Goal: Contribute content: Contribute content

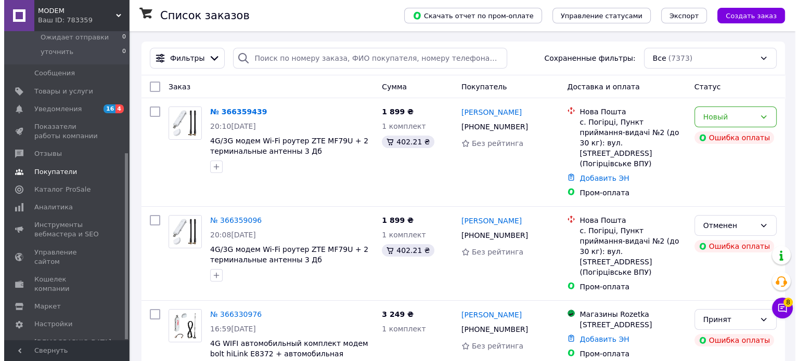
scroll to position [202, 0]
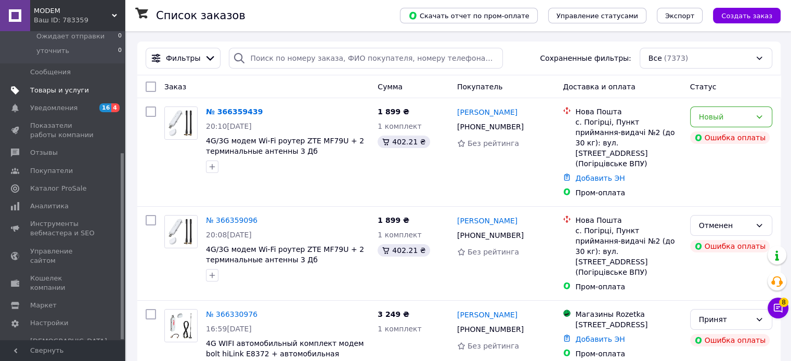
click at [51, 92] on span "Товары и услуги" at bounding box center [59, 90] width 59 height 9
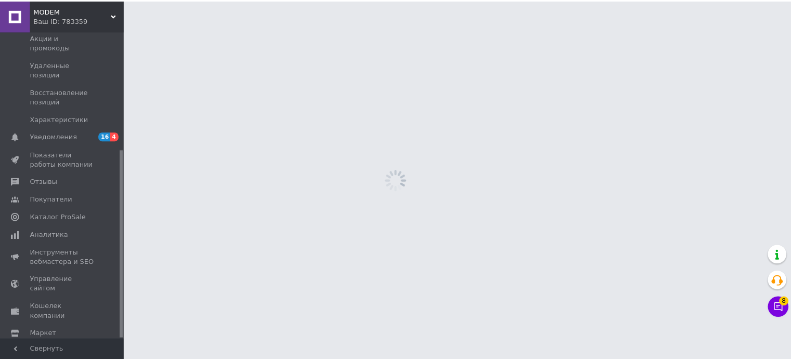
scroll to position [193, 0]
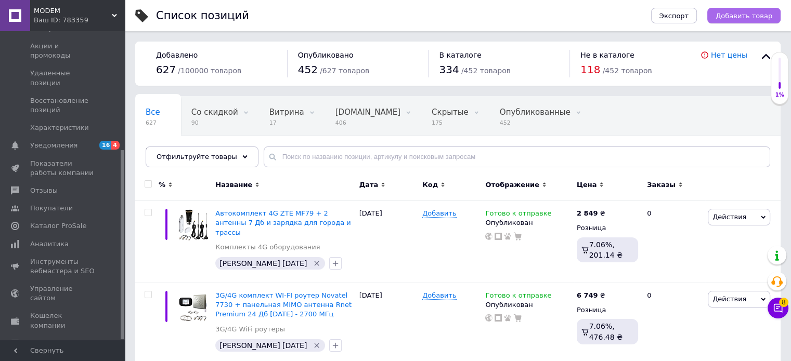
click at [742, 19] on span "Добавить товар" at bounding box center [744, 16] width 57 height 8
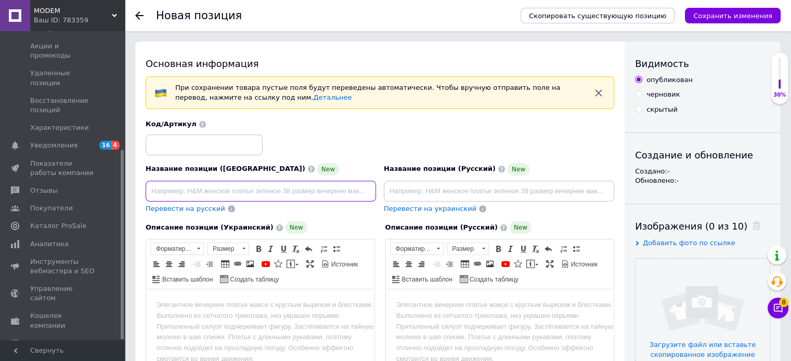
click at [298, 193] on input at bounding box center [261, 191] width 230 height 21
paste input "Мобільний 4G роутер OLAX MT80 - до 150 Мбіт/с, підтримка SIM-карт"
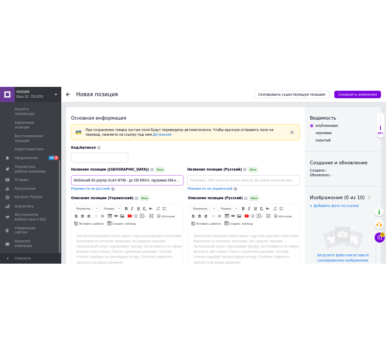
scroll to position [0, 1]
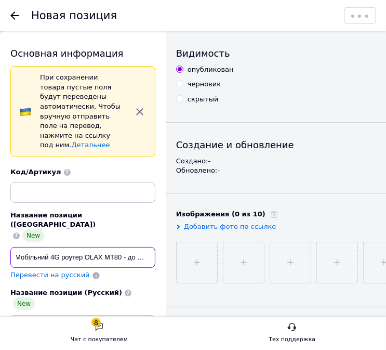
type input "Мобільний 4G роутер OLAX MT80 - до 150 Мбіт/с, підтримка SIM-карт"
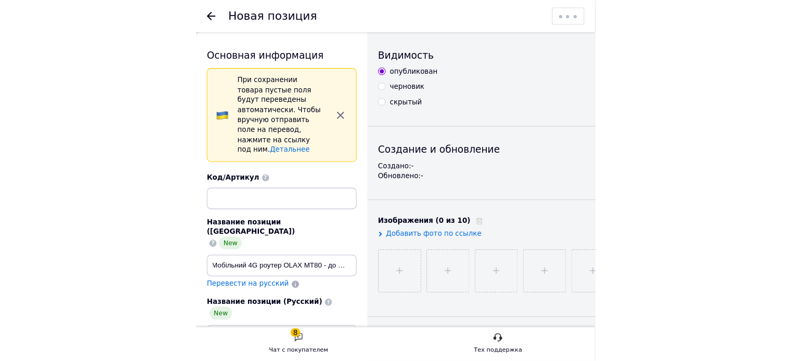
scroll to position [0, 0]
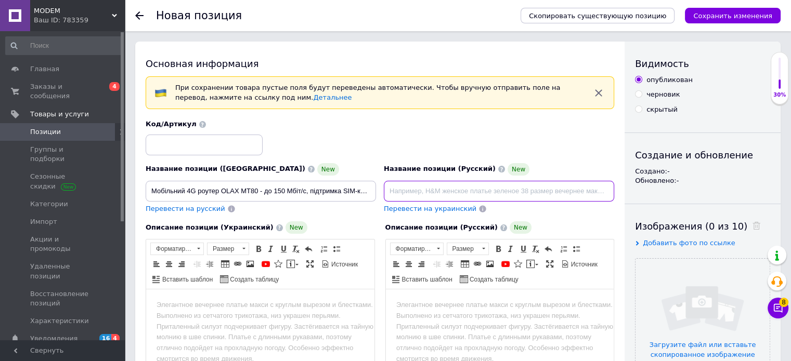
click at [425, 189] on input at bounding box center [499, 191] width 230 height 21
paste input "Мобильный 4G роутер OLAX MT80 – до 150 Мбит/с, поддержка SIM-карт"
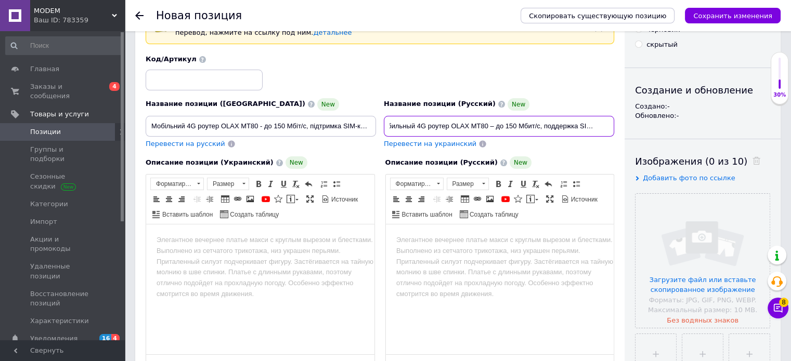
scroll to position [104, 0]
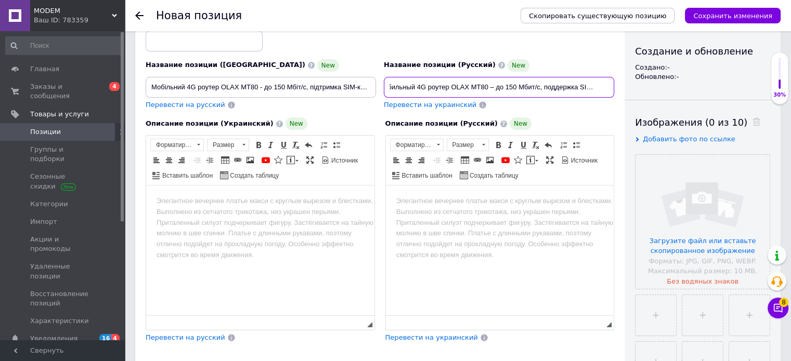
type input "Мобильный 4G роутер OLAX MT80 – до 150 Мбит/с, поддержка SIM-карт"
click at [407, 202] on body "Визуальный текстовый редактор, AFB797A8-1C4B-4084-BCC8-599C58CDC42B" at bounding box center [500, 201] width 208 height 11
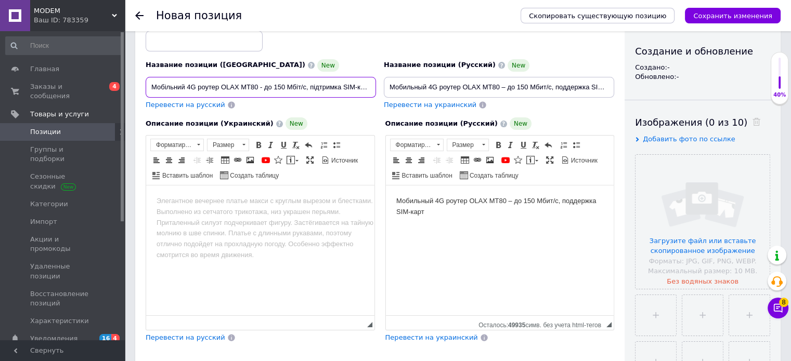
scroll to position [0, 2]
drag, startPoint x: 150, startPoint y: 86, endPoint x: 491, endPoint y: 112, distance: 342.2
click at [491, 112] on div "Название позиции (Украинский) New Мобільний 4G роутер OLAX MT80 - до 150 Мбіт/с…" at bounding box center [380, 179] width 469 height 327
click at [240, 208] on html at bounding box center [260, 202] width 228 height 32
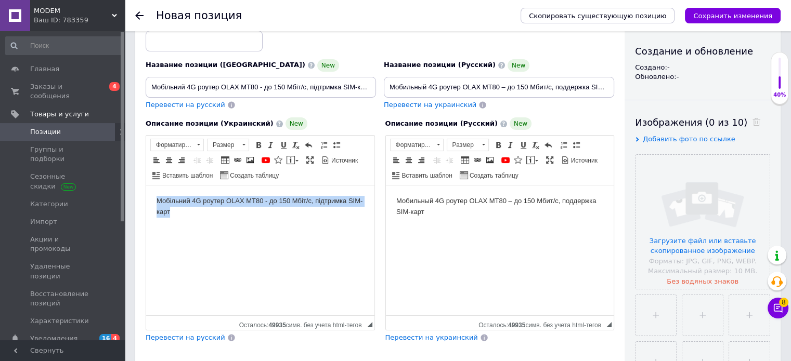
drag, startPoint x: 182, startPoint y: 215, endPoint x: 137, endPoint y: 177, distance: 58.3
click at [146, 186] on html "Мобільний 4G роутер OLAX MT80 - до 150 Мбіт/с, підтримка SIM-карт" at bounding box center [260, 207] width 228 height 43
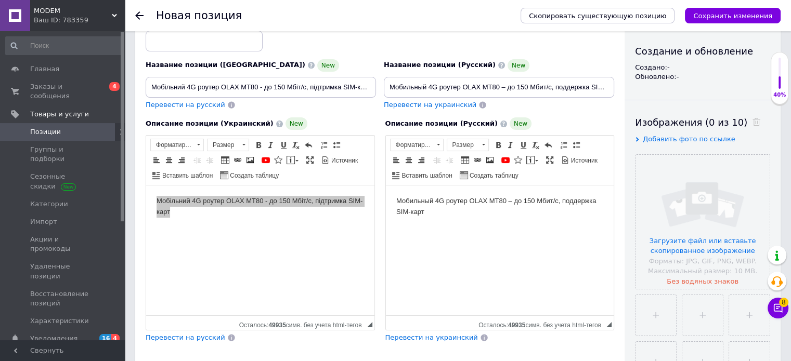
click at [396, 218] on html "Мобильный 4G роутер OLAX MT80 – до 150 Мбит/с, поддержка SIM-карт" at bounding box center [499, 207] width 228 height 43
click at [244, 146] on span at bounding box center [244, 144] width 10 height 11
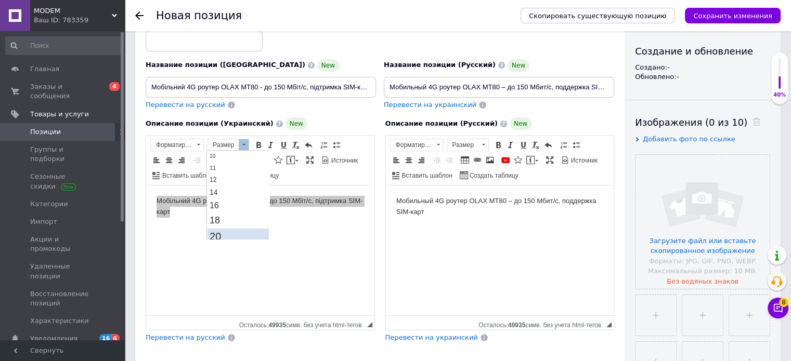
scroll to position [52, 0]
click at [233, 218] on link "18" at bounding box center [238, 220] width 61 height 15
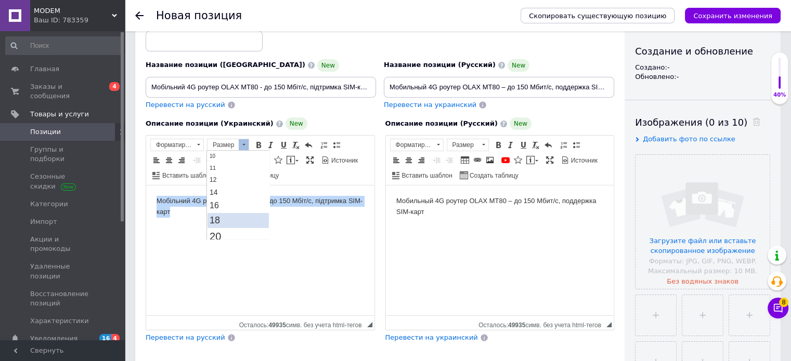
scroll to position [0, 0]
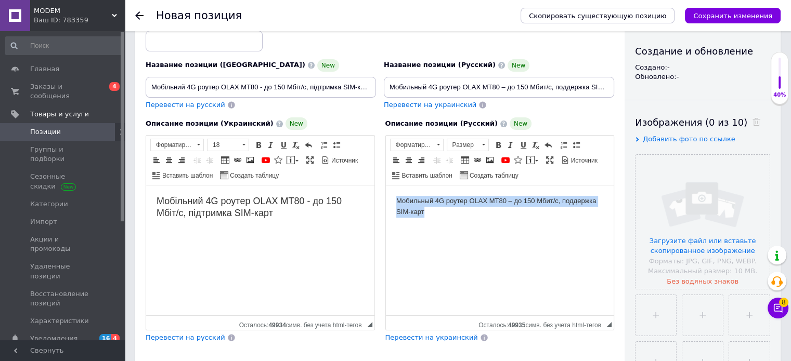
drag, startPoint x: 436, startPoint y: 212, endPoint x: 610, endPoint y: 186, distance: 175.7
click at [385, 186] on html "Мобильный 4G роутер OLAX MT80 – до 150 Мбит/с, поддержка SIM-карт" at bounding box center [499, 207] width 228 height 43
click at [485, 144] on span at bounding box center [484, 144] width 10 height 11
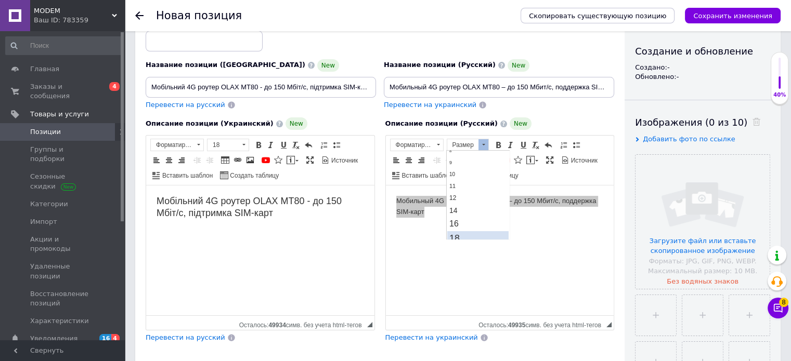
scroll to position [52, 0]
drag, startPoint x: 526, startPoint y: 184, endPoint x: 465, endPoint y: 217, distance: 70.1
click at [465, 217] on link "18" at bounding box center [477, 220] width 61 height 15
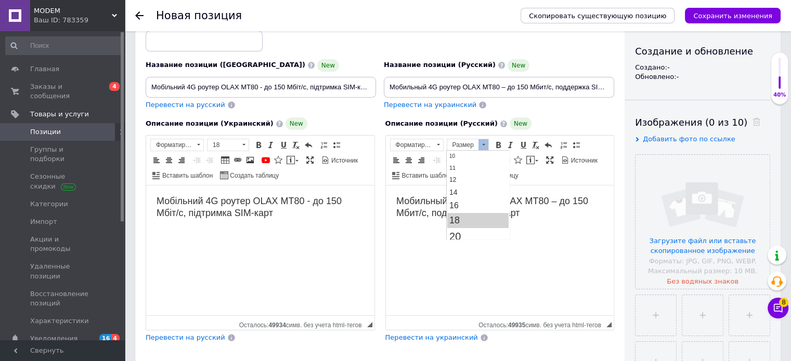
scroll to position [0, 0]
click at [424, 230] on html "Мобильный 4G роутер OLAX MT80 – до 150 Мбит/с, поддержка SIM-карт" at bounding box center [499, 208] width 228 height 45
click at [467, 230] on html "Мобильный 4G роутер OLAX MT80 – до 150 Мбит/с, поддержка SIM-карт" at bounding box center [499, 208] width 228 height 45
click at [300, 226] on html "Мобільний 4G роутер OLAX MT80 - до 150 Мбіт/с, підтримка SIM-карт" at bounding box center [260, 208] width 228 height 45
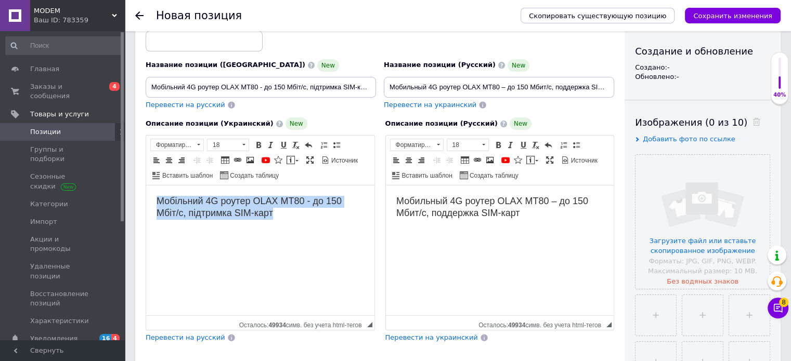
drag, startPoint x: 280, startPoint y: 215, endPoint x: 292, endPoint y: 372, distance: 158.1
click at [146, 188] on html "Мобільний 4G роутер OLAX MT80 - до 150 Мбіт/с, підтримка SIM-карт" at bounding box center [260, 208] width 228 height 45
copy span "Мобільний 4G роутер OLAX MT80 - до 150 Мбіт/с, підтримка SIM-карт"
click at [248, 230] on html "Мобільний 4G роутер OLAX MT80 - до 150 Мбіт/с, підтримка SIM-карт" at bounding box center [260, 208] width 228 height 45
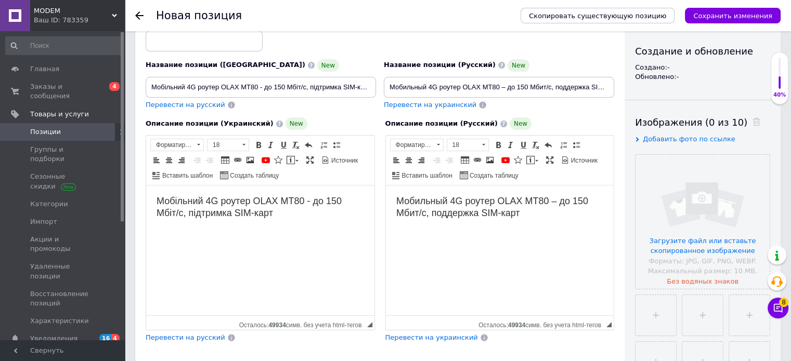
click at [292, 229] on html "Мобільний 4G роутер OLAX MT80 - до 150 Мбіт/с, підтримка SIM-карт" at bounding box center [260, 208] width 228 height 45
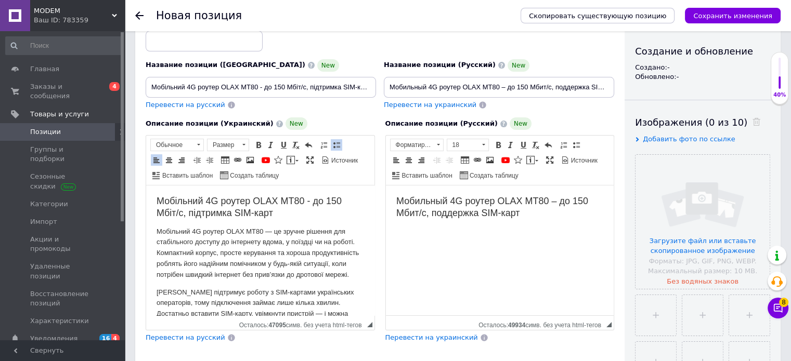
click at [329, 211] on p "Мобільний 4G роутер OLAX MT80 - до 150 Мбіт/с, підтримка SIM-карт" at bounding box center [261, 208] width 208 height 24
click at [533, 216] on body "Мобильный 4G роутер OLAX MT80 – до 150 Мбит/с, поддержка SIM-карт" at bounding box center [500, 208] width 208 height 24
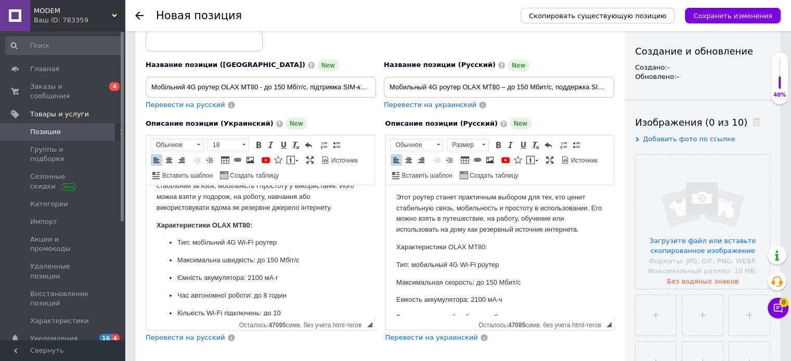
scroll to position [653, 0]
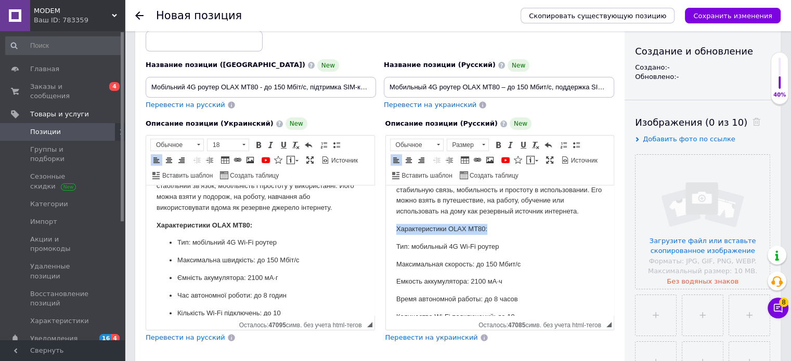
drag, startPoint x: 505, startPoint y: 230, endPoint x: 389, endPoint y: 226, distance: 116.1
click at [496, 143] on span at bounding box center [498, 145] width 8 height 8
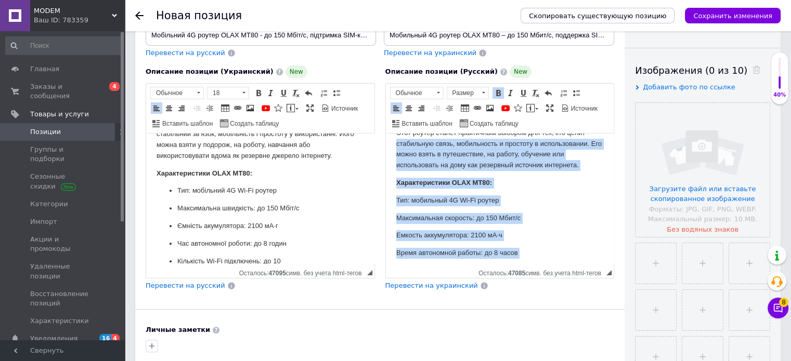
scroll to position [618, 0]
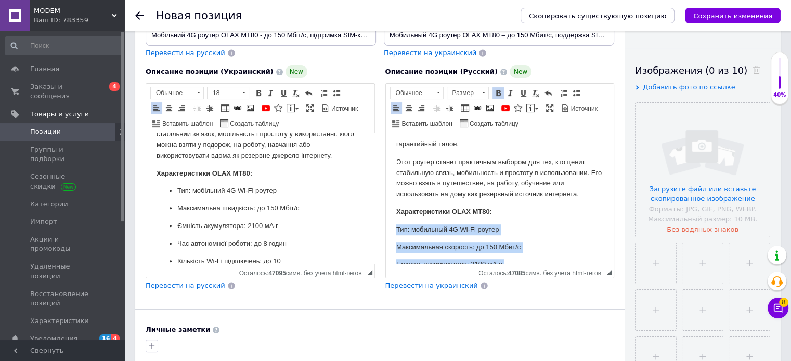
drag, startPoint x: 457, startPoint y: 247, endPoint x: 392, endPoint y: 230, distance: 67.1
click at [575, 97] on link "Вставить / удалить маркированный список" at bounding box center [576, 92] width 11 height 11
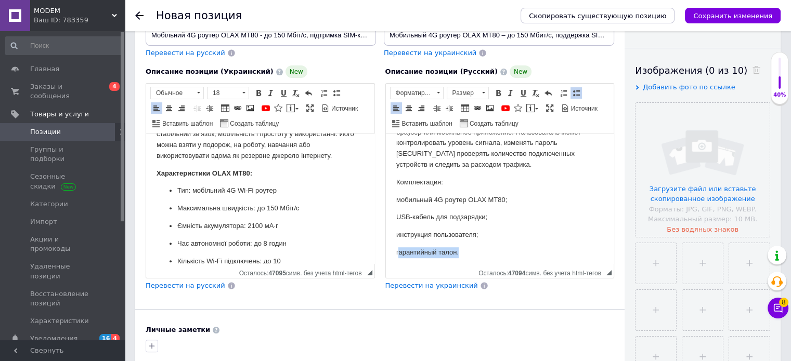
scroll to position [516, 0]
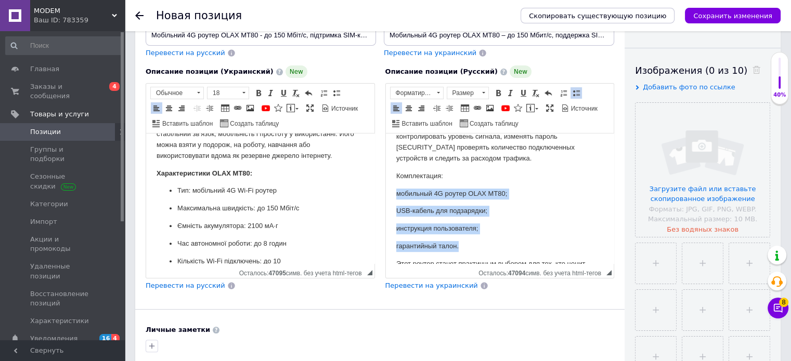
drag, startPoint x: 463, startPoint y: 195, endPoint x: 382, endPoint y: 191, distance: 81.2
click at [385, 191] on html "Мобильный 4G роутер OLAX MT80 – до 150 Мбит/с, поддержка SIM-карт Мобильный 4G …" at bounding box center [499, 37] width 228 height 838
click at [577, 92] on span at bounding box center [576, 93] width 8 height 8
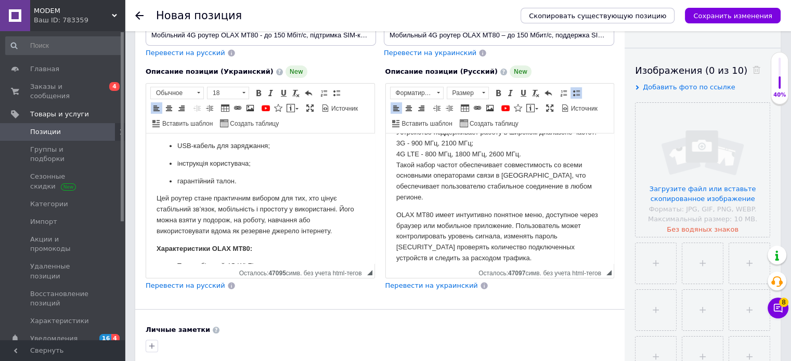
scroll to position [497, 0]
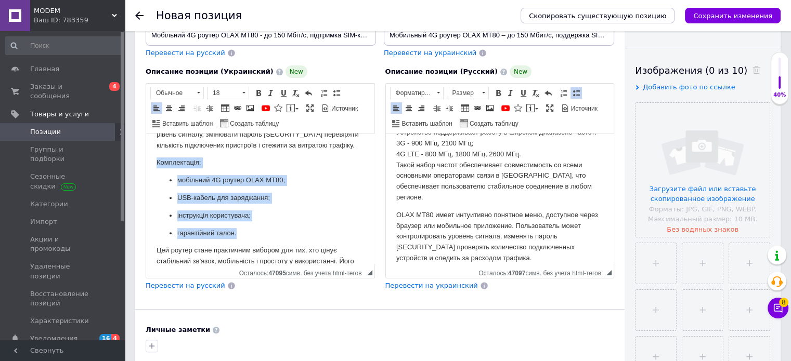
drag, startPoint x: 241, startPoint y: 248, endPoint x: 150, endPoint y: 183, distance: 111.7
click at [150, 183] on html "Мобільний 4G роутер OLAX MT80 - до 150 Мбіт/с, підтримка SIM-карт Мобільний 4G …" at bounding box center [260, 70] width 228 height 867
copy body "Комплектація: мобільний 4G роутер OLAX MT80; USB-кабель для заряджання; інструк…"
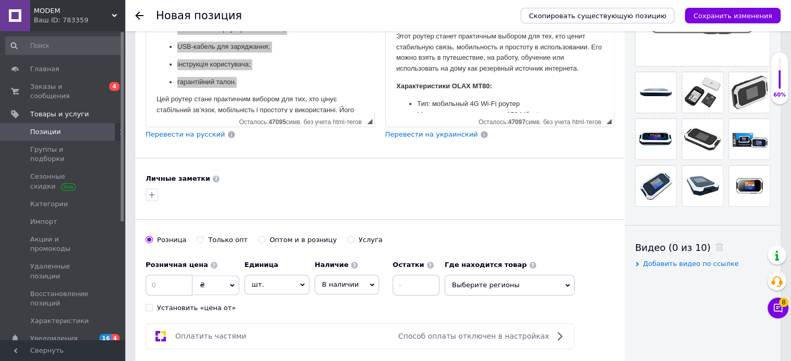
scroll to position [364, 0]
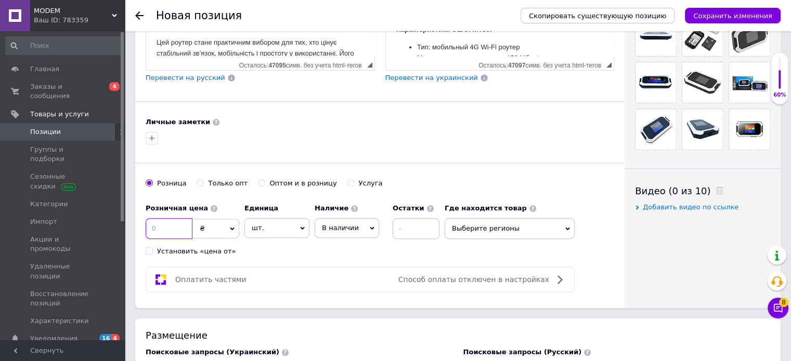
click at [176, 224] on input at bounding box center [169, 228] width 47 height 21
type input "1739"
click at [349, 274] on div "Оплатить частями Способ оплаты отключен в настройках" at bounding box center [360, 280] width 420 height 12
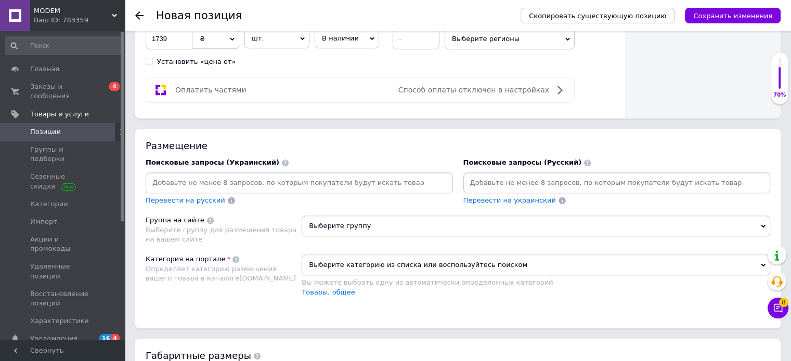
scroll to position [572, 0]
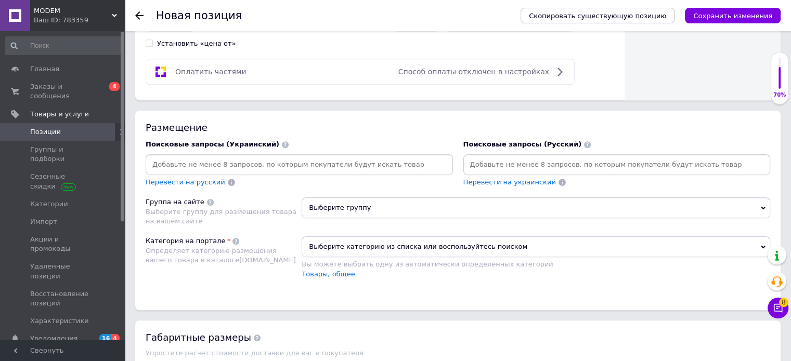
click at [393, 23] on div "Новая позиция" at bounding box center [333, 15] width 354 height 31
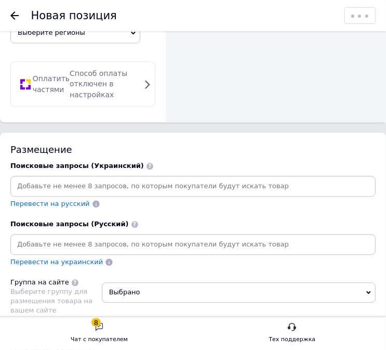
scroll to position [1300, 0]
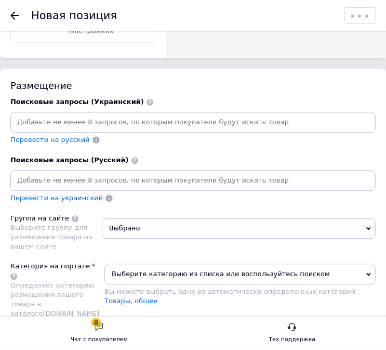
click at [299, 114] on input at bounding box center [192, 122] width 361 height 16
paste input "4g роутер"
type input "4g роутер"
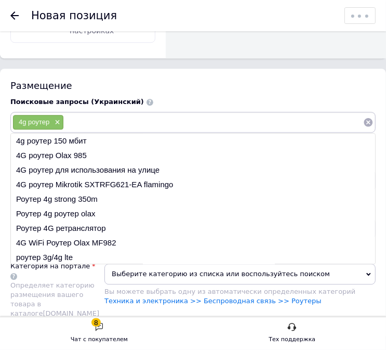
click at [297, 114] on input at bounding box center [214, 122] width 300 height 16
paste input "[PERSON_NAME] з сім картою"
type input "[PERSON_NAME] з сім картою"
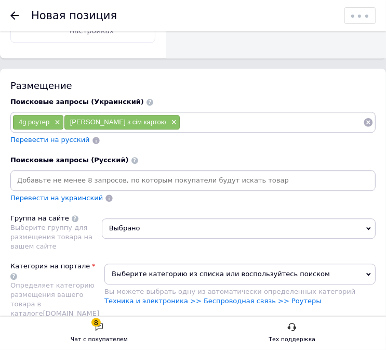
click at [313, 114] on input at bounding box center [271, 122] width 183 height 16
paste input "роутер для села"
type input "роутер для села"
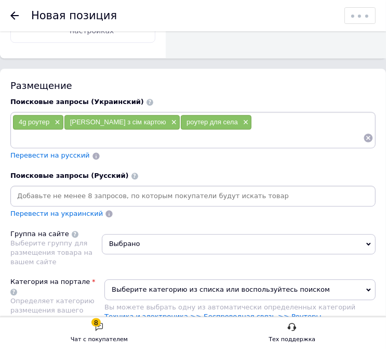
click at [298, 130] on input at bounding box center [187, 138] width 351 height 16
paste input "інтернет для дачі"
type input "інтернет для дачі"
click at [289, 130] on input at bounding box center [187, 138] width 351 height 16
paste input "мобільний 4g [PERSON_NAME]"
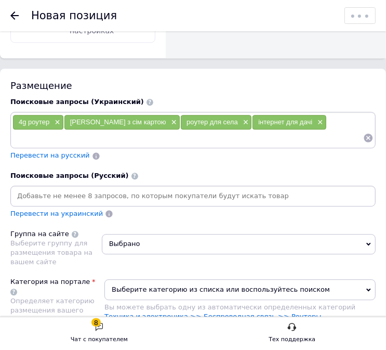
type input "мобільний 4g [PERSON_NAME]"
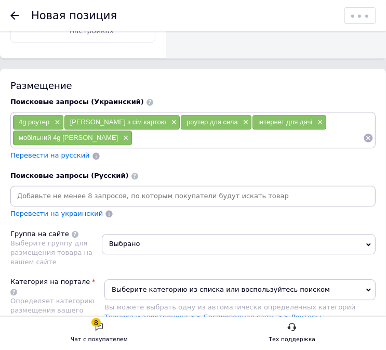
click at [333, 130] on input at bounding box center [248, 138] width 231 height 16
paste input "роутер для авто"
type input "роутер для авто"
click at [276, 130] on input at bounding box center [284, 138] width 160 height 16
paste input "інтернет для приватного будинку"
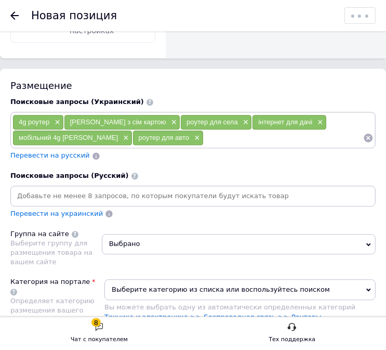
type input "інтернет для приватного будинку"
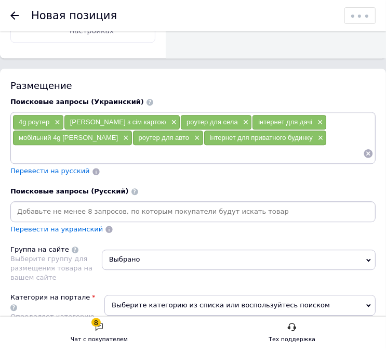
click at [244, 146] on input at bounding box center [187, 154] width 351 height 16
paste input "роутер для lifecell"
type input "роутер для lifecell"
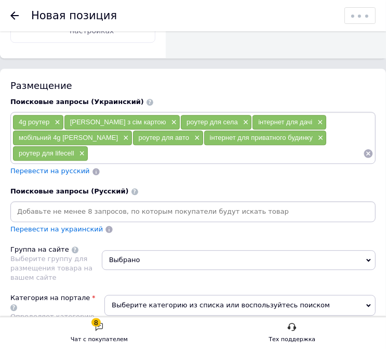
click at [331, 146] on input at bounding box center [225, 154] width 275 height 16
paste input "роутер для kyivstar"
type input "роутер для kyivstar"
click at [287, 146] on input at bounding box center [266, 154] width 195 height 16
paste input "[PERSON_NAME] з виходами під антену"
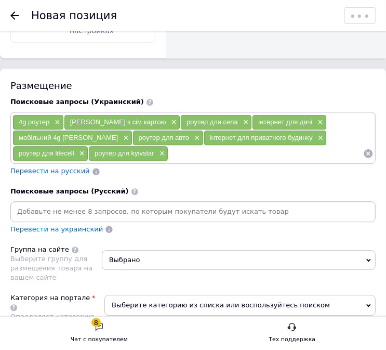
type input "[PERSON_NAME] з виходами під антену"
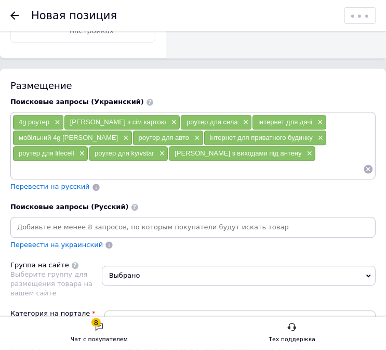
click at [302, 161] on input at bounding box center [187, 169] width 351 height 16
paste input "мобільний wifi модем"
type input "мобільний wifi модем"
click at [278, 161] on input at bounding box center [232, 169] width 264 height 16
paste input "роутер для слабкого сигналу"
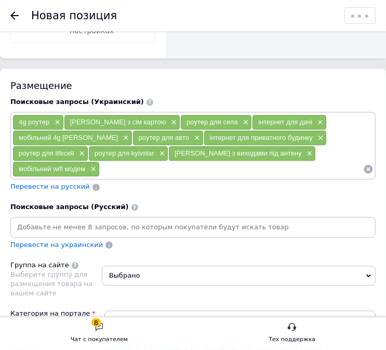
type input "роутер для слабкого сигналу"
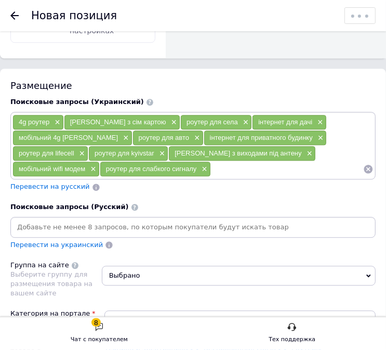
click at [300, 161] on input at bounding box center [287, 169] width 152 height 16
paste input "портативний [PERSON_NAME] з sim"
type input "портативний [PERSON_NAME] з sim"
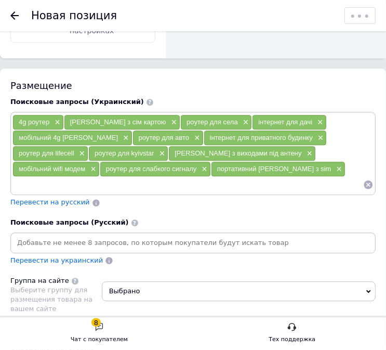
click at [261, 177] on input at bounding box center [187, 185] width 351 height 16
paste input "роутер з підтримкою 4g lte"
type input "роутер з підтримкою 4g lte"
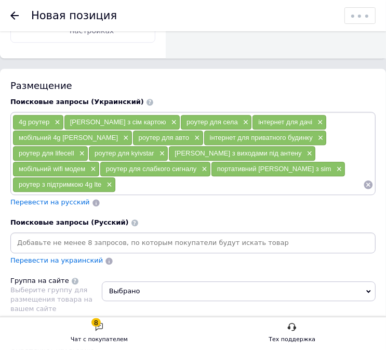
click at [279, 177] on input at bounding box center [240, 185] width 248 height 16
paste input "4g wifi модем для комп’ютера"
type input "4g wifi модем для комп’ютера"
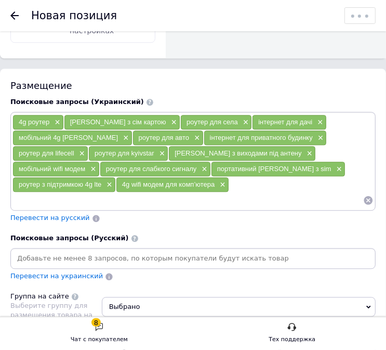
click at [289, 192] on input at bounding box center [187, 200] width 351 height 16
paste input "мобільний wifi маршрутизатор"
type input "мобільний wifi маршрутизатор"
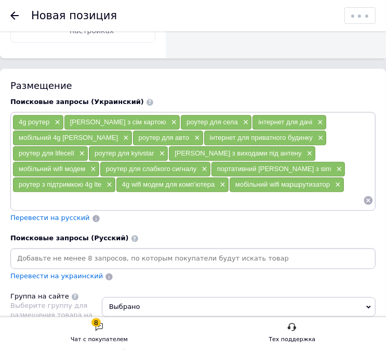
click at [293, 192] on input at bounding box center [187, 200] width 351 height 16
paste input "інтернет для дачі без кабелю"
type input "інтернет для дачі без кабелю"
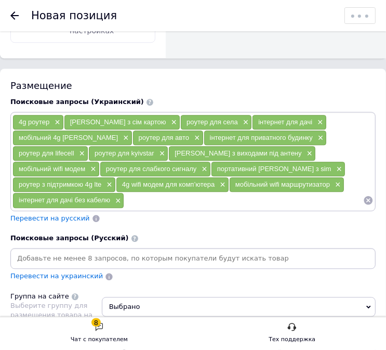
click at [251, 192] on input at bounding box center [243, 200] width 239 height 16
paste input "[PERSON_NAME]"
type input "[PERSON_NAME]"
click at [308, 192] on input at bounding box center [282, 200] width 163 height 16
paste input "olax wifi 4g модем"
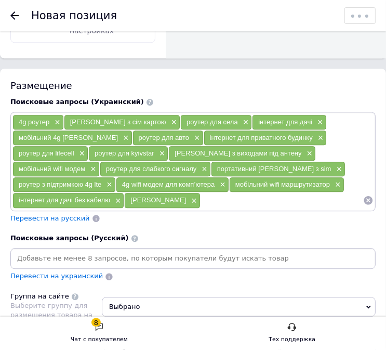
type input "olax wifi 4g модем"
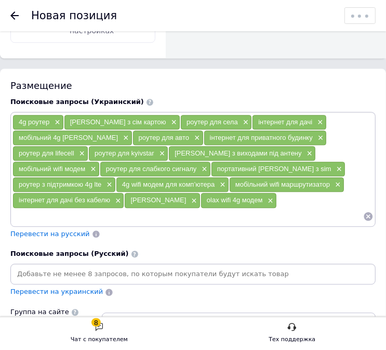
click at [313, 209] on input at bounding box center [187, 217] width 351 height 16
paste input "olax 4g wifi router"
type input "olax 4g wifi router"
click at [294, 209] on input at bounding box center [187, 217] width 351 height 16
paste input "olax mt80 купити"
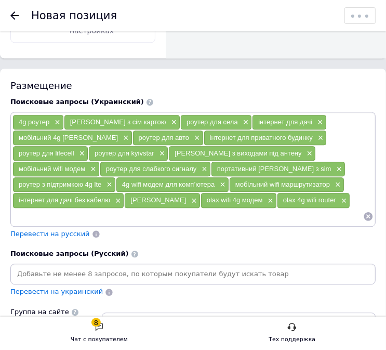
type input "olax mt80 купити"
click at [290, 209] on input at bounding box center [224, 217] width 279 height 16
paste input "olax mt80 4g wifi модем"
type input "olax mt80 4g wifi модем"
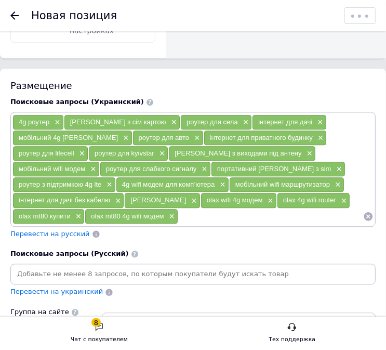
click at [303, 207] on div "4g роутер × wifi роутер з сім картою × роутер для села × інтернет для дачі × мо…" at bounding box center [193, 169] width 366 height 114
click at [308, 209] on input at bounding box center [270, 217] width 185 height 16
paste input "olax mt80 для всіх операторів"
type input "olax mt80 для всіх операторів"
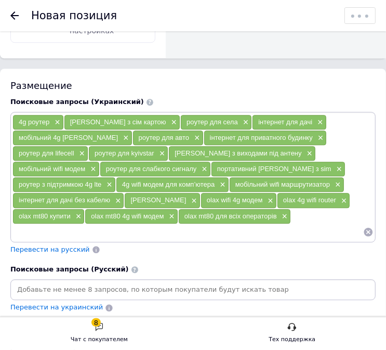
click at [273, 224] on input at bounding box center [187, 232] width 351 height 16
paste input "olax wifi роутер для дому"
type input "olax wifi роутер для дому"
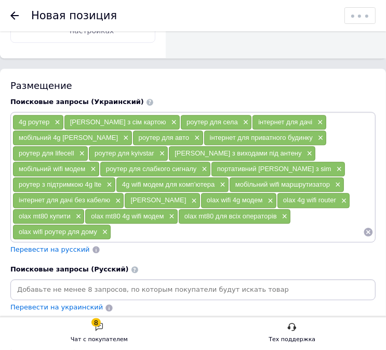
click at [230, 224] on input at bounding box center [237, 232] width 252 height 16
paste input "4g wifi для подорожей"
type input "4g wifi для подорожей"
click at [311, 224] on input at bounding box center [282, 232] width 163 height 16
paste input "мобільний інтернет у селі"
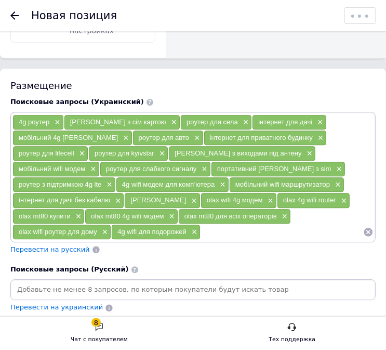
type input "мобільний інтернет у селі"
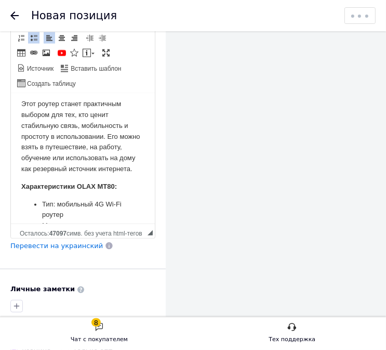
scroll to position [921, 0]
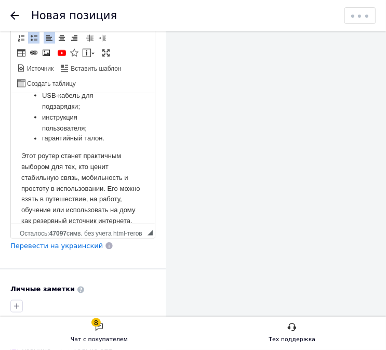
click at [80, 91] on li "мобильный 4G роутер OLAX MT80;" at bounding box center [83, 80] width 82 height 22
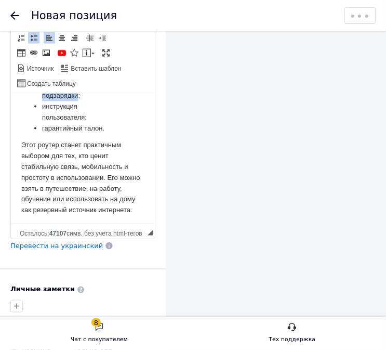
drag, startPoint x: 79, startPoint y: 169, endPoint x: 78, endPoint y: 179, distance: 10.0
click at [78, 101] on li "USB-кабель для подзарядки;" at bounding box center [83, 90] width 82 height 22
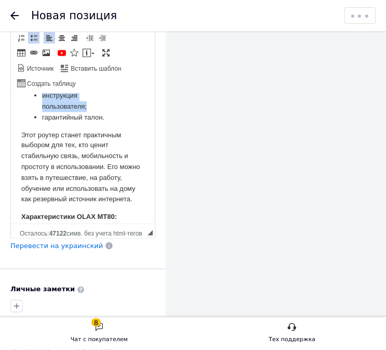
drag, startPoint x: 87, startPoint y: 193, endPoint x: 23, endPoint y: 178, distance: 66.2
click at [23, 123] on ul "4G роутер OLAX MT80; USB-кабель ; инструкция пользователя; гарантийный талон." at bounding box center [82, 96] width 123 height 54
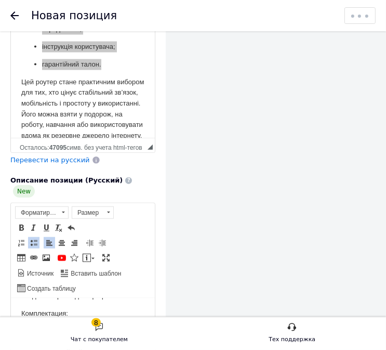
scroll to position [468, 0]
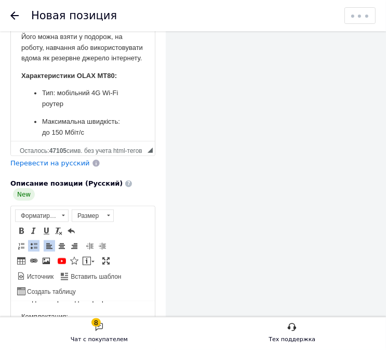
scroll to position [907, 0]
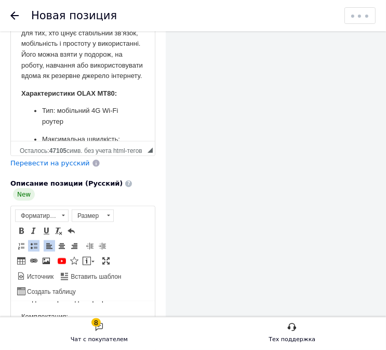
drag, startPoint x: 80, startPoint y: 86, endPoint x: 80, endPoint y: 98, distance: 12.0
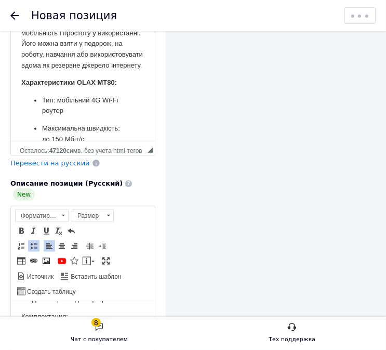
drag, startPoint x: 87, startPoint y: 115, endPoint x: 31, endPoint y: 100, distance: 57.8
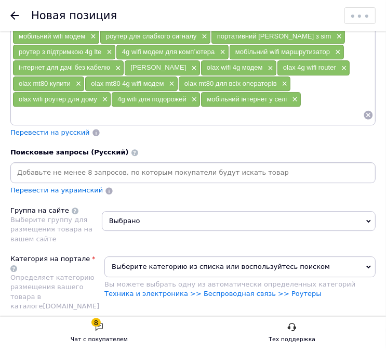
scroll to position [1456, 0]
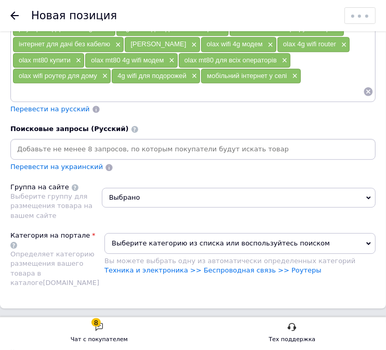
click at [308, 141] on input at bounding box center [192, 149] width 361 height 16
click at [287, 141] on input at bounding box center [192, 149] width 361 height 16
paste input "4g роутер"
type input "4g роутер"
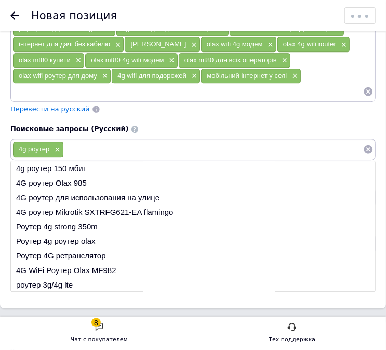
click at [313, 141] on input at bounding box center [214, 149] width 300 height 16
paste input "[PERSON_NAME] с сим картой"
type input "[PERSON_NAME] с сим картой"
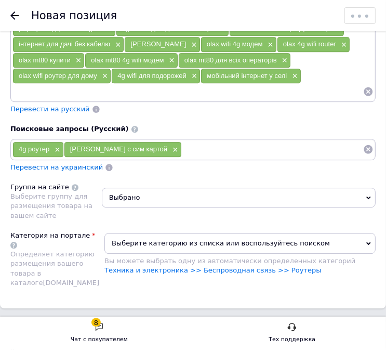
click at [333, 141] on input at bounding box center [273, 149] width 182 height 16
paste input "роутер для села"
type input "роутер для села"
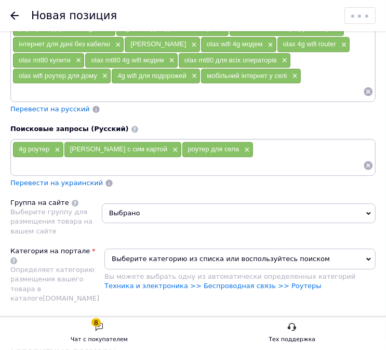
click at [321, 158] on input at bounding box center [187, 166] width 351 height 16
paste input "интернет для дачи"
type input "интернет для дачи"
click at [319, 158] on input at bounding box center [187, 166] width 351 height 16
paste input "мобильный 4g [PERSON_NAME]"
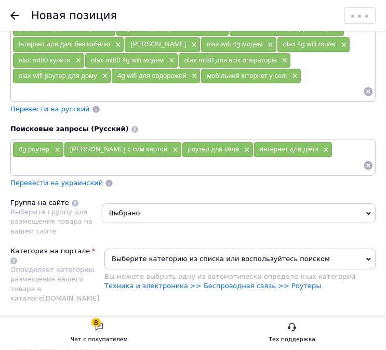
type input "мобильный 4g [PERSON_NAME]"
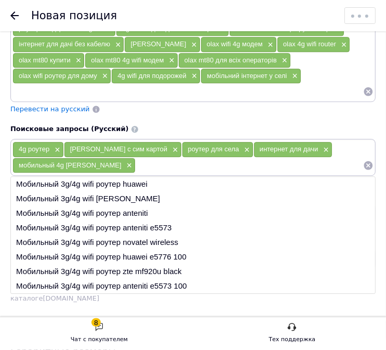
click at [335, 158] on input at bounding box center [250, 166] width 228 height 16
paste input "роутер для авто"
type input "роутер для авто"
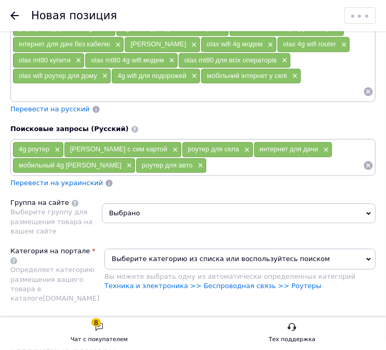
click at [328, 158] on input at bounding box center [285, 166] width 157 height 16
paste input "интернет через сим карту"
type input "интернет через сим карту"
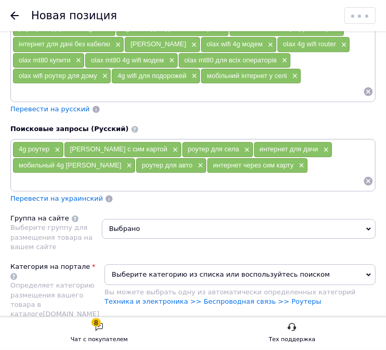
click at [328, 153] on div "4g роутер × wifi роутер с сим картой × роутер для села × интернет для дачи × мо…" at bounding box center [192, 164] width 361 height 47
click at [327, 173] on input at bounding box center [187, 181] width 351 height 16
paste input "4g интернет роутер"
type input "4g интернет роутер"
click at [341, 173] on input at bounding box center [228, 181] width 269 height 16
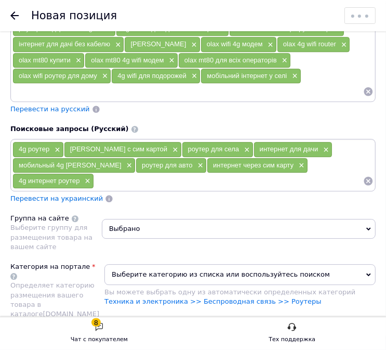
paste input "беспроводной 4g wifi модем"
type input "беспроводной 4g wifi модем"
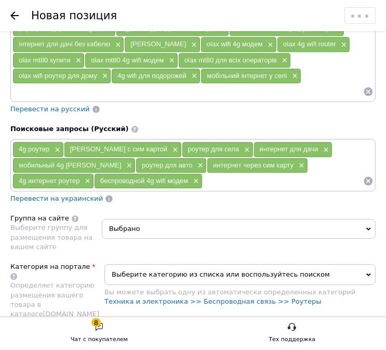
click at [322, 173] on input at bounding box center [283, 181] width 161 height 16
paste input "интернет для частного дома"
type input "интернет для частного дома"
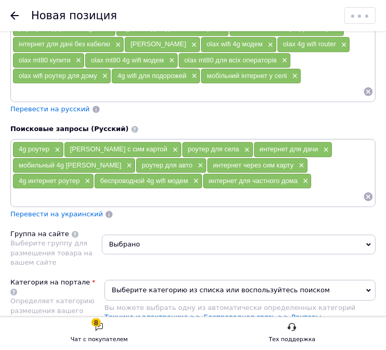
click at [346, 189] on input at bounding box center [187, 197] width 351 height 16
paste input "роутер для lifecell"
type input "роутер для lifecell"
click at [334, 189] on input at bounding box center [225, 197] width 275 height 16
paste input "роутер с аккумулятором"
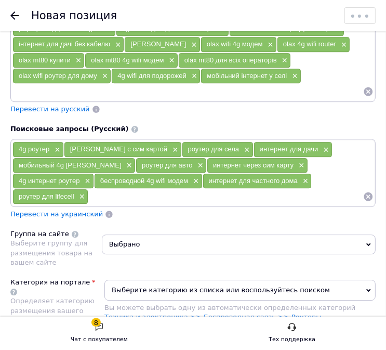
type input "роутер с аккумулятором"
click at [332, 189] on input at bounding box center [274, 197] width 178 height 16
paste input "wifi интернет в селе"
type input "wifi интернет в селе"
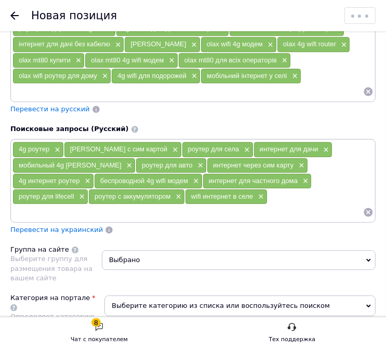
click at [298, 204] on input at bounding box center [187, 212] width 351 height 16
paste input "роутер для слабого сигнала"
type input "роутер для слабого сигнала"
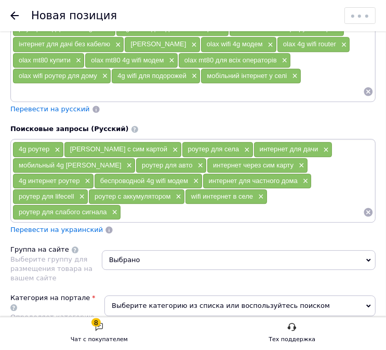
click at [335, 182] on div "4g роутер × wifi роутер с сим картой × роутер для села × интернет для дачи × мо…" at bounding box center [192, 180] width 361 height 78
click at [325, 201] on div "4g роутер × wifi роутер с сим картой × роутер для села × интернет для дачи × мо…" at bounding box center [193, 180] width 366 height 83
click at [324, 204] on input at bounding box center [242, 212] width 242 height 16
paste input "портативный [PERSON_NAME] с сим картой"
type input "портативный [PERSON_NAME] с сим картой"
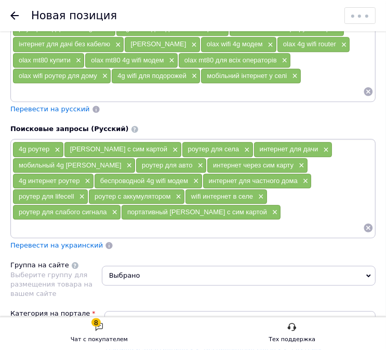
click at [274, 220] on input at bounding box center [187, 228] width 351 height 16
paste input "роутер с поддержкой 4g lte"
type input "роутер с поддержкой 4g lte"
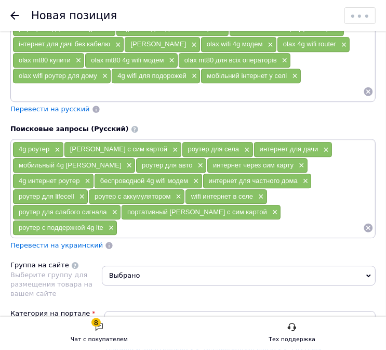
click at [285, 220] on input at bounding box center [241, 228] width 246 height 16
paste input "[PERSON_NAME] для села 4g"
type input "[PERSON_NAME] для села 4g"
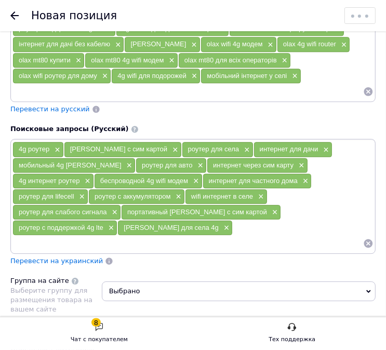
click at [287, 236] on input at bounding box center [187, 244] width 351 height 16
paste input "интернет через сим карту 4g"
type input "интернет через сим карту 4g"
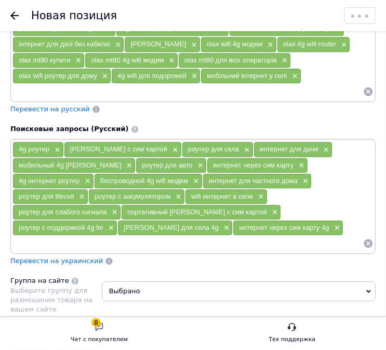
click at [324, 236] on input at bounding box center [187, 244] width 351 height 16
paste input "мобильный wifi маршрутизатор"
type input "мобильный wifi маршрутизатор"
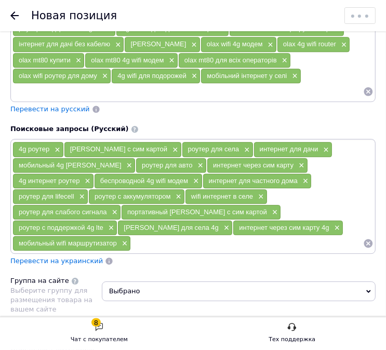
click at [315, 236] on input at bounding box center [247, 244] width 233 height 16
paste input "lte router portable"
type input "lte router portable"
click at [267, 236] on input at bounding box center [284, 244] width 159 height 16
paste input "wifi модем для села"
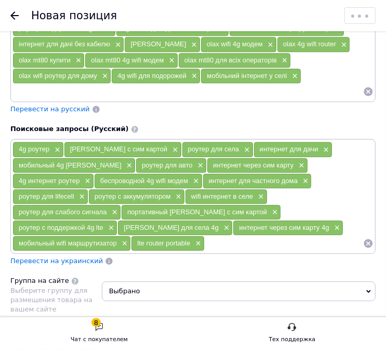
type input "wifi модем для села"
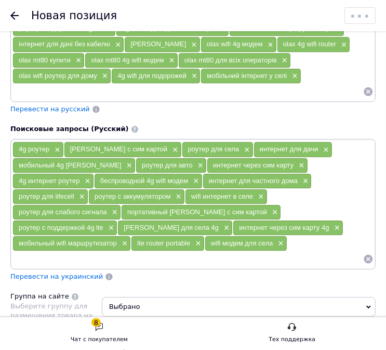
click at [311, 251] on input at bounding box center [187, 259] width 351 height 16
paste input "роутер для путешествий"
type input "роутер для путешествий"
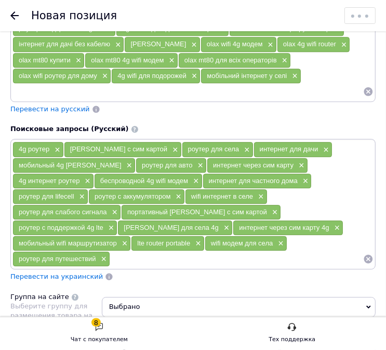
click at [287, 251] on input at bounding box center [236, 259] width 253 height 16
paste input "[PERSON_NAME]"
type input "[PERSON_NAME]"
click at [300, 251] on input at bounding box center [275, 259] width 177 height 16
paste input "olax wifi 4g модем"
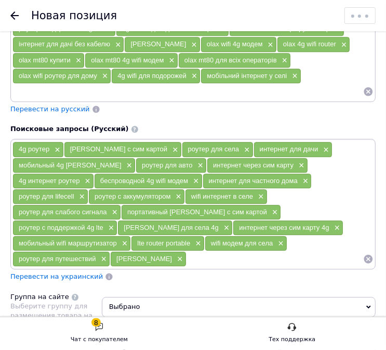
type input "olax wifi 4g модем"
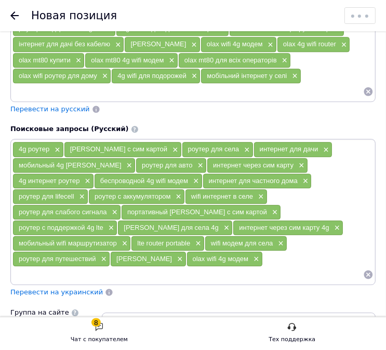
click at [318, 267] on input at bounding box center [187, 275] width 351 height 16
paste input "olax mt80 купить"
type input "olax mt80 купить"
click at [306, 267] on input at bounding box center [187, 275] width 351 height 16
paste input "olax 4g wifi router"
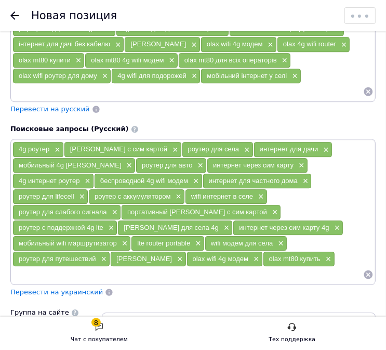
type input "olax 4g wifi router"
click at [328, 247] on div "4g роутер × wifi роутер с сим картой × роутер для села × интернет для дачи × мо…" at bounding box center [193, 212] width 366 height 146
click at [331, 267] on input at bounding box center [225, 275] width 278 height 16
paste input "olax mt80 для всех операторов"
type input "olax mt80 для всех операторов"
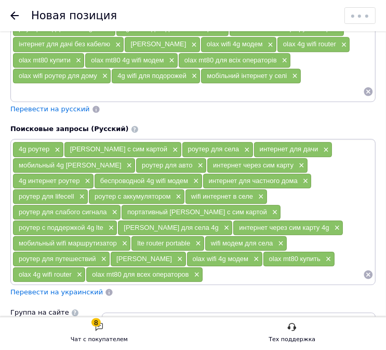
click at [293, 267] on input at bounding box center [283, 275] width 160 height 16
paste input "olax wifi роутер для дома"
type input "olax wifi роутер для дома"
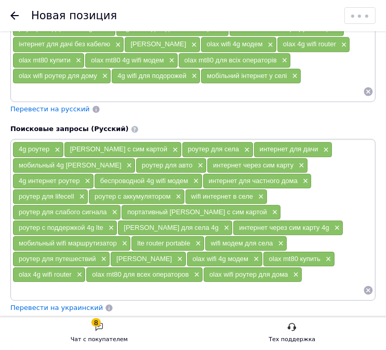
click at [303, 282] on input at bounding box center [187, 290] width 351 height 16
paste input "olax 4g роутер с сим картой"
type input "olax 4g роутер с сим картой"
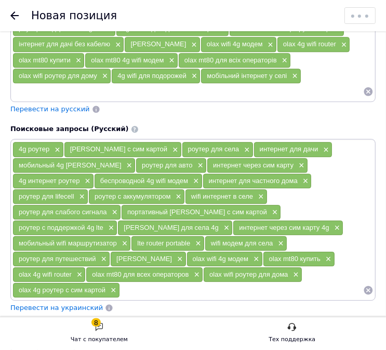
click at [282, 282] on input at bounding box center [241, 290] width 243 height 16
paste input "интернет в селе без кабеля"
type input "интернет в селе без кабеля"
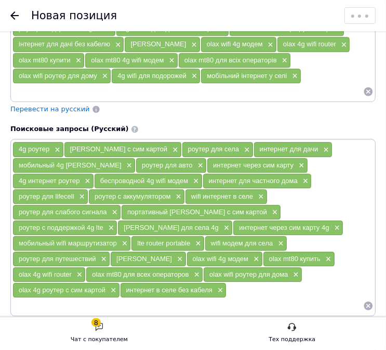
click at [303, 298] on input at bounding box center [187, 306] width 351 height 16
paste input "4g wifi для путешествий"
type input "4g wifi для путешествий"
click at [321, 298] on input at bounding box center [187, 306] width 351 height 16
paste input "стабильный интернет за городом"
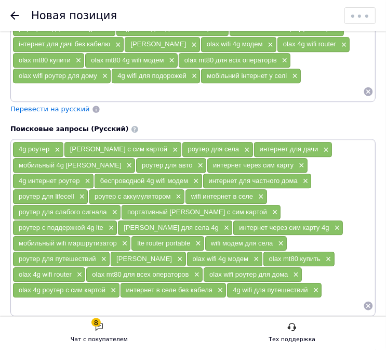
type input "стабильный интернет за городом"
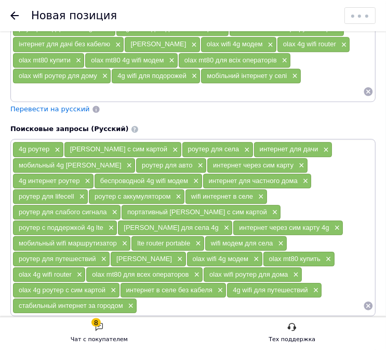
click at [311, 298] on input at bounding box center [250, 306] width 226 height 16
paste input "какой роутер выбрать для села"
type input "какой роутер выбрать для села"
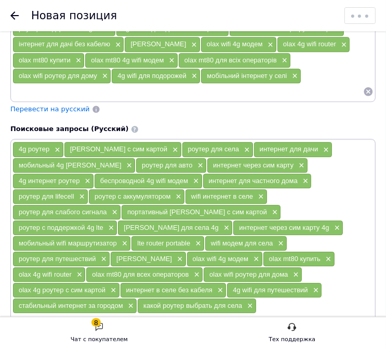
click at [308, 272] on div "4g роутер × wifi роутер с сим картой × роутер для села × интернет для дачи × мо…" at bounding box center [192, 235] width 361 height 188
click at [299, 314] on input at bounding box center [187, 322] width 351 height 16
paste input "мобильный интернет в селе"
type input "мобильный интернет в селе"
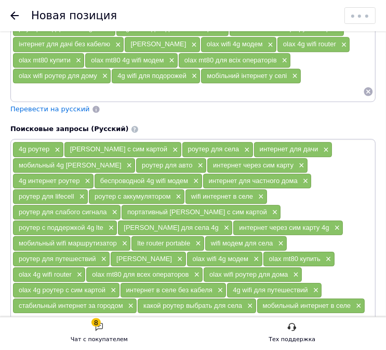
click at [336, 314] on input at bounding box center [187, 322] width 351 height 16
paste input "[PERSON_NAME] с сим картой для дачи"
type input "[PERSON_NAME] с сим картой для дачи"
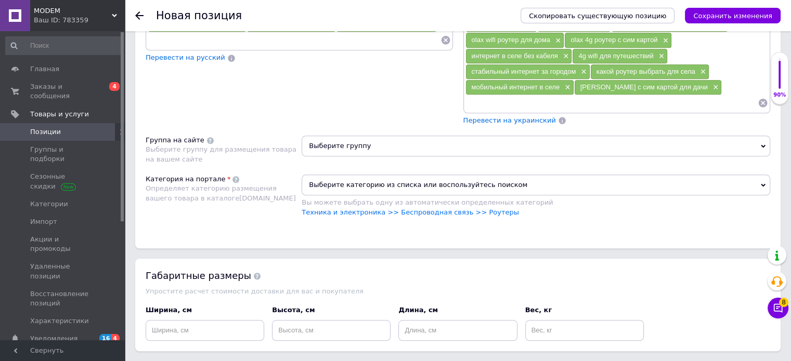
scroll to position [853, 0]
click at [596, 136] on span "Выберите группу" at bounding box center [536, 146] width 469 height 21
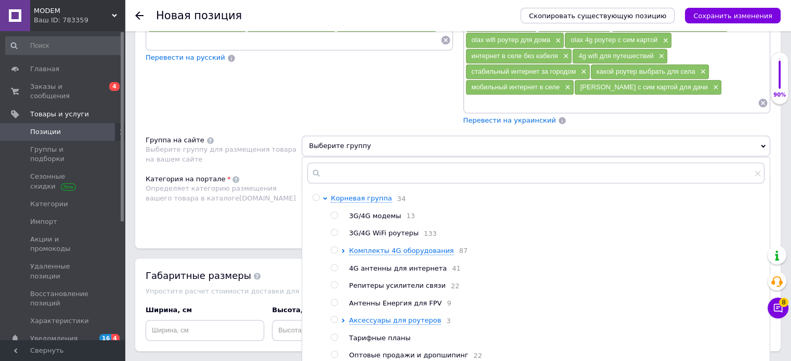
click at [333, 229] on input "radio" at bounding box center [334, 232] width 7 height 7
radio input "true"
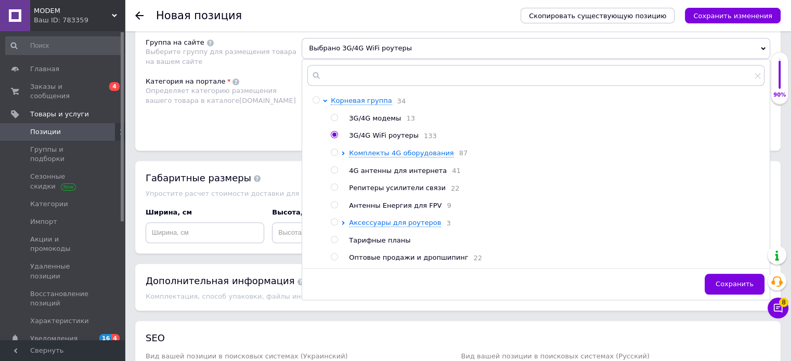
scroll to position [957, 0]
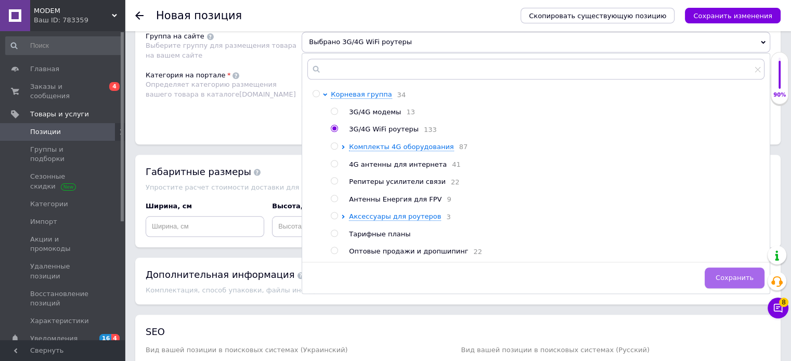
click at [718, 268] on button "Сохранить" at bounding box center [735, 278] width 60 height 21
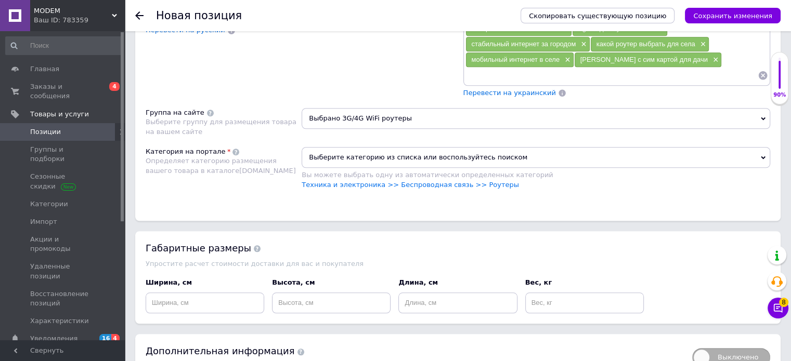
scroll to position [853, 0]
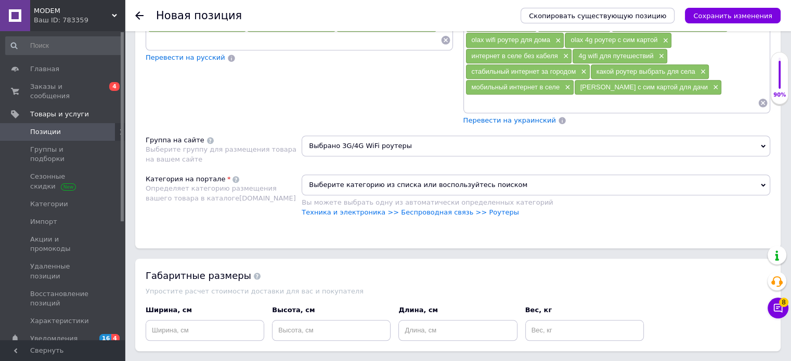
click at [423, 175] on span "Выберите категорию из списка или воспользуйтесь поиском" at bounding box center [536, 185] width 469 height 21
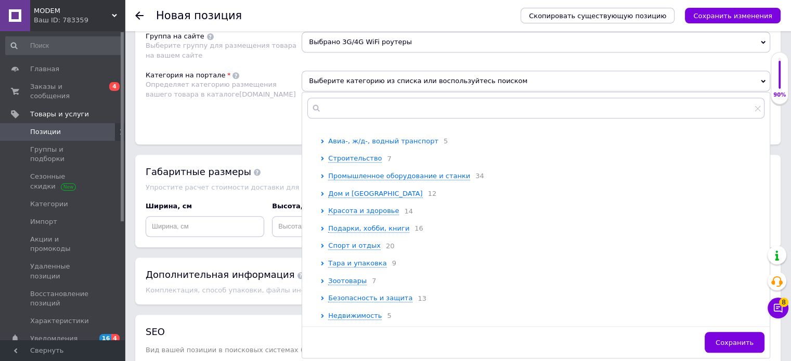
scroll to position [104, 0]
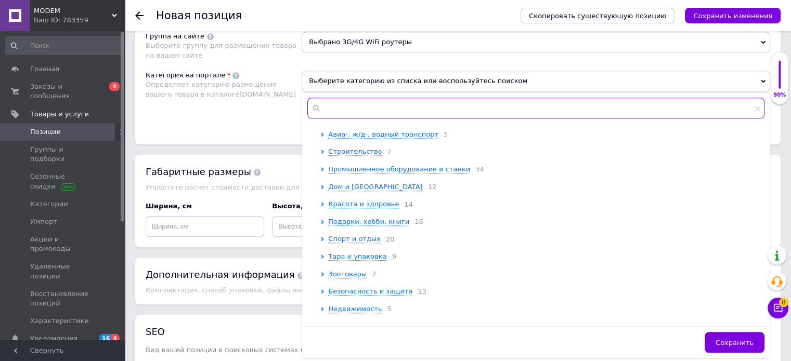
click at [381, 98] on input "text" at bounding box center [535, 108] width 457 height 21
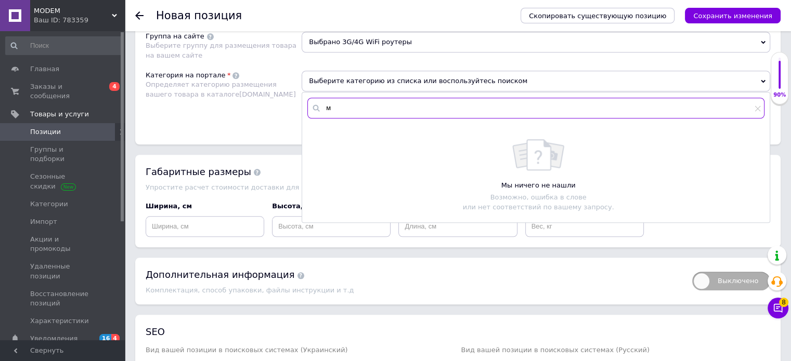
scroll to position [0, 0]
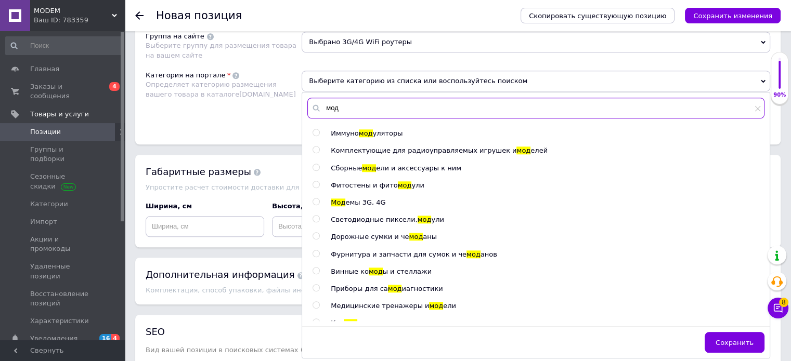
type input "мод"
click at [316, 199] on input "radio" at bounding box center [316, 202] width 7 height 7
radio input "true"
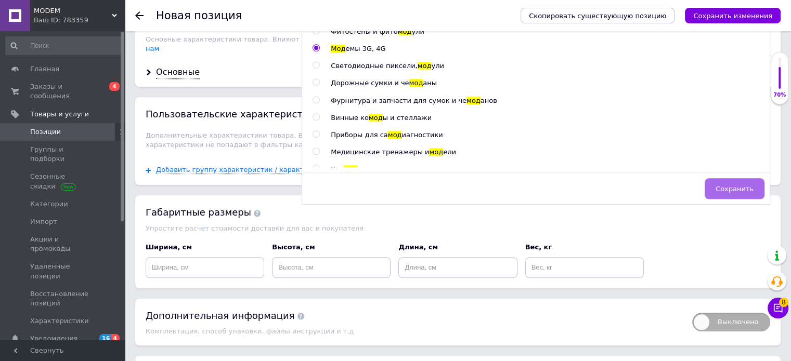
scroll to position [1113, 0]
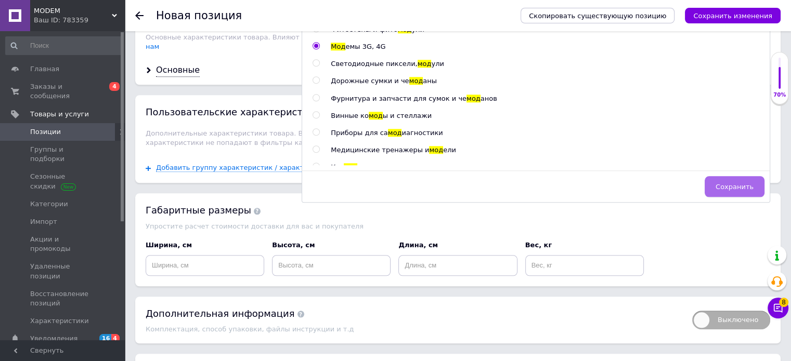
click at [731, 183] on span "Сохранить" at bounding box center [735, 187] width 38 height 8
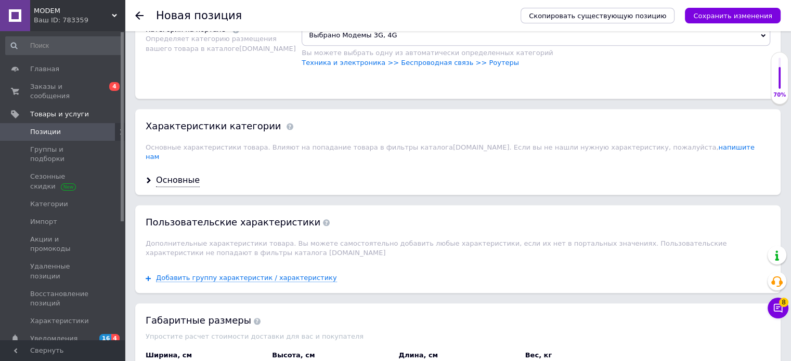
scroll to position [1009, 0]
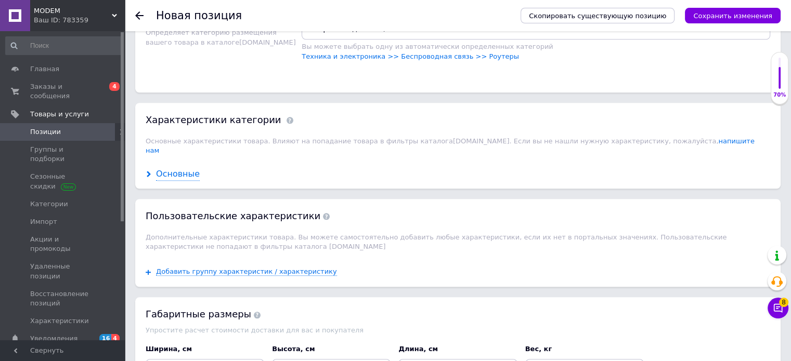
click at [185, 169] on div "Основные" at bounding box center [178, 175] width 44 height 12
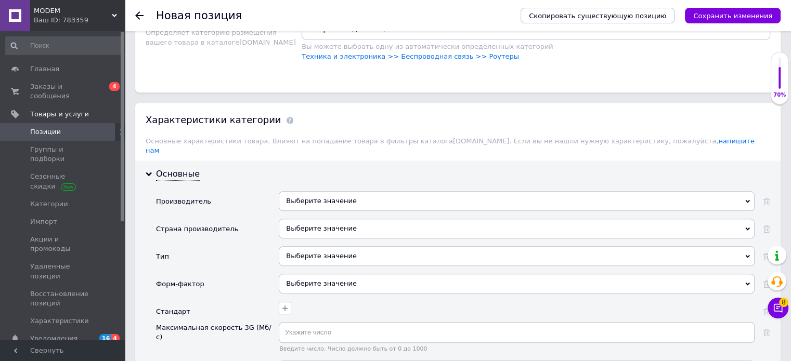
click at [407, 191] on div "Выберите значение" at bounding box center [517, 201] width 476 height 20
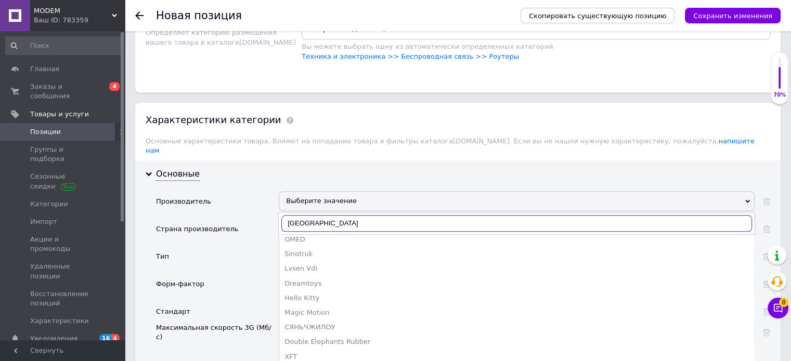
scroll to position [104, 0]
type input "к"
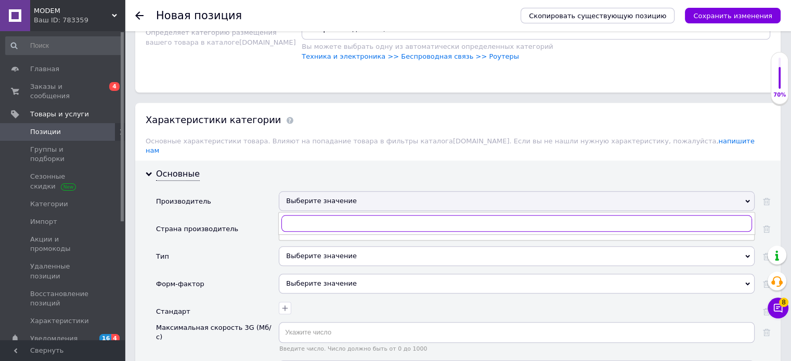
scroll to position [0, 0]
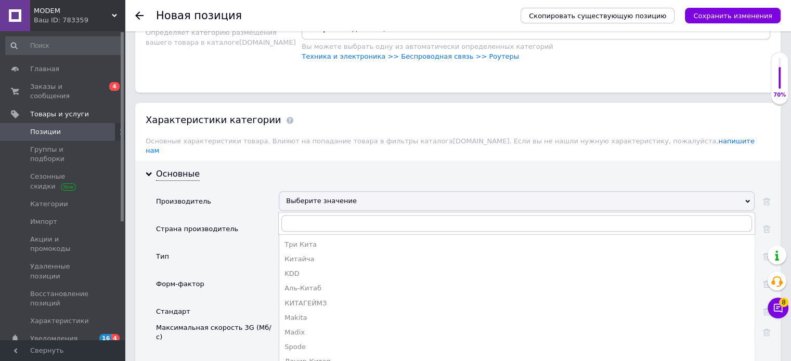
click at [350, 191] on div "Выберите значение" at bounding box center [517, 201] width 476 height 20
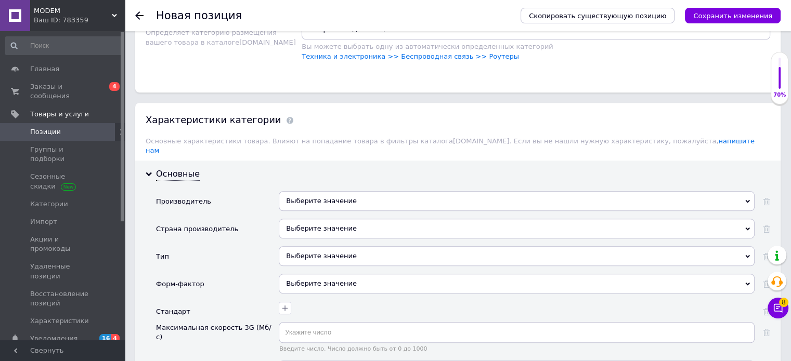
click at [350, 191] on div "Выберите значение" at bounding box center [517, 201] width 476 height 20
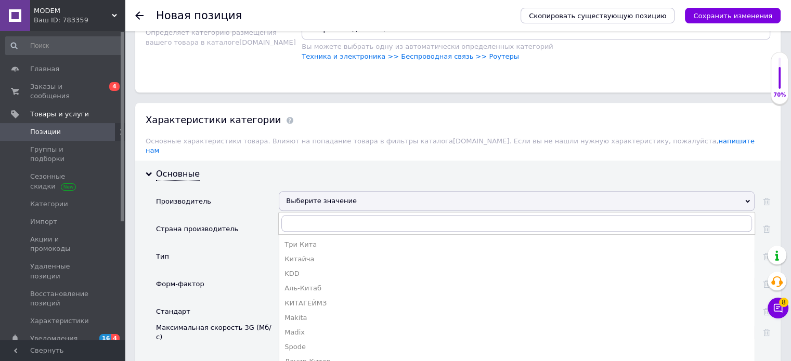
click at [397, 191] on div "Выберите значение" at bounding box center [517, 201] width 476 height 20
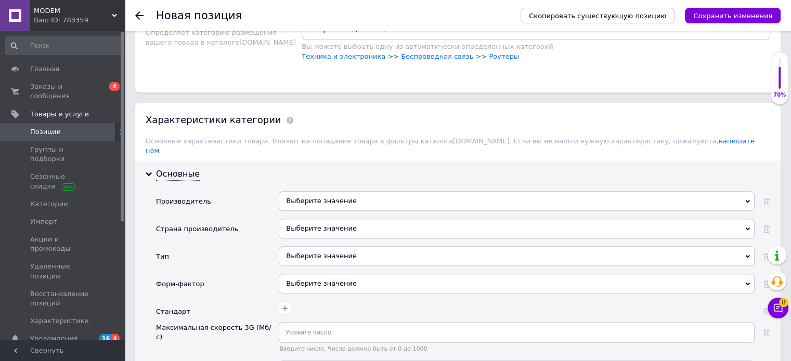
click at [397, 191] on div "Выберите значение" at bounding box center [517, 201] width 476 height 20
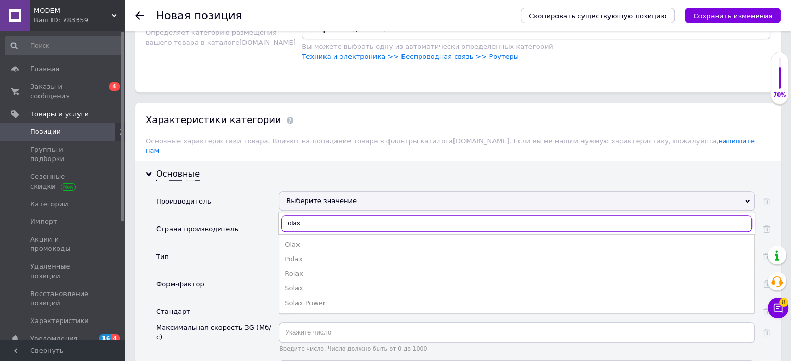
type input "olax"
click at [300, 240] on div "Olax" at bounding box center [517, 244] width 464 height 9
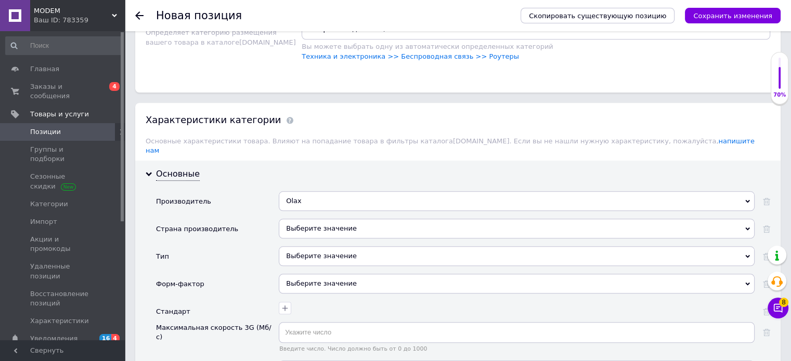
click at [312, 219] on div "Выберите значение" at bounding box center [517, 229] width 476 height 20
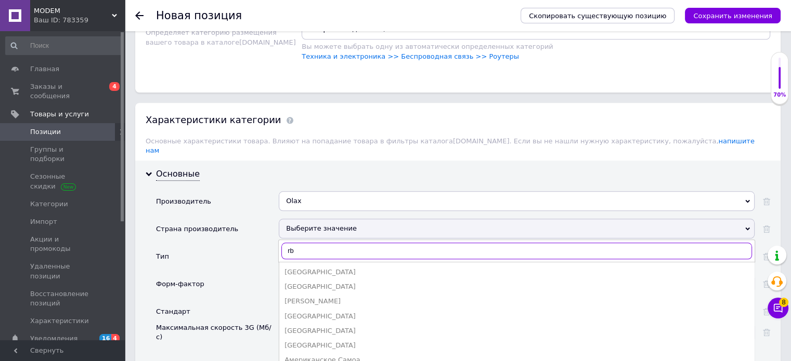
type input "r"
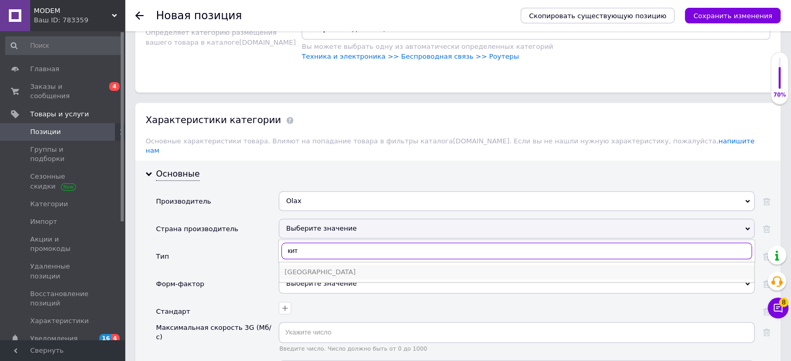
type input "кит"
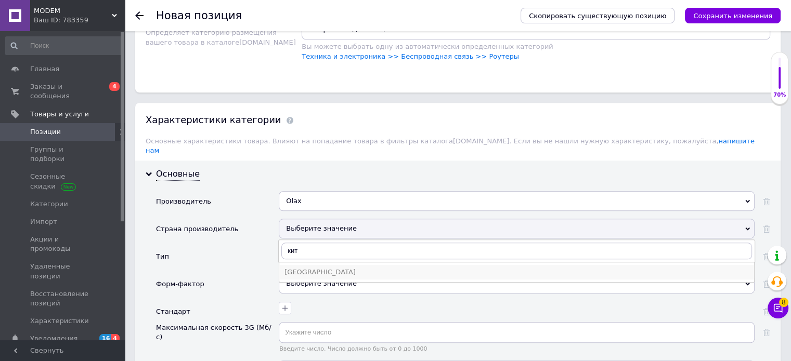
click at [309, 268] on div "[GEOGRAPHIC_DATA]" at bounding box center [517, 272] width 464 height 9
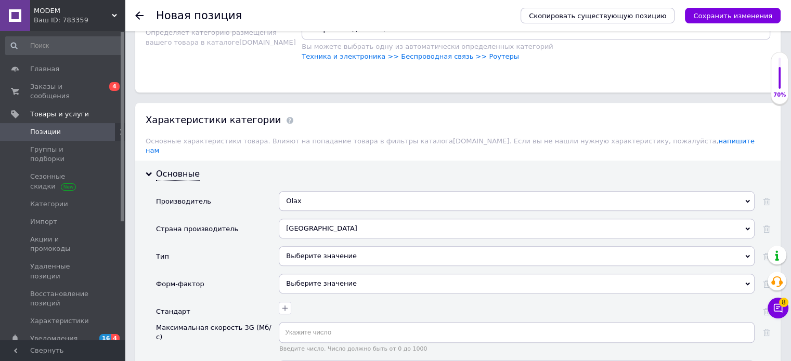
click at [325, 247] on div "Выберите значение" at bounding box center [517, 257] width 476 height 20
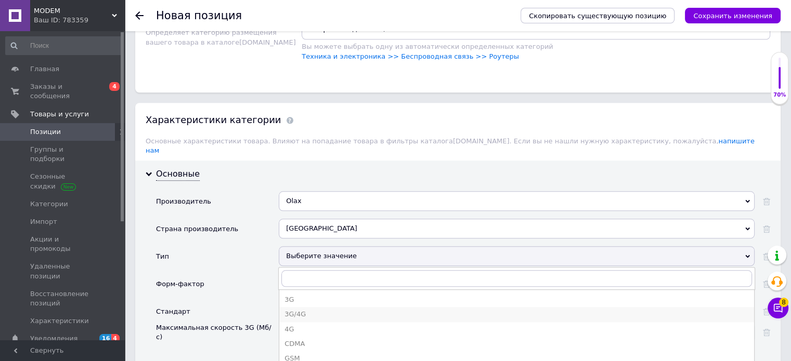
click at [302, 310] on div "3G/4G" at bounding box center [517, 314] width 464 height 9
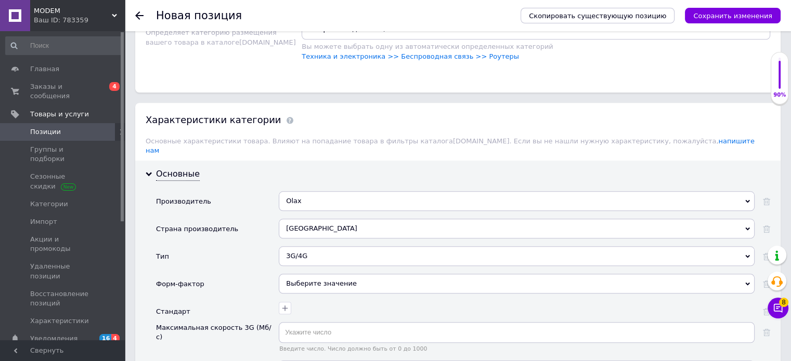
click at [318, 274] on div "Выберите значение" at bounding box center [517, 284] width 476 height 20
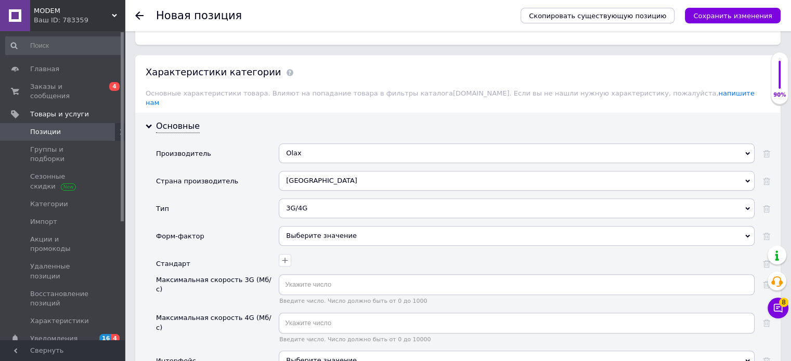
scroll to position [1113, 0]
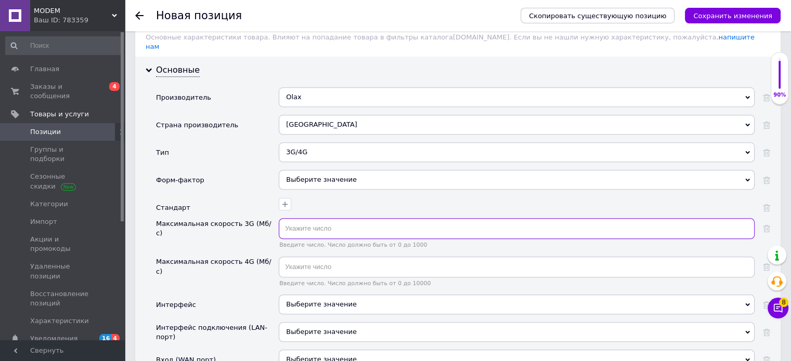
click at [334, 218] on input "text" at bounding box center [517, 228] width 476 height 21
type input "50"
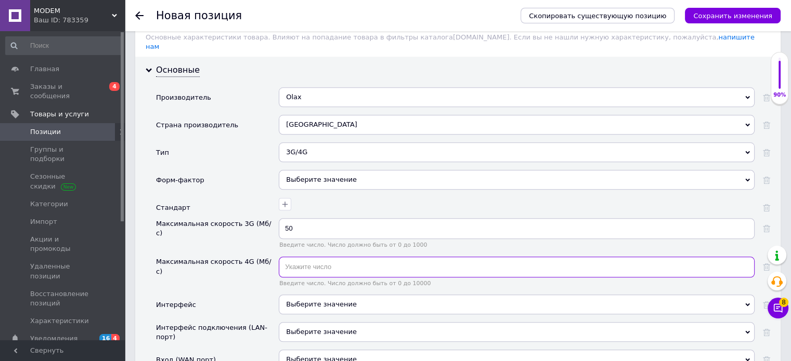
click at [351, 257] on input "text" at bounding box center [517, 267] width 476 height 21
type input "150"
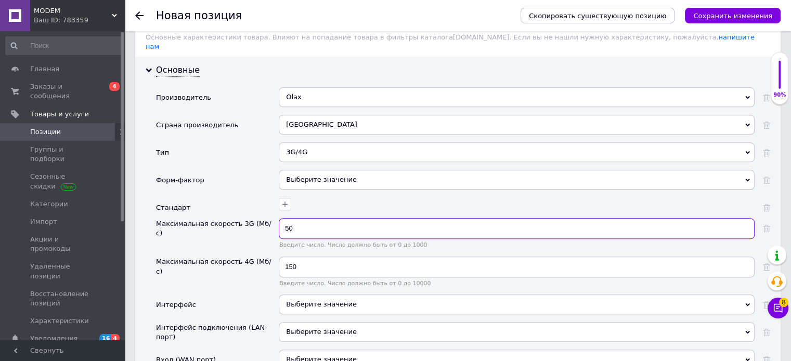
click at [417, 218] on input "50" at bounding box center [517, 228] width 476 height 21
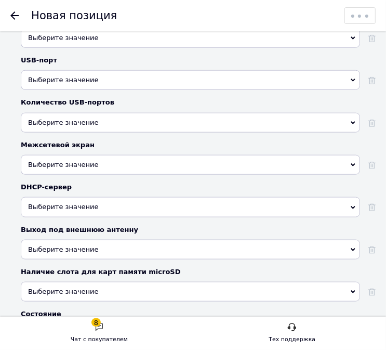
scroll to position [2517, 0]
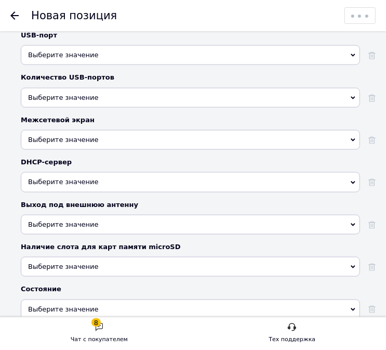
click at [152, 300] on div "Выберите значение" at bounding box center [191, 310] width 340 height 20
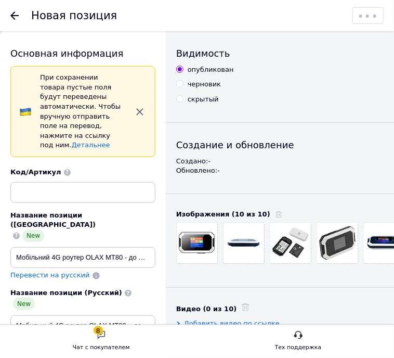
scroll to position [0, 0]
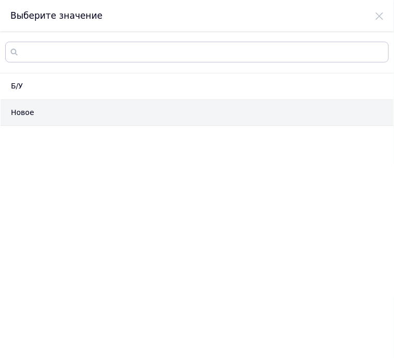
click at [22, 121] on li "Новое" at bounding box center [197, 113] width 393 height 27
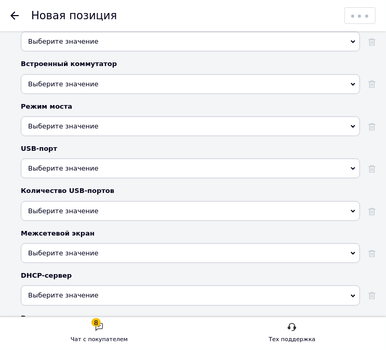
scroll to position [2465, 0]
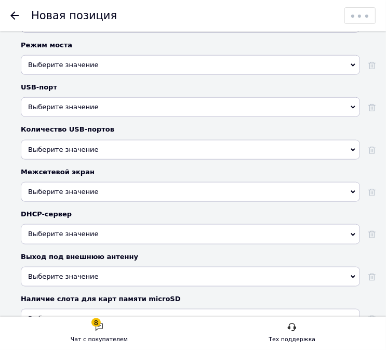
click at [146, 267] on span "Выберите значение" at bounding box center [191, 277] width 340 height 20
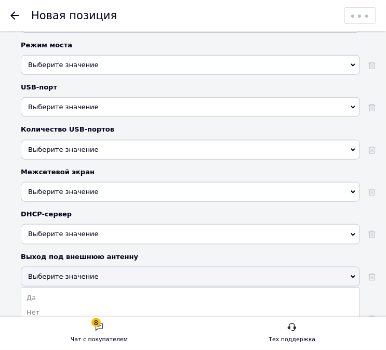
click at [83, 291] on li "Да" at bounding box center [190, 298] width 339 height 15
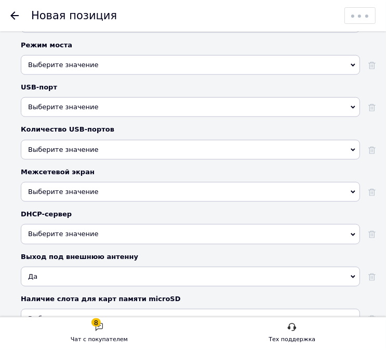
click at [99, 309] on span "Выберите значение" at bounding box center [191, 319] width 340 height 20
click at [55, 333] on li "Да" at bounding box center [190, 340] width 339 height 15
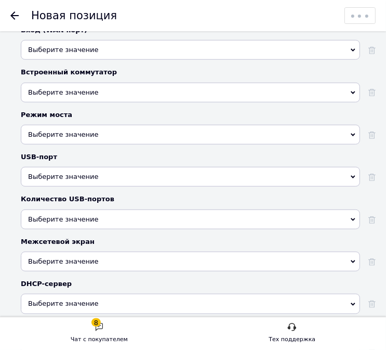
scroll to position [2361, 0]
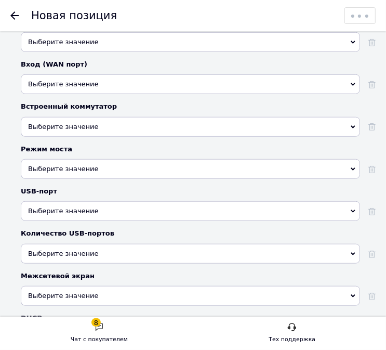
click at [123, 244] on div "Выберите значение" at bounding box center [191, 254] width 340 height 20
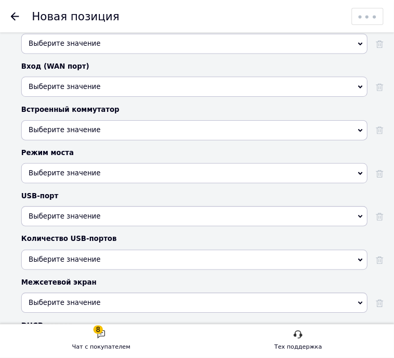
scroll to position [0, 0]
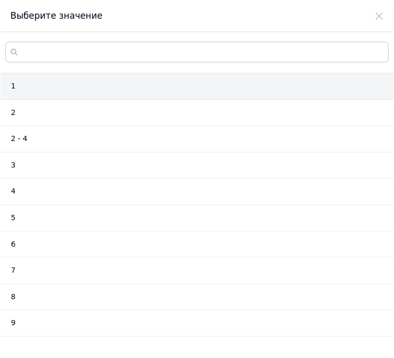
click at [123, 86] on li "1" at bounding box center [197, 86] width 393 height 27
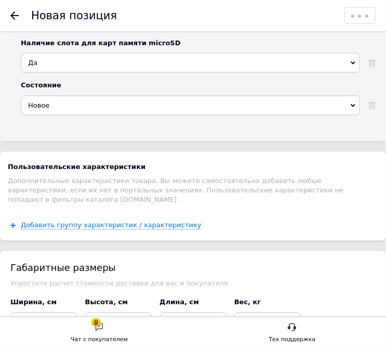
scroll to position [2726, 0]
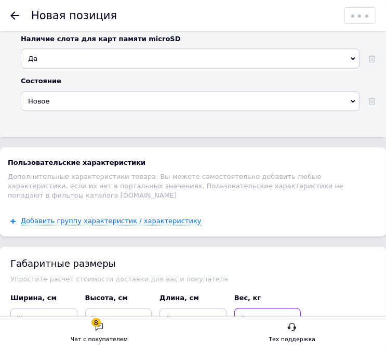
click at [275, 308] on input at bounding box center [268, 318] width 67 height 21
type input "0.100"
click at [206, 308] on input at bounding box center [193, 318] width 67 height 21
click at [67, 308] on input at bounding box center [43, 318] width 67 height 21
paste input "97.6"
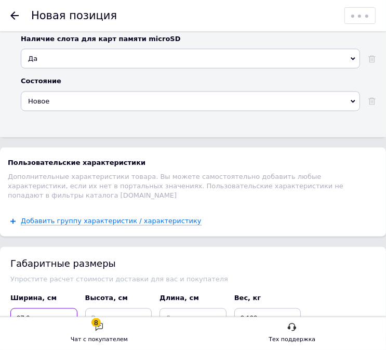
click at [17, 308] on input "97.6" at bounding box center [43, 318] width 67 height 21
click at [20, 308] on input "97.6" at bounding box center [43, 318] width 67 height 21
click at [25, 308] on input "97.6" at bounding box center [43, 318] width 67 height 21
drag, startPoint x: 33, startPoint y: 266, endPoint x: -10, endPoint y: 261, distance: 43.5
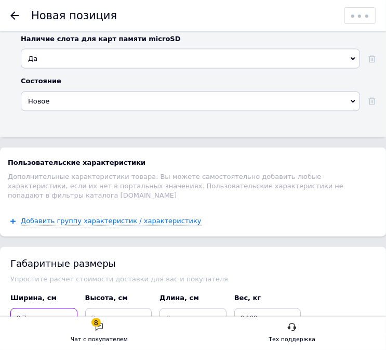
type input "9.7"
click at [123, 308] on input at bounding box center [118, 318] width 67 height 21
type input "5.9"
click at [201, 308] on input at bounding box center [193, 318] width 67 height 21
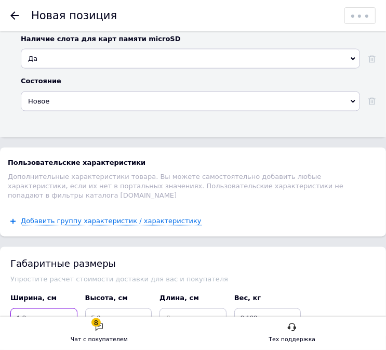
type input "1.8"
click at [177, 308] on input at bounding box center [193, 318] width 67 height 21
type input "9.7"
click at [301, 294] on div "Вес, кг" at bounding box center [268, 298] width 67 height 9
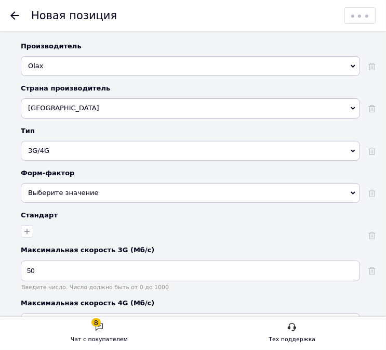
scroll to position [1968, 0]
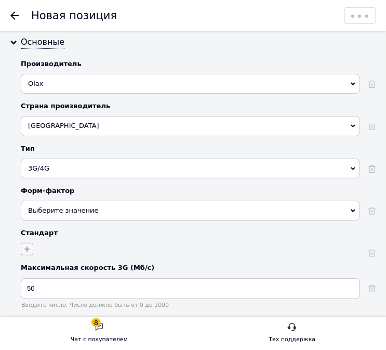
click at [27, 247] on icon "button" at bounding box center [27, 250] width 6 height 6
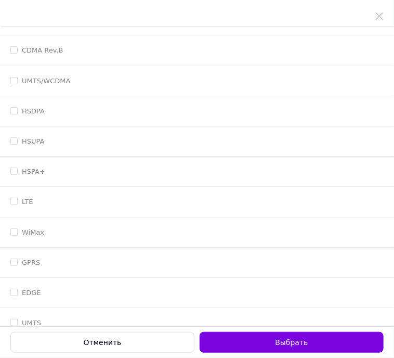
scroll to position [115, 0]
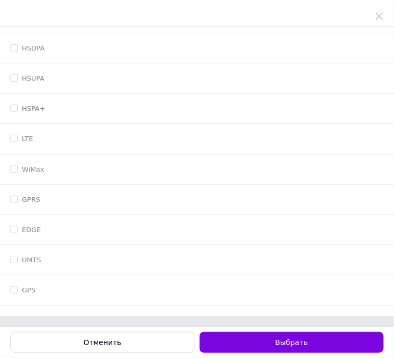
click at [13, 137] on input "LTE" at bounding box center [13, 138] width 7 height 7
checkbox input "true"
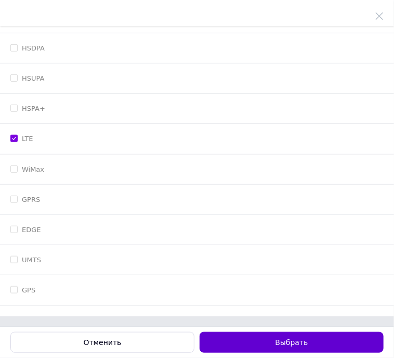
click at [246, 337] on button "Выбрать" at bounding box center [292, 342] width 184 height 21
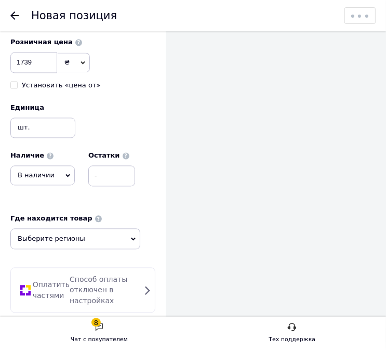
scroll to position [1031, 0]
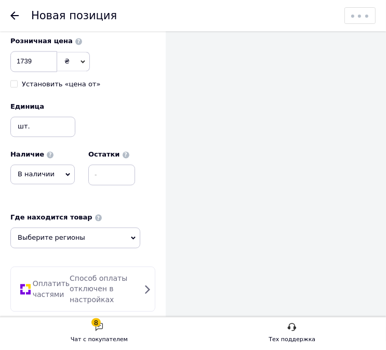
click at [58, 164] on span "В наличии" at bounding box center [42, 174] width 64 height 20
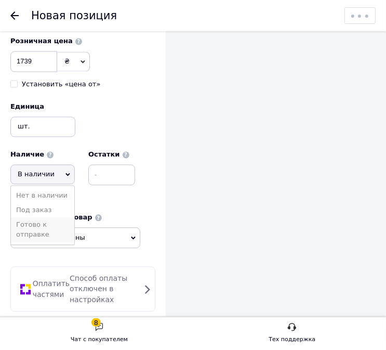
click at [45, 217] on li "Готово к отправке" at bounding box center [42, 229] width 63 height 24
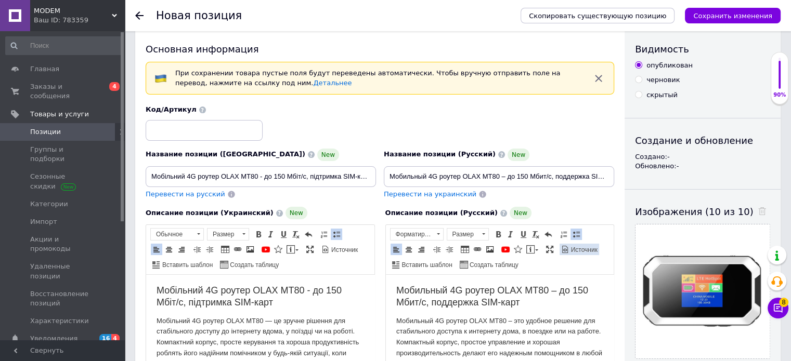
scroll to position [0, 0]
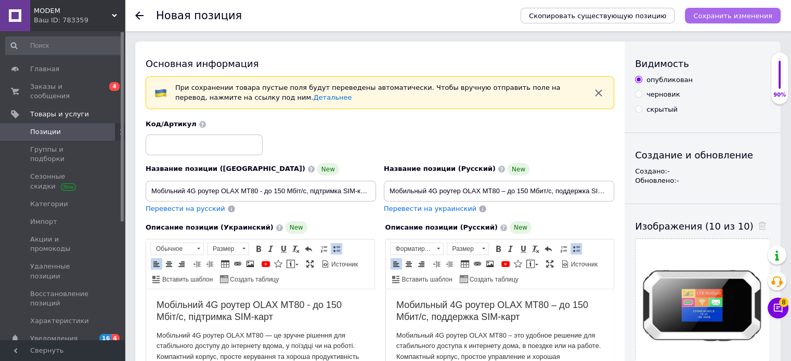
click at [742, 14] on icon "Сохранить изменения" at bounding box center [732, 16] width 79 height 8
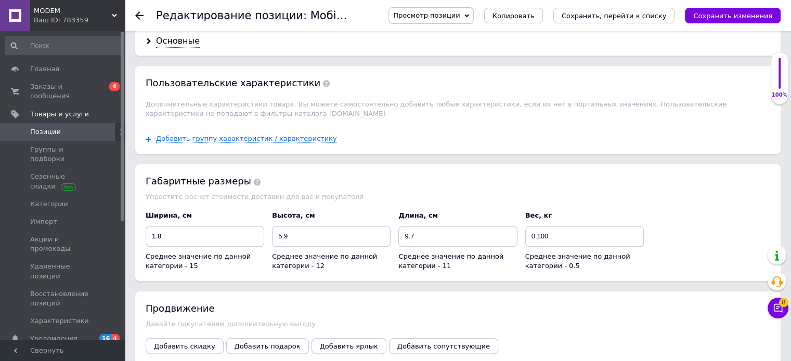
scroll to position [926, 0]
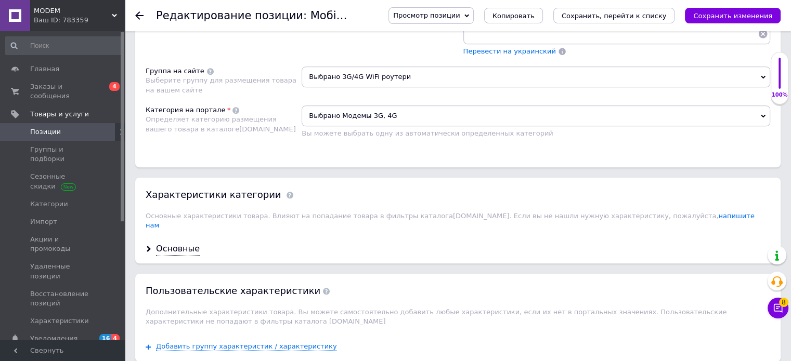
click at [73, 20] on div "Ваш ID: 783359" at bounding box center [79, 20] width 91 height 9
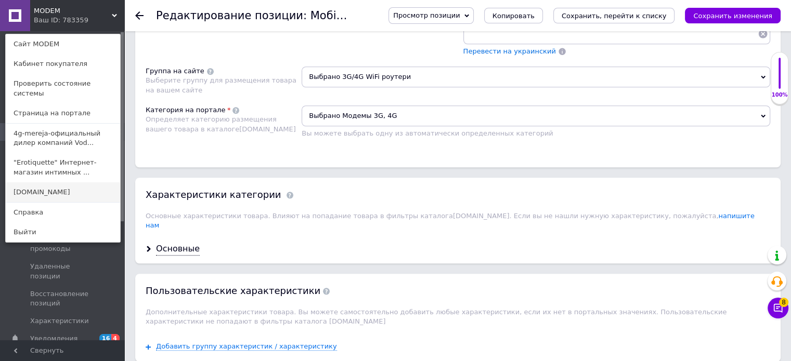
click at [43, 184] on link "[DOMAIN_NAME]" at bounding box center [63, 193] width 114 height 20
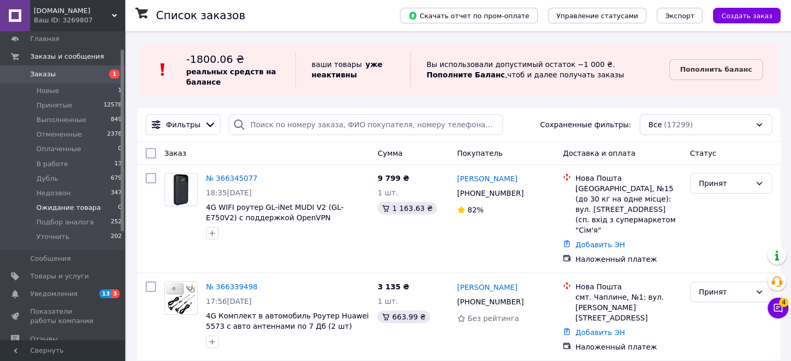
scroll to position [52, 0]
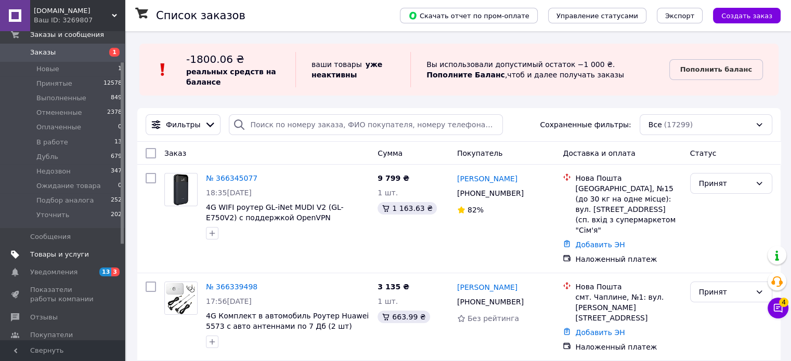
click at [59, 259] on span "Товары и услуги" at bounding box center [59, 254] width 59 height 9
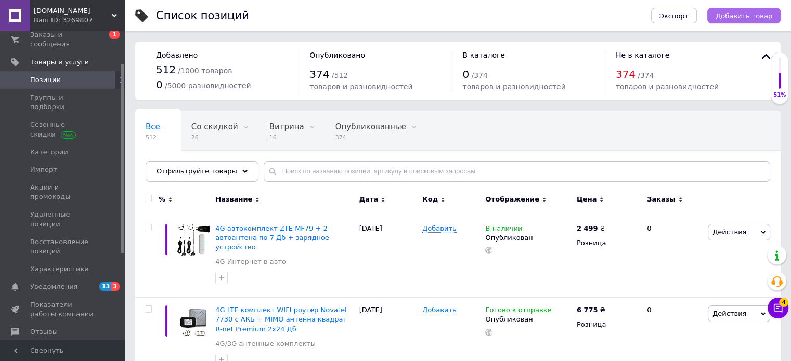
click at [752, 14] on span "Добавить товар" at bounding box center [744, 16] width 57 height 8
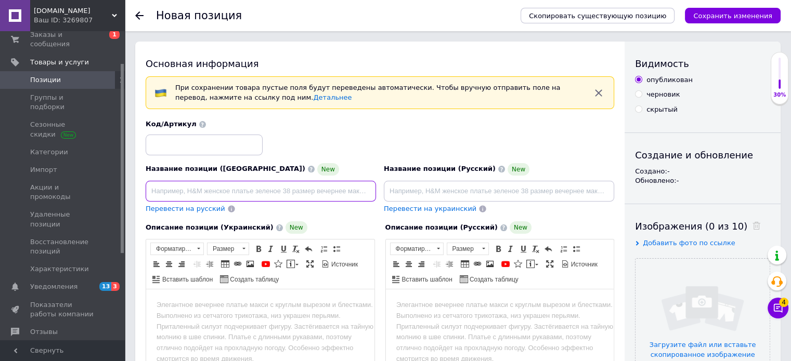
click at [292, 191] on input at bounding box center [261, 191] width 230 height 21
paste input "4G Wi-Fi роутер OLAX MT80 - портативний інтернет для дому та поїздок"
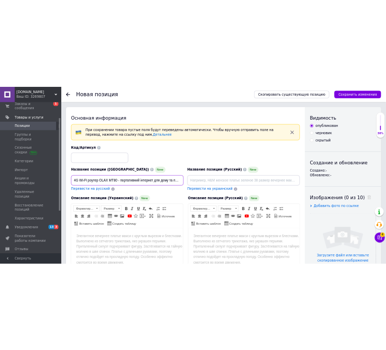
scroll to position [0, 8]
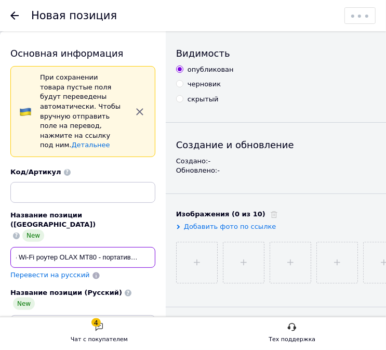
type input "4G Wi-Fi роутер OLAX MT80 - портативний інтернет для дому та поїздок"
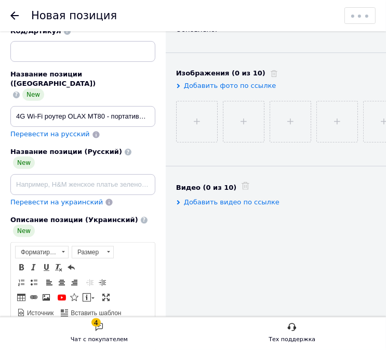
scroll to position [208, 0]
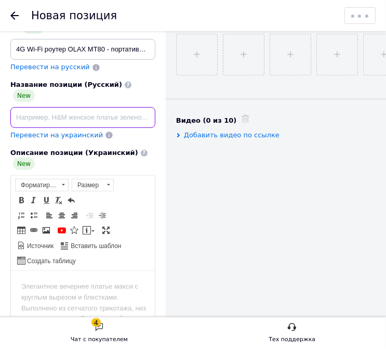
click at [57, 107] on input at bounding box center [82, 117] width 145 height 21
paste input "4G Wi-Fi роутер OLAX MT80 – портативный интернет для дома и поездок"
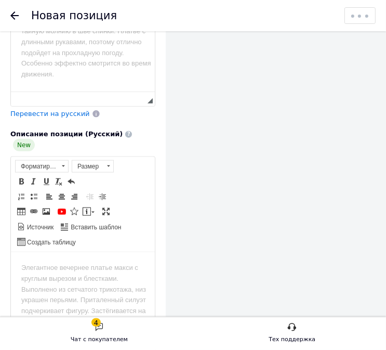
scroll to position [624, 0]
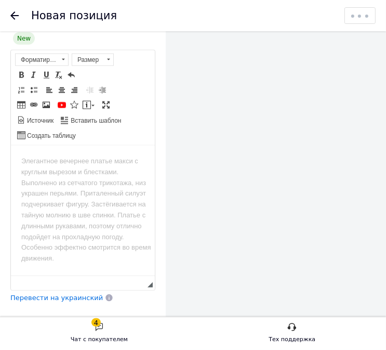
type input "4G Wi-Fi роутер OLAX MT80 – портативный интернет для дома и поездок"
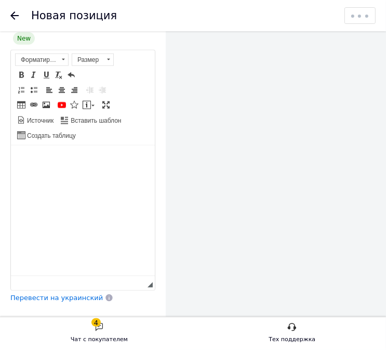
click at [69, 157] on body "Визуальный текстовый редактор, CB4909A6-F7A5-440B-998C-876715D2734C" at bounding box center [82, 161] width 123 height 11
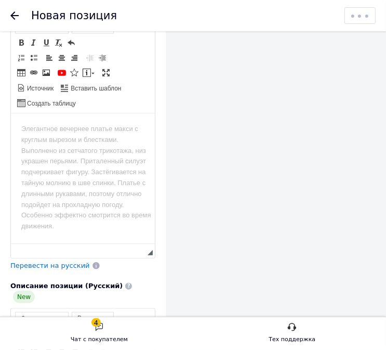
scroll to position [364, 0]
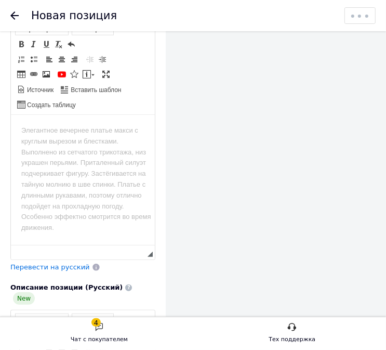
click at [67, 132] on body "Визуальный текстовый редактор, 6BEF5497-F52D-4FE7-ADE7-101A7277A2B4" at bounding box center [82, 130] width 123 height 11
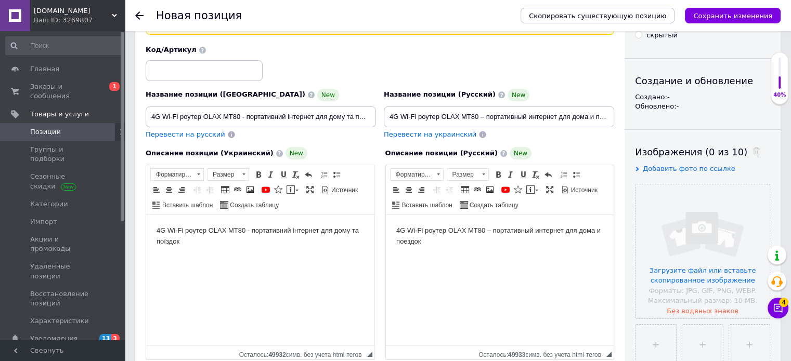
scroll to position [173, 0]
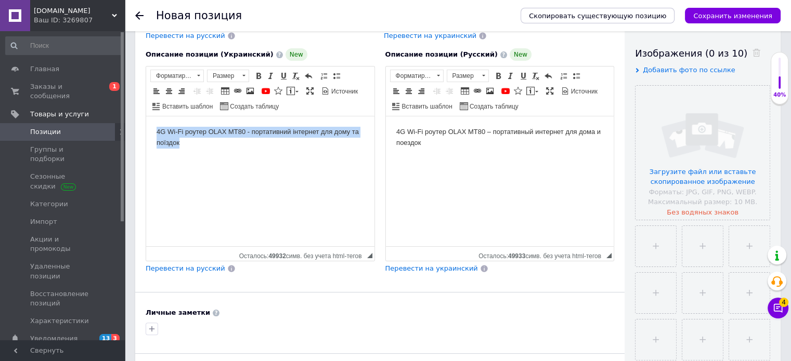
drag, startPoint x: 186, startPoint y: 144, endPoint x: 275, endPoint y: 226, distance: 121.1
click at [146, 117] on html "4G Wi-Fi роутер OLAX MT80 - портативний інтернет для дому та поїздок" at bounding box center [260, 138] width 228 height 43
click at [243, 76] on span at bounding box center [244, 75] width 10 height 11
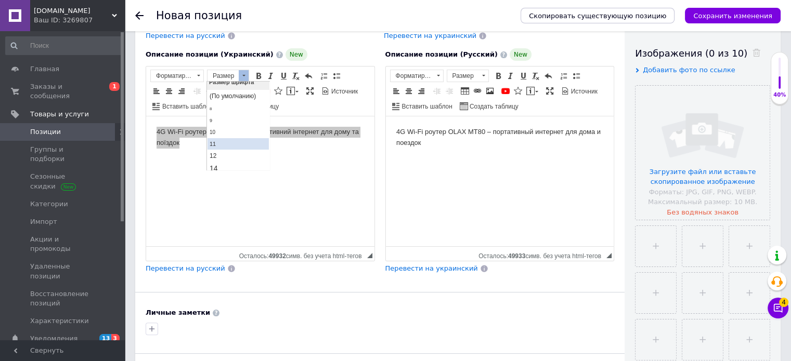
scroll to position [104, 0]
click at [226, 99] on link "18" at bounding box center [238, 99] width 61 height 15
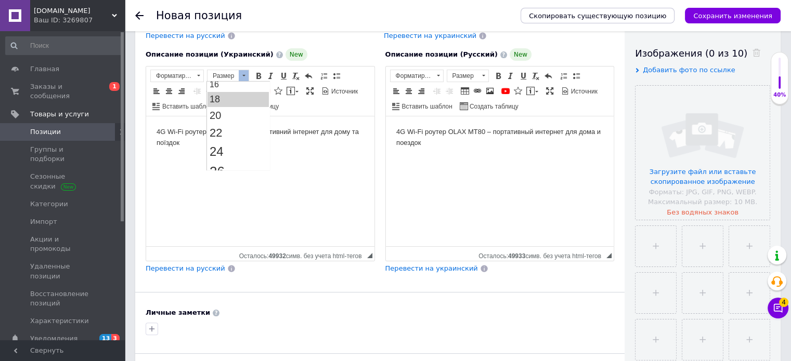
scroll to position [0, 0]
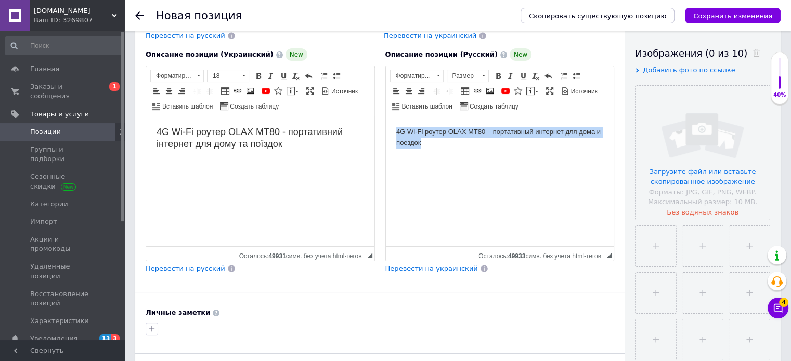
drag, startPoint x: 441, startPoint y: 144, endPoint x: 828, endPoint y: 213, distance: 393.7
click at [385, 122] on html "4G Wi-Fi роутер OLAX MT80 – портативный интернет для дома и поездок" at bounding box center [499, 138] width 228 height 43
click at [482, 70] on span at bounding box center [484, 75] width 10 height 11
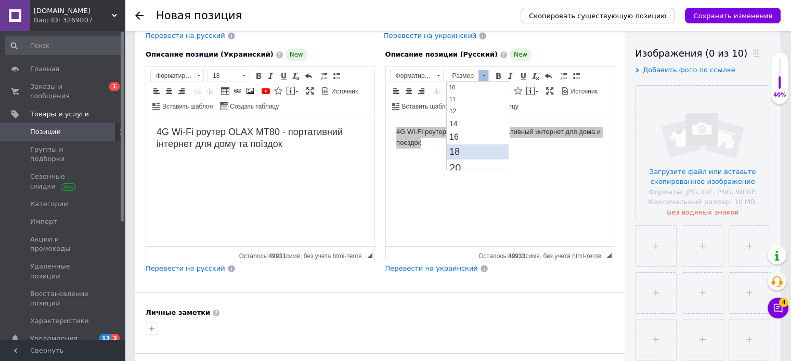
scroll to position [52, 0]
click at [470, 146] on link "18" at bounding box center [477, 151] width 61 height 15
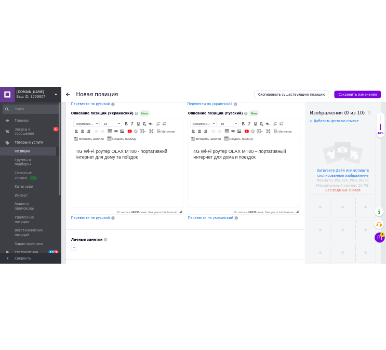
scroll to position [0, 0]
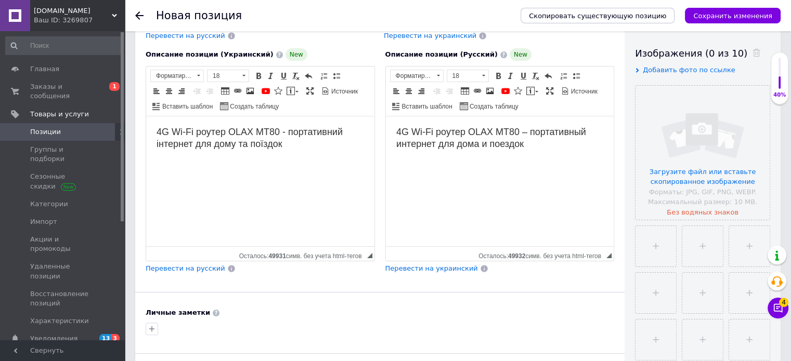
click at [531, 161] on html "4G Wi-Fi роутер OLAX MT80 – портативный интернет для дома и поездок" at bounding box center [499, 139] width 228 height 45
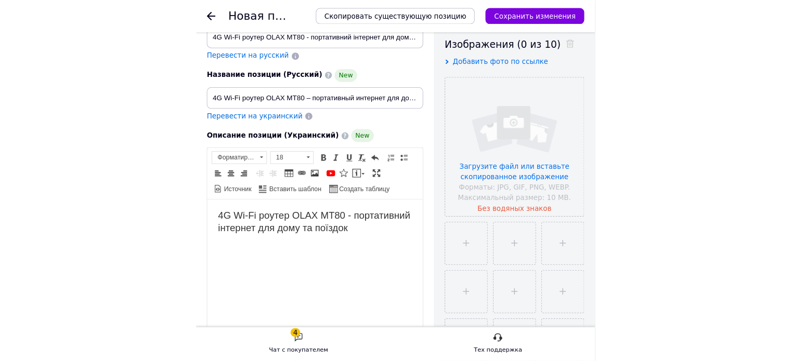
scroll to position [158, 0]
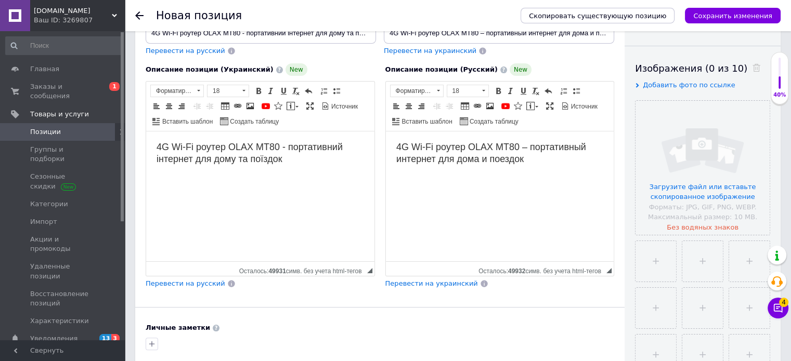
click at [302, 162] on body "4G Wi-Fi роутер OLAX MT80 - портативний інтернет для дому та поїздок" at bounding box center [261, 154] width 208 height 24
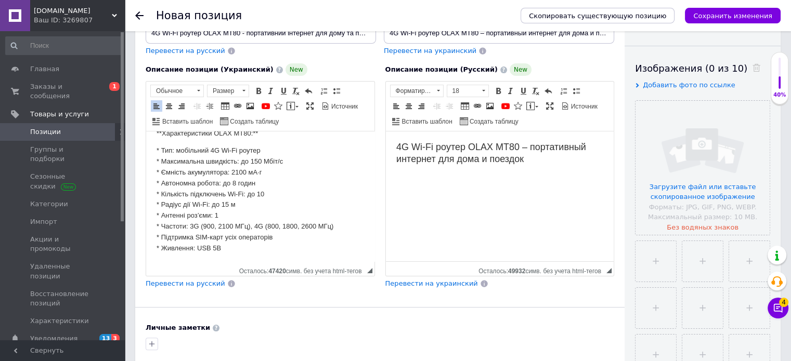
click at [274, 139] on p "**Характеристики OLAX MT80:**" at bounding box center [261, 133] width 208 height 11
click at [162, 139] on p "**Характеристики OLAX MT80:" at bounding box center [261, 133] width 208 height 11
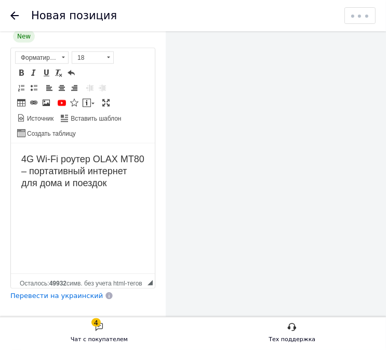
scroll to position [574, 0]
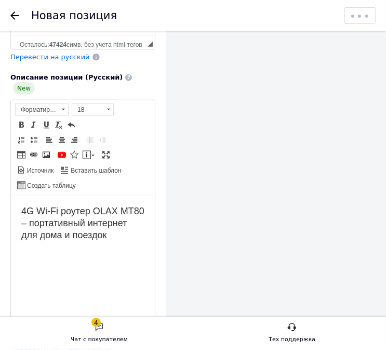
click at [78, 241] on body "4G Wi-Fi роутер OLAX MT80 – портативный интернет для дома и поездок" at bounding box center [82, 222] width 123 height 35
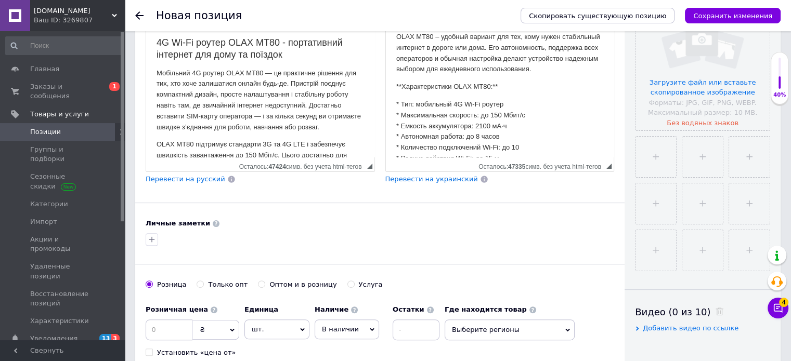
scroll to position [539, 0]
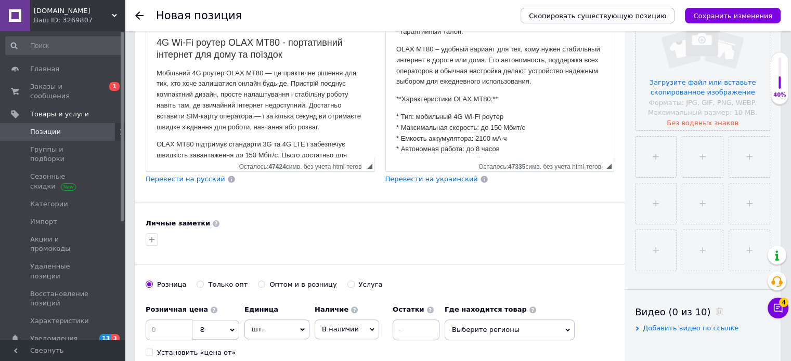
click at [402, 105] on p "**Характеристики OLAX MT80:**" at bounding box center [500, 99] width 208 height 11
click at [497, 105] on p "Характеристики OLAX MT80:**" at bounding box center [500, 99] width 208 height 11
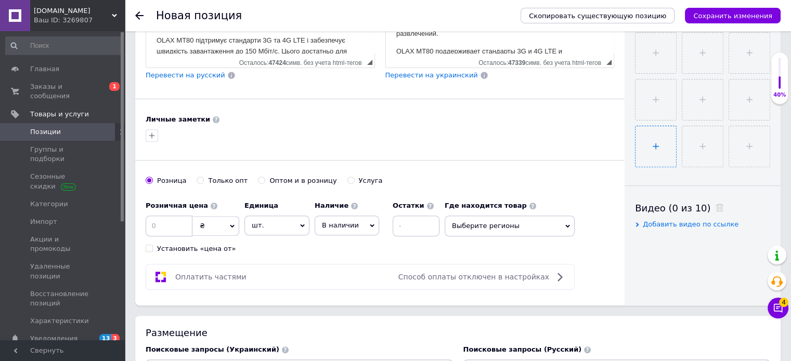
scroll to position [315, 0]
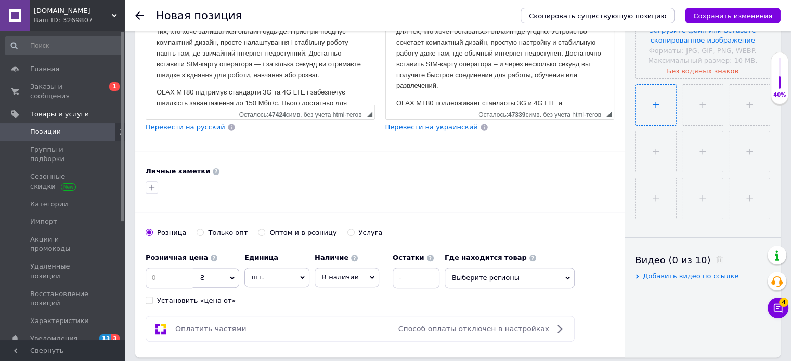
click at [647, 112] on input "file" at bounding box center [656, 105] width 41 height 41
type input "C:\fakepath\cvb.png"
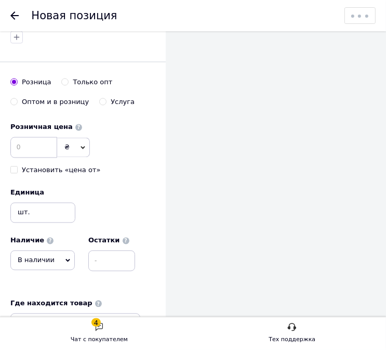
scroll to position [939, 0]
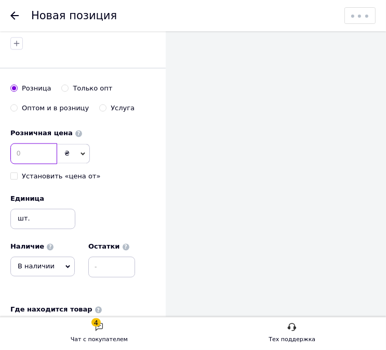
click at [50, 144] on input at bounding box center [33, 154] width 47 height 21
type input "1739"
click at [56, 257] on span "В наличии" at bounding box center [42, 267] width 64 height 20
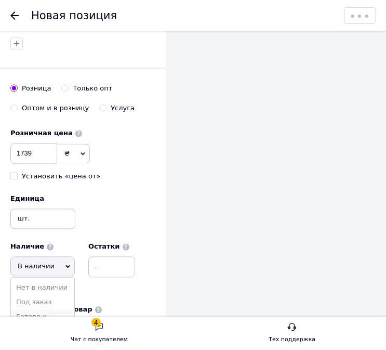
click at [41, 310] on li "Готово к отправке" at bounding box center [42, 322] width 63 height 24
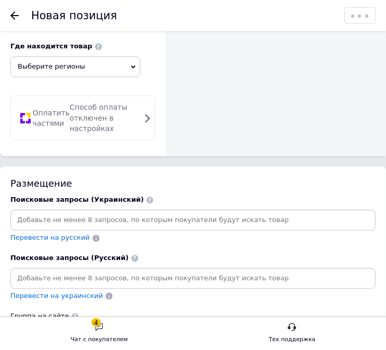
scroll to position [1303, 0]
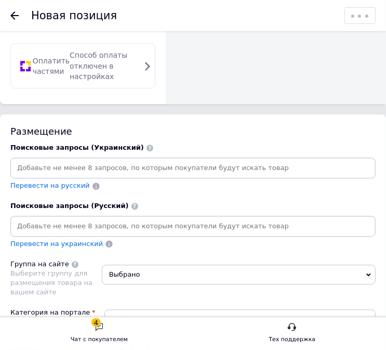
click at [316, 160] on input at bounding box center [192, 168] width 361 height 16
paste input "4g роутер"
type input "4g роутер"
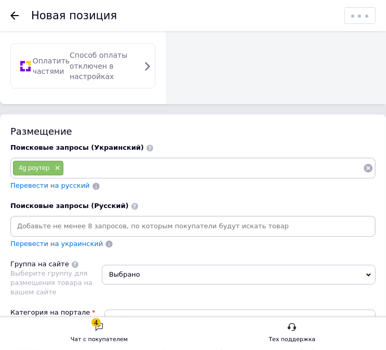
click at [257, 160] on input at bounding box center [214, 168] width 300 height 16
paste input "[PERSON_NAME] з сім картою"
type input "[PERSON_NAME] з сім картою"
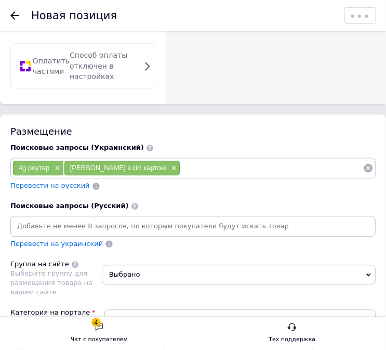
click at [258, 160] on input at bounding box center [271, 168] width 183 height 16
paste input "роутер для села"
type input "роутер для села"
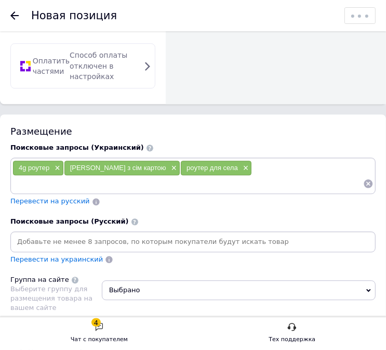
click at [275, 176] on input at bounding box center [187, 184] width 351 height 16
paste input "інтернет для дачі"
type input "інтернет для дачі"
click at [267, 176] on input at bounding box center [187, 184] width 351 height 16
paste input "роутер для авто"
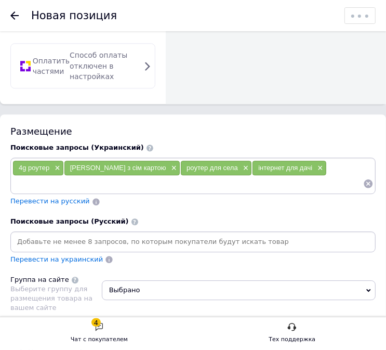
type input "роутер для авто"
click at [195, 176] on input at bounding box center [224, 184] width 280 height 16
paste input "інтернет через сім карту"
type input "інтернет через сім карту"
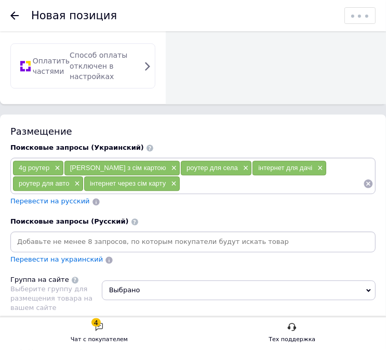
click at [293, 176] on input at bounding box center [271, 184] width 183 height 16
paste input "4g інтернет роутер"
type input "4g інтернет роутер"
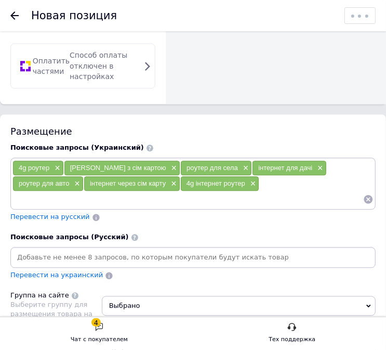
click at [287, 191] on input at bounding box center [187, 199] width 351 height 16
paste input "бездротовий 4g wifi модем"
type input "бездротовий 4g wifi модем"
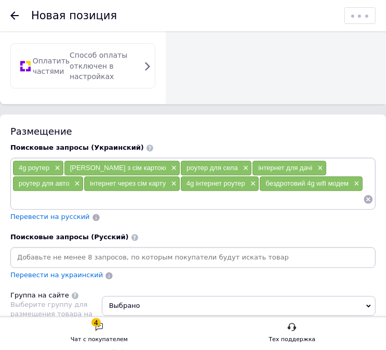
click at [277, 191] on input at bounding box center [187, 199] width 351 height 16
paste input "роутер для lifecell"
type input "роутер для lifecell"
click at [270, 191] on input at bounding box center [225, 199] width 275 height 16
paste input "роутер для kyivstar"
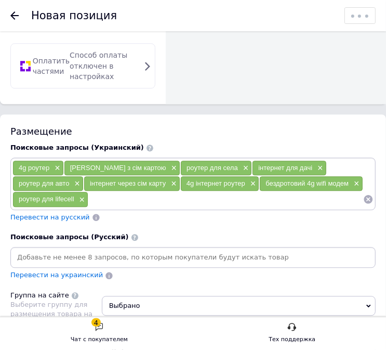
type input "роутер для kyivstar"
click at [229, 191] on input at bounding box center [266, 199] width 195 height 16
paste input "роутер для vodafone"
type input "роутер для vodafone"
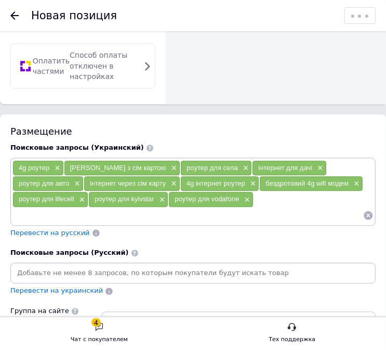
click at [268, 208] on input at bounding box center [187, 216] width 351 height 16
paste input "wifi інтернет у селі"
type input "wifi інтернет у селі"
click at [290, 208] on input at bounding box center [187, 216] width 351 height 16
paste input "мобільний wifi модем"
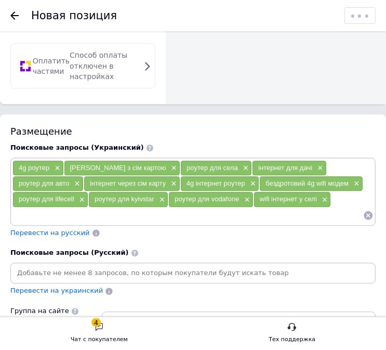
type input "мобільний wifi модем"
click at [274, 208] on input at bounding box center [232, 216] width 264 height 16
paste input "портативний [PERSON_NAME] з sim"
type input "портативний [PERSON_NAME] з sim"
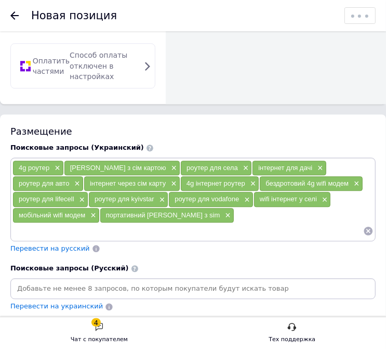
click at [322, 223] on input at bounding box center [187, 231] width 351 height 16
paste input "роутер з підтримкою 4g lte"
type input "роутер з підтримкою 4g lte"
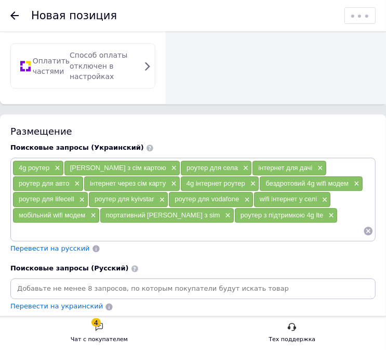
click at [314, 223] on input at bounding box center [187, 231] width 351 height 16
paste input "[PERSON_NAME] для села 4g"
type input "[PERSON_NAME] для села 4g"
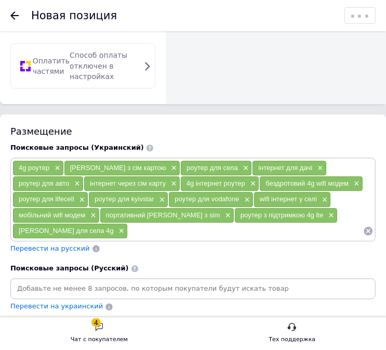
click at [229, 223] on input at bounding box center [246, 231] width 236 height 16
paste input "інтернет через сім карту 4g"
type input "інтернет через сім карту 4g"
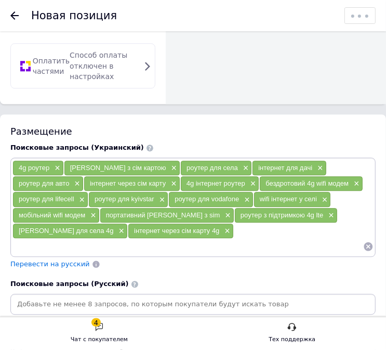
click at [341, 239] on input at bounding box center [187, 247] width 351 height 16
paste input "роутер для дачі з антеною"
type input "роутер для дачі з антеною"
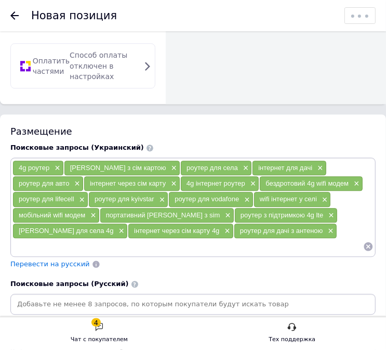
click at [269, 239] on input at bounding box center [187, 247] width 351 height 16
paste input "[PERSON_NAME]"
type input "[PERSON_NAME]"
click at [276, 239] on input at bounding box center [225, 247] width 275 height 16
paste input "olax wifi 4g модем"
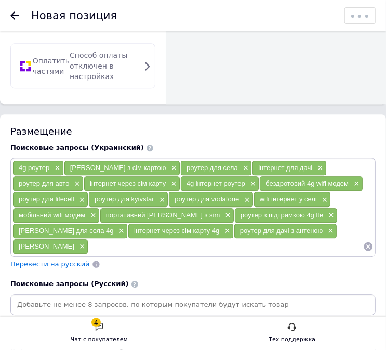
type input "olax wifi 4g модем"
click at [319, 239] on input at bounding box center [264, 247] width 198 height 16
paste input "olax 4g wifi router"
type input "olax 4g wifi router"
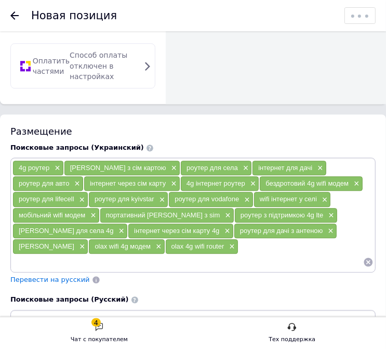
click at [294, 254] on input at bounding box center [187, 262] width 351 height 16
paste input "olax mt80 купити"
type input "olax mt80 купити"
click at [327, 254] on input at bounding box center [187, 262] width 351 height 16
paste input "olax mt80 4g wifi модем"
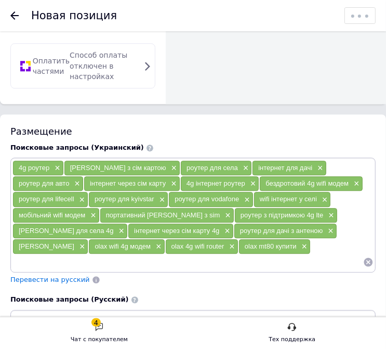
type input "olax mt80 4g wifi модем"
click at [296, 254] on input at bounding box center [234, 262] width 257 height 16
paste input "olax mt80 для всіх операторів"
type input "olax mt80 для всіх операторів"
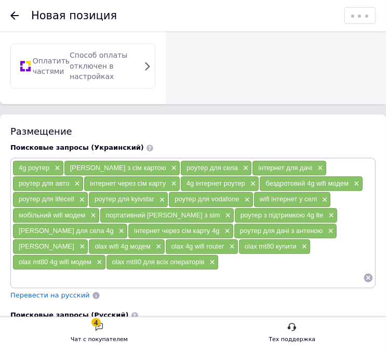
click at [144, 270] on input at bounding box center [187, 278] width 351 height 16
paste input "olax 4g роутер з сім картою"
type input "olax 4g роутер з сім картою"
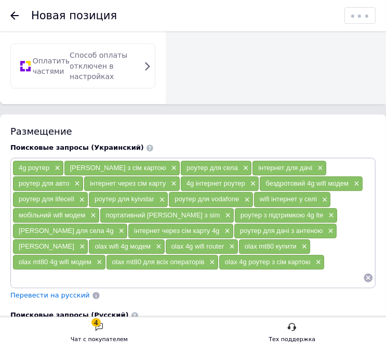
click at [256, 248] on div "4g роутер × wifi роутер з сім картою × роутер для села × інтернет для дачі × ро…" at bounding box center [192, 222] width 361 height 125
click at [216, 270] on input at bounding box center [187, 278] width 351 height 16
paste input "інтернет у селі без оптоволокна"
type input "інтернет у селі без оптоволокна"
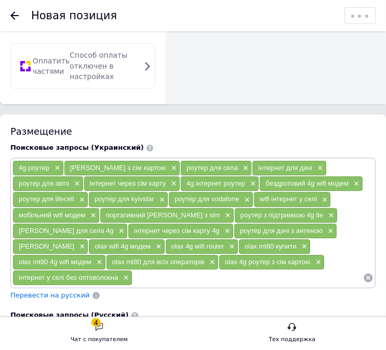
click at [242, 270] on input at bounding box center [248, 278] width 231 height 16
paste input "який роутер взяти для села"
type input "який роутер взяти для села"
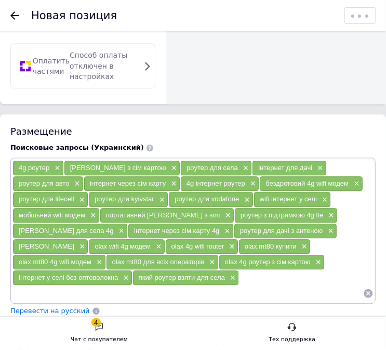
click at [258, 286] on input at bounding box center [187, 294] width 351 height 16
paste input "інтернет для машини"
type input "інтернет для машини"
click at [276, 286] on input at bounding box center [187, 294] width 351 height 16
paste input "мобільний інтернет у селі"
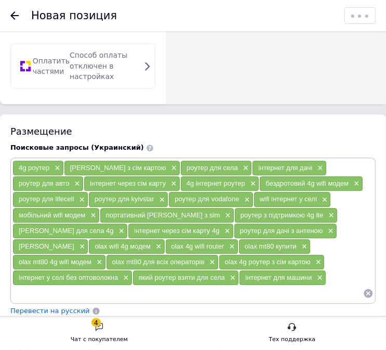
type input "мобільний інтернет у селі"
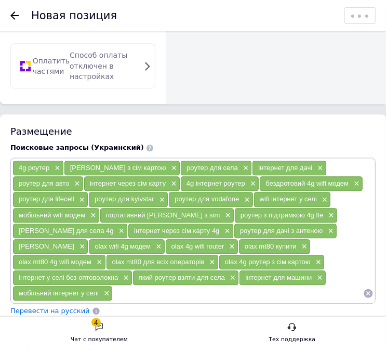
click at [250, 286] on input at bounding box center [238, 294] width 251 height 16
paste input "wifi роутер з сім картою для дачі"
type input "wifi роутер з сім картою для дачі"
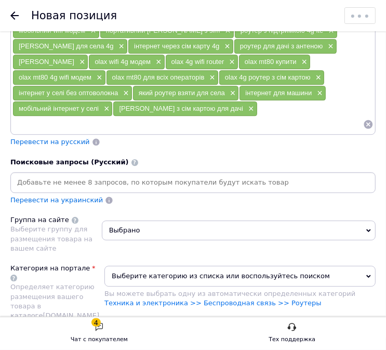
scroll to position [1511, 0]
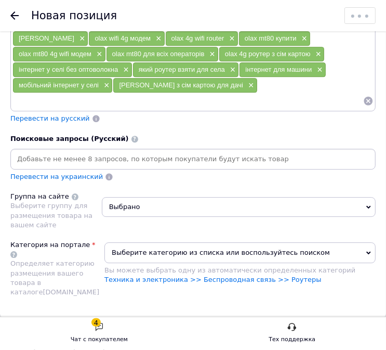
click at [210, 151] on input at bounding box center [192, 159] width 361 height 16
paste input "4g роутер"
type input "4g роутер"
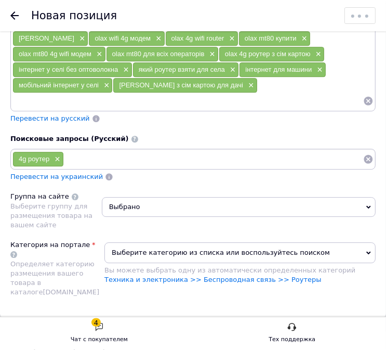
click at [205, 151] on input at bounding box center [214, 159] width 300 height 16
paste input "[PERSON_NAME] с сим картой"
type input "[PERSON_NAME] с сим картой"
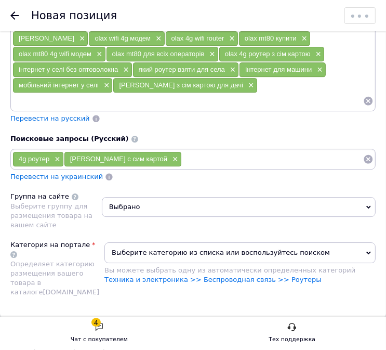
click at [235, 151] on input at bounding box center [273, 159] width 182 height 16
paste input "роутер для села"
type input "роутер для села"
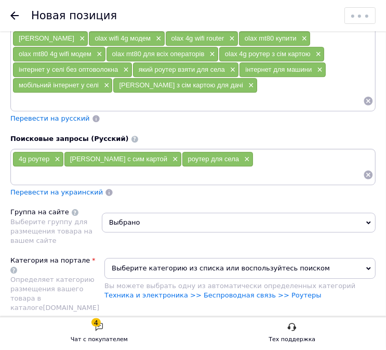
click at [263, 151] on div "4g роутер × wifi роутер с сим картой × роутер для села ×" at bounding box center [192, 166] width 361 height 31
click at [245, 167] on input at bounding box center [187, 175] width 351 height 16
paste input "интернет для дачи"
type input "интернет для дачи"
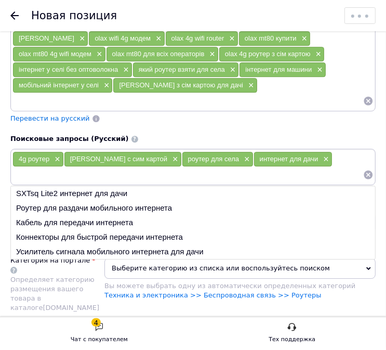
click at [227, 167] on input at bounding box center [187, 175] width 351 height 16
paste input "мобильный 4g [PERSON_NAME]"
type input "мобильный 4g [PERSON_NAME]"
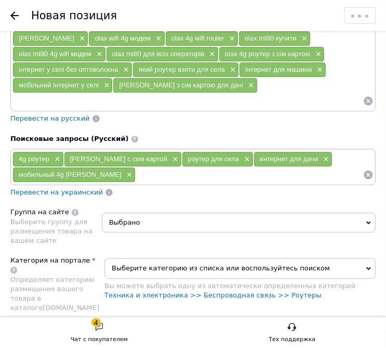
click at [234, 167] on input at bounding box center [250, 175] width 228 height 16
paste input "роутер для авто"
type input "роутер для авто"
click at [238, 167] on input at bounding box center [285, 175] width 157 height 16
paste input "4g интернет роутер"
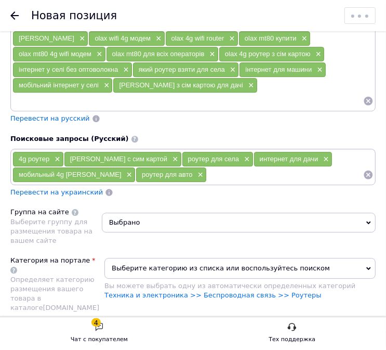
type input "4g интернет роутер"
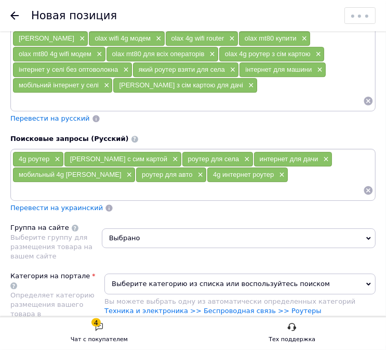
click at [260, 183] on input at bounding box center [187, 191] width 351 height 16
paste input "беспроводной 4g wifi модем"
type input "беспроводной 4g wifi модем"
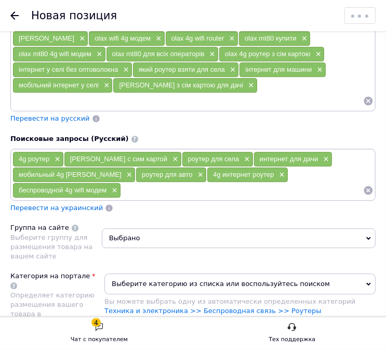
click at [241, 183] on input at bounding box center [242, 191] width 242 height 16
paste input "интернет для частного дома"
type input "интернет для частного дома"
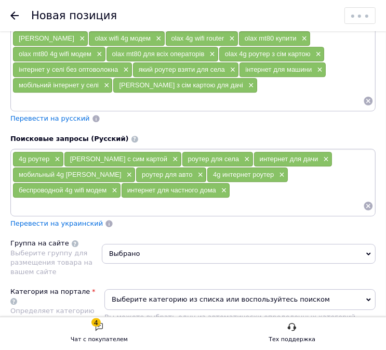
click at [283, 163] on div "4g роутер × wifi роутер с сим картой × роутер для села × интернет для дачи × мо…" at bounding box center [193, 183] width 366 height 68
click at [283, 198] on input at bounding box center [187, 206] width 351 height 16
paste input "роутер для lifecell"
type input "роутер для lifecell"
click at [298, 198] on input at bounding box center [187, 206] width 351 height 16
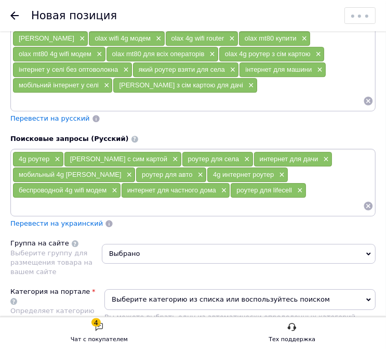
paste input "роутер для kyivstar"
type input "роутер для kyivstar"
click at [313, 160] on div "4g роутер × wifi роутер с сим картой × роутер для села × интернет для дачи × мо…" at bounding box center [192, 182] width 361 height 62
click at [304, 198] on input at bounding box center [228, 206] width 271 height 16
paste input "wifi роутер для дома"
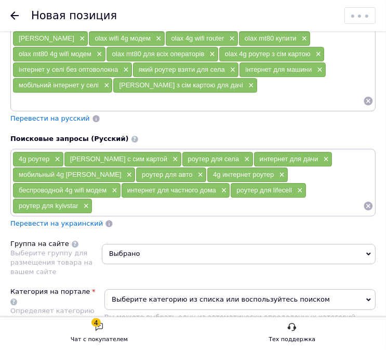
type input "wifi роутер для дома"
click at [308, 198] on input at bounding box center [271, 206] width 186 height 16
paste input "роутер для слабого сигнала"
type input "роутер для слабого сигнала"
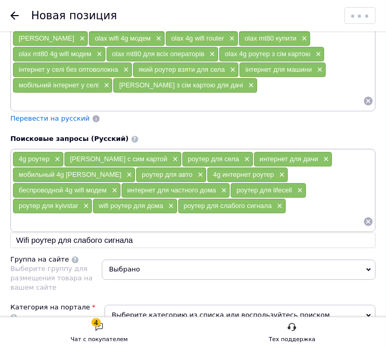
click at [264, 214] on input at bounding box center [187, 222] width 351 height 16
paste input "мобильный wifi модем"
type input "мобильный wifi модем"
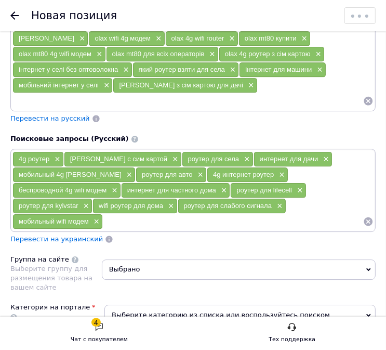
click at [263, 214] on input at bounding box center [233, 222] width 261 height 16
paste input "портативный [PERSON_NAME] с сим картой"
type input "портативный [PERSON_NAME] с сим картой"
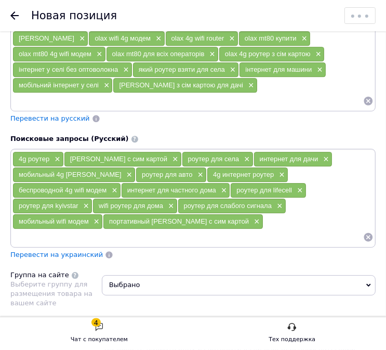
click at [276, 229] on input at bounding box center [187, 237] width 351 height 16
paste input "wifi роутер с сим картой и аккумулятором"
type input "wifi роутер с сим картой и аккумулятором"
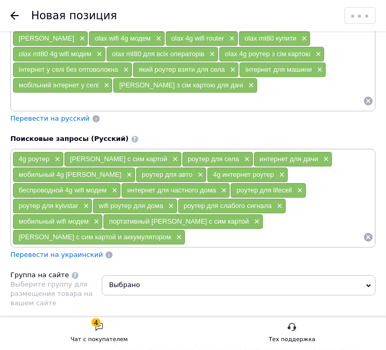
click at [235, 229] on input at bounding box center [275, 237] width 178 height 16
paste input "lte wifi роутер для дома"
type input "lte wifi роутер для дома"
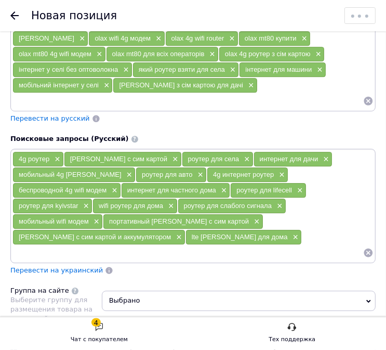
click at [285, 245] on input at bounding box center [187, 253] width 351 height 16
paste input "интернет через сим карту 4g"
type input "интернет через сим карту 4g"
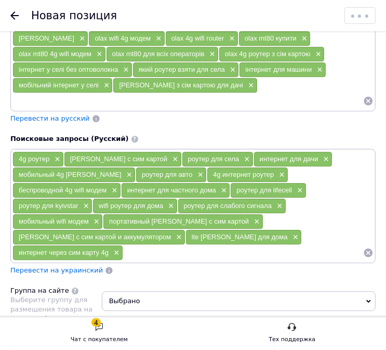
click at [281, 245] on input at bounding box center [243, 253] width 240 height 16
paste input "4g wifi модем для ноутбука"
type input "4g wifi модем для ноутбука"
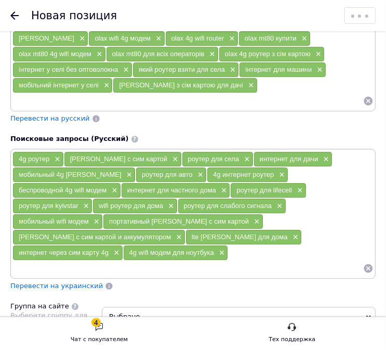
click at [296, 261] on input at bounding box center [187, 269] width 351 height 16
paste input "мобильный wifi маршрутизатор"
type input "мобильный wifi маршрутизатор"
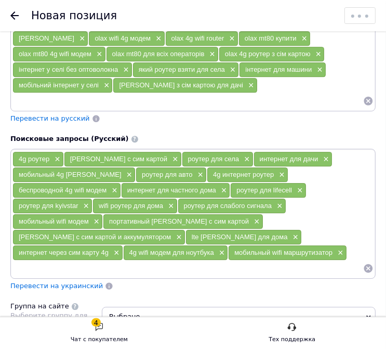
click at [312, 261] on input at bounding box center [187, 269] width 351 height 16
paste input "lte router portable"
type input "lte router portable"
click at [329, 261] on input at bounding box center [225, 269] width 278 height 16
paste input "wifi модем для села"
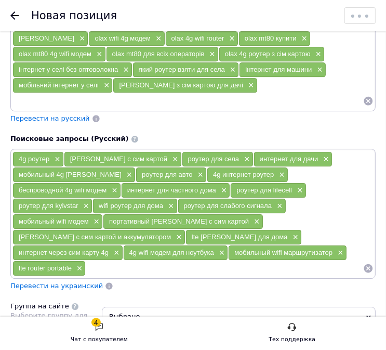
type input "wifi модем для села"
click at [265, 261] on input at bounding box center [266, 269] width 195 height 16
paste input "[PERSON_NAME]"
type input "[PERSON_NAME]"
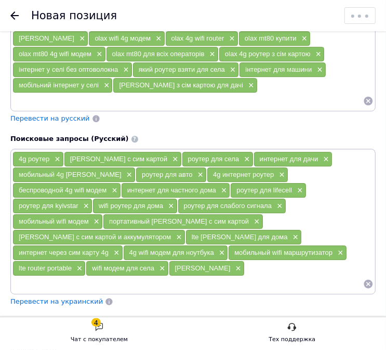
click at [309, 276] on input at bounding box center [187, 284] width 351 height 16
paste input "olax wifi 4g модем"
type input "olax wifi 4g модем"
click at [304, 221] on div "4g роутер × wifi роутер с сим картой × роутер для села × интернет для дачи × мо…" at bounding box center [192, 221] width 361 height 141
click at [291, 276] on input at bounding box center [187, 284] width 351 height 16
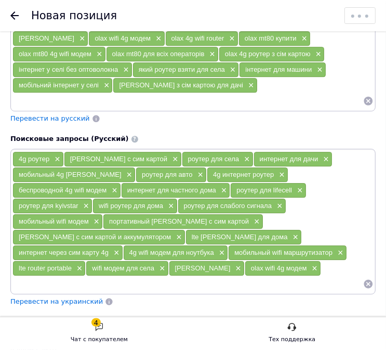
paste input "olax 4g wifi router"
type input "olax 4g wifi router"
click at [312, 276] on input at bounding box center [225, 284] width 278 height 16
paste input "olax mt80 купить"
type input "olax mt80 купить"
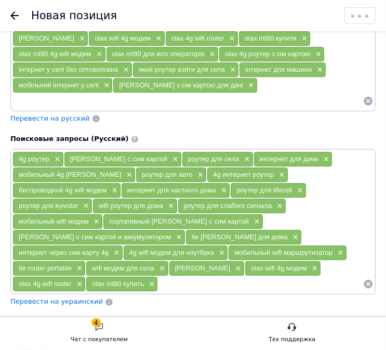
click at [303, 276] on input at bounding box center [260, 284] width 205 height 16
paste input "olax mt80 4g wifi модем"
type input "olax mt80 4g wifi модем"
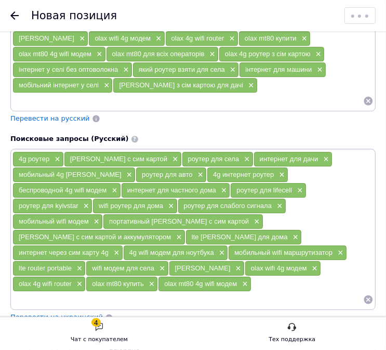
click at [277, 292] on input at bounding box center [187, 300] width 351 height 16
paste input "olax mt80 для всех операторов"
type input "olax mt80 для всех операторов"
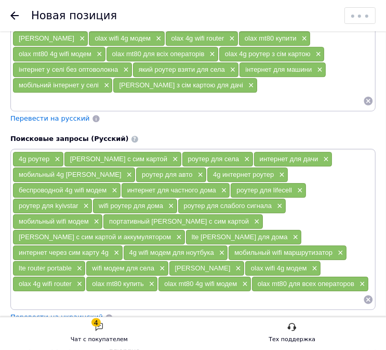
click at [302, 292] on input at bounding box center [187, 300] width 351 height 16
paste input "olax wifi роутер для дома"
type input "olax wifi роутер для дома"
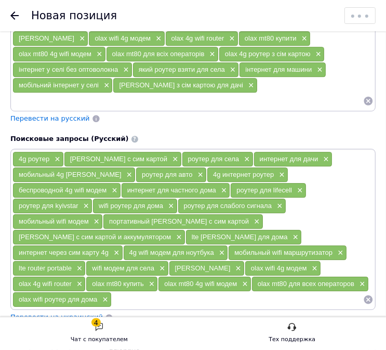
click at [252, 292] on input at bounding box center [238, 300] width 252 height 16
paste input "как подключить интернет в частном доме"
type input "как подключить интернет в частном доме"
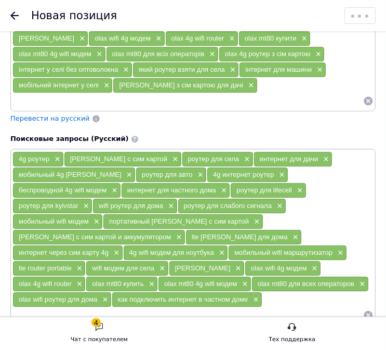
click at [293, 307] on input at bounding box center [187, 315] width 351 height 16
paste input "какой роутер выбрать для села"
type input "какой роутер выбрать для села"
click at [303, 249] on div "4g роутер × wifi роутер с сим картой × роутер для села × интернет для дачи × мо…" at bounding box center [192, 237] width 361 height 172
click at [296, 307] on input at bounding box center [248, 315] width 232 height 16
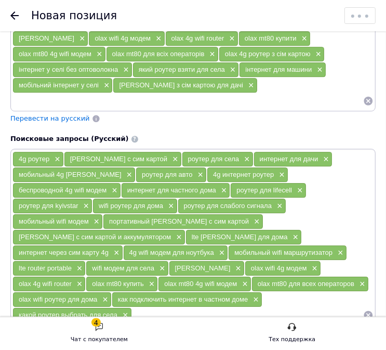
paste input "4g wifi для путешествий"
type input "4g wifi для путешествий"
click at [325, 323] on input at bounding box center [187, 331] width 351 height 16
paste input "мобильный интернет в селе"
type input "мобильный интернет в селе"
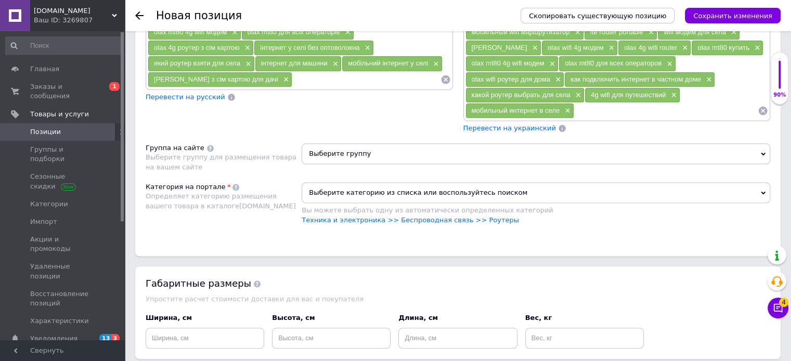
scroll to position [835, 0]
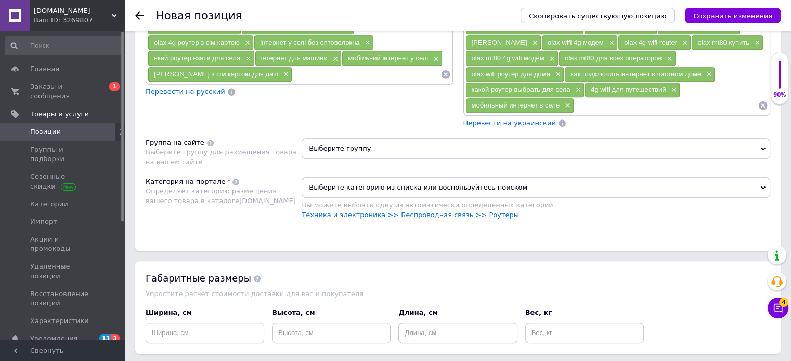
click at [592, 138] on span "Выберите группу" at bounding box center [536, 148] width 469 height 21
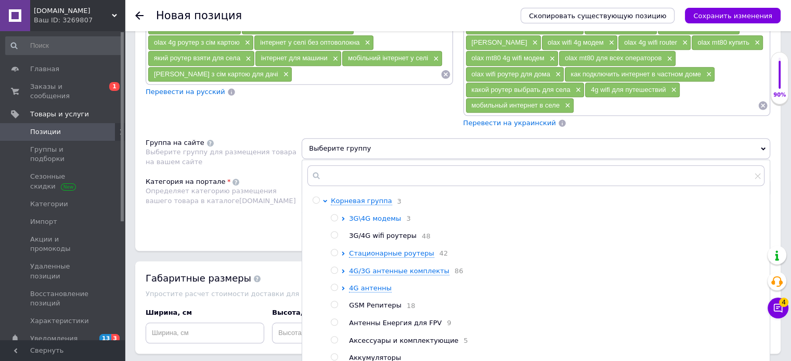
click at [343, 217] on icon at bounding box center [343, 219] width 3 height 4
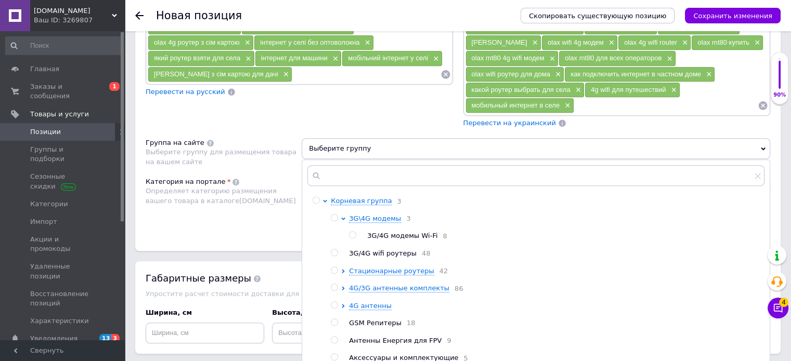
click at [335, 250] on input "radio" at bounding box center [334, 253] width 7 height 7
radio input "true"
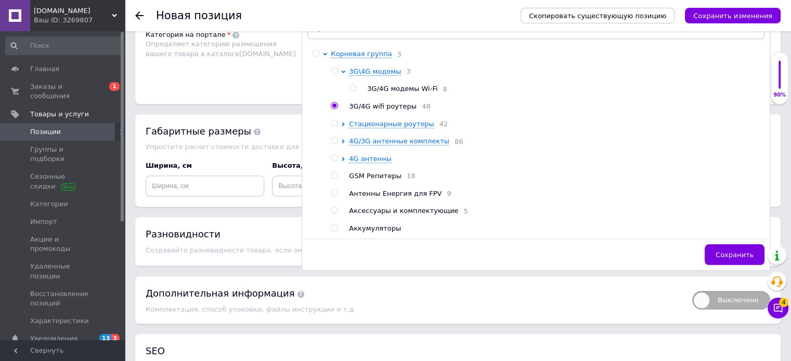
scroll to position [1043, 0]
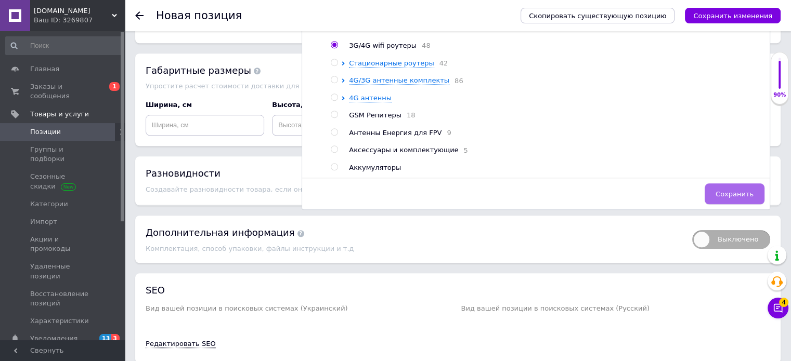
click at [747, 184] on button "Сохранить" at bounding box center [735, 194] width 60 height 21
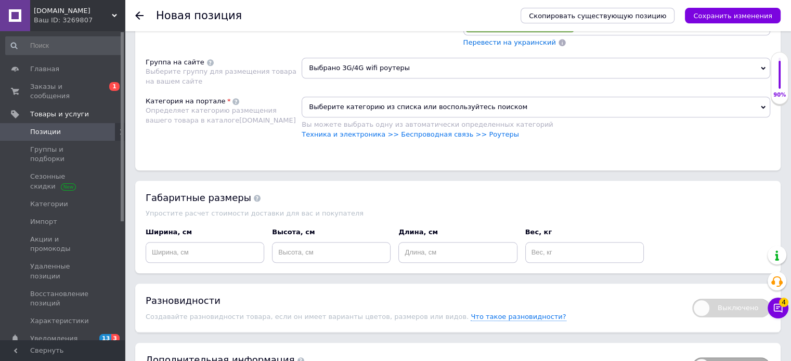
scroll to position [835, 0]
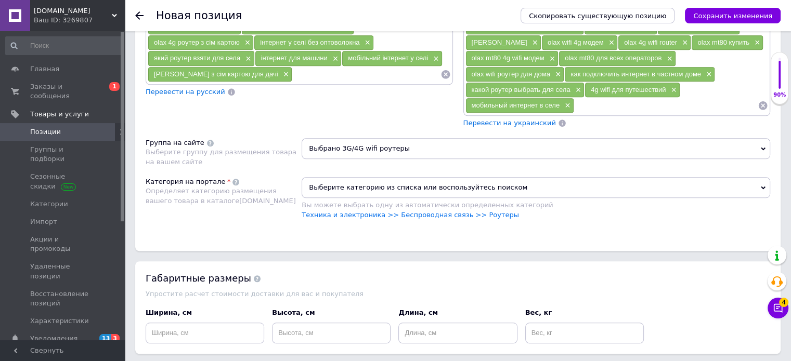
click at [558, 177] on span "Выберите категорию из списка или воспользуйтесь поиском" at bounding box center [536, 187] width 469 height 21
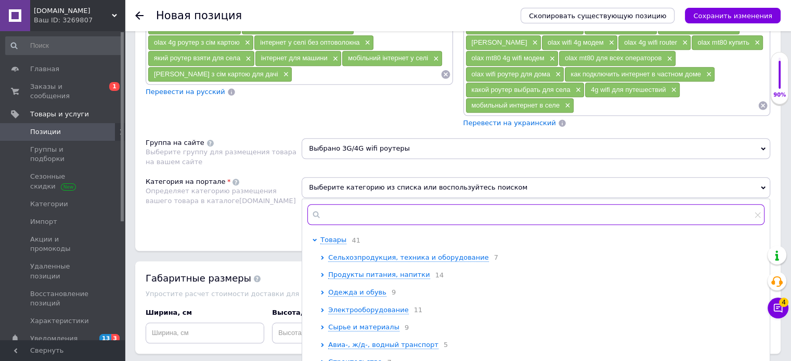
click at [468, 204] on input "text" at bounding box center [535, 214] width 457 height 21
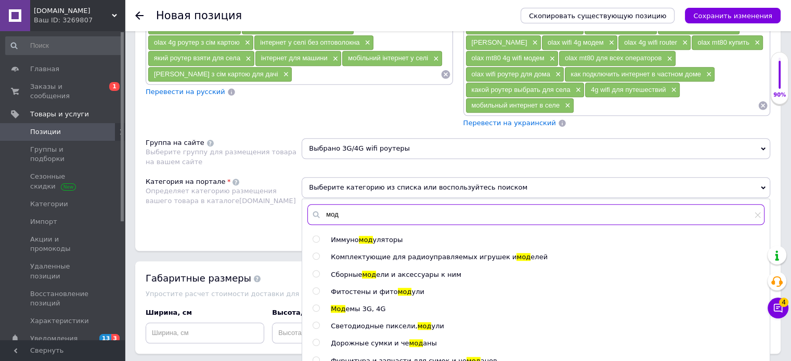
type input "мод"
click at [314, 305] on input "radio" at bounding box center [316, 308] width 7 height 7
radio input "true"
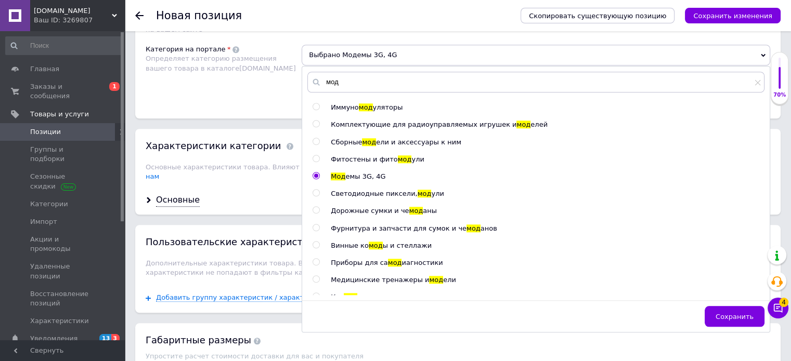
scroll to position [991, 0]
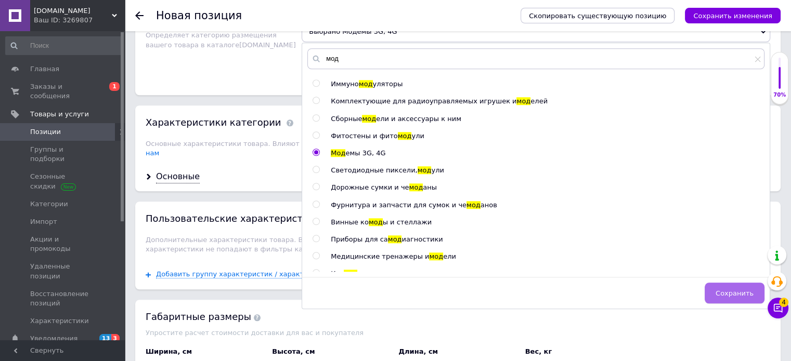
click at [726, 290] on span "Сохранить" at bounding box center [735, 294] width 38 height 8
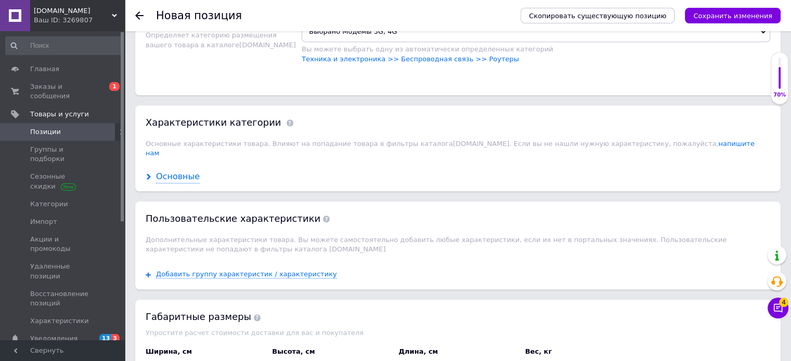
click at [179, 171] on div "Основные" at bounding box center [178, 177] width 44 height 12
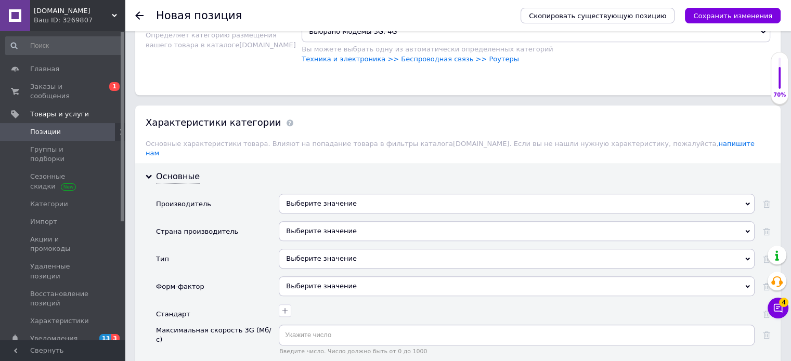
click at [307, 194] on div "Выберите значение" at bounding box center [517, 204] width 476 height 20
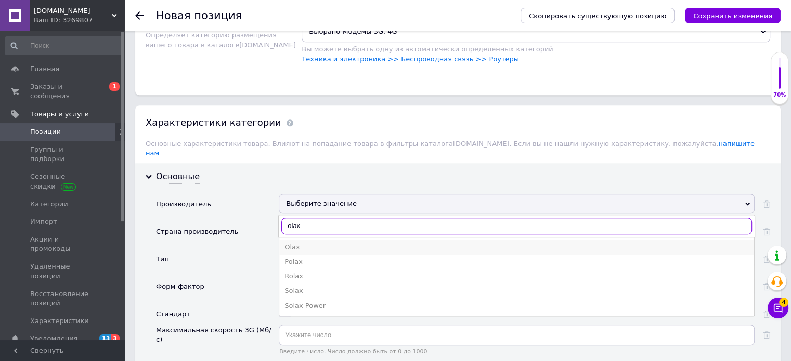
type input "olax"
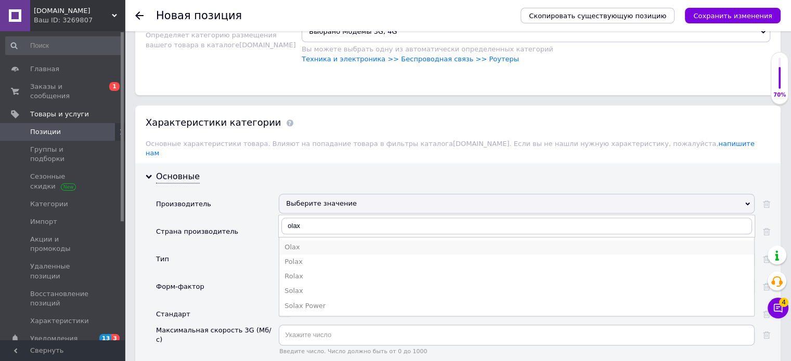
click at [301, 243] on div "Olax" at bounding box center [517, 247] width 464 height 9
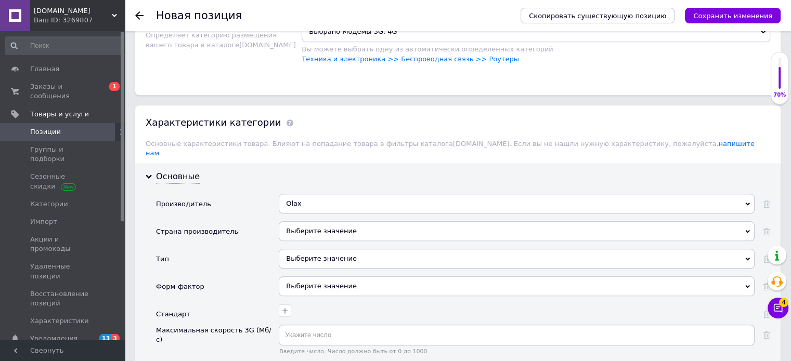
click at [310, 222] on div "Выберите значение" at bounding box center [517, 232] width 476 height 20
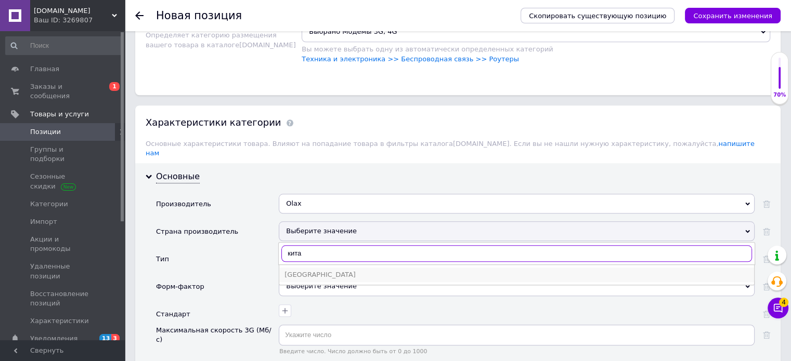
type input "кита"
click at [304, 270] on div "[GEOGRAPHIC_DATA]" at bounding box center [517, 274] width 464 height 9
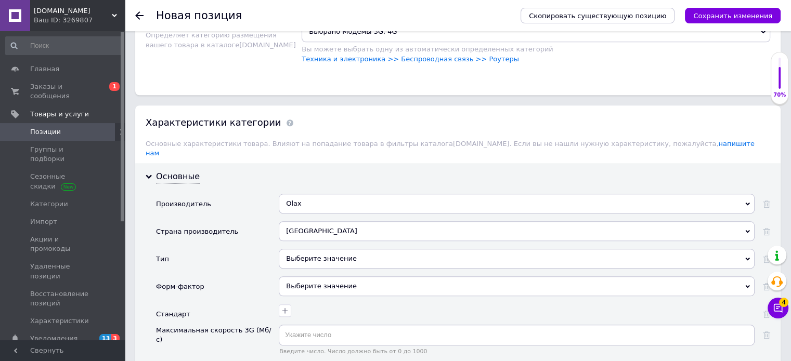
click at [308, 249] on div "Выберите значение" at bounding box center [517, 259] width 476 height 20
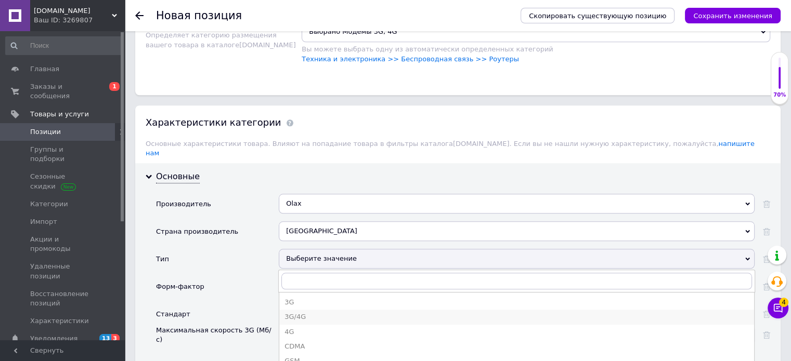
click at [317, 313] on div "3G/4G" at bounding box center [517, 317] width 464 height 9
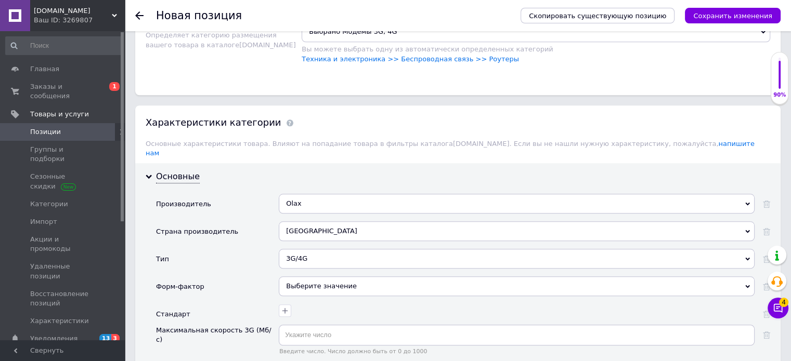
scroll to position [1043, 0]
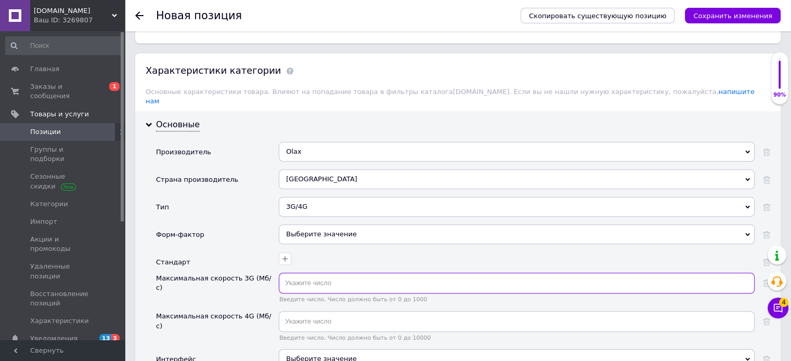
click at [348, 273] on input "text" at bounding box center [517, 283] width 476 height 21
type input "50"
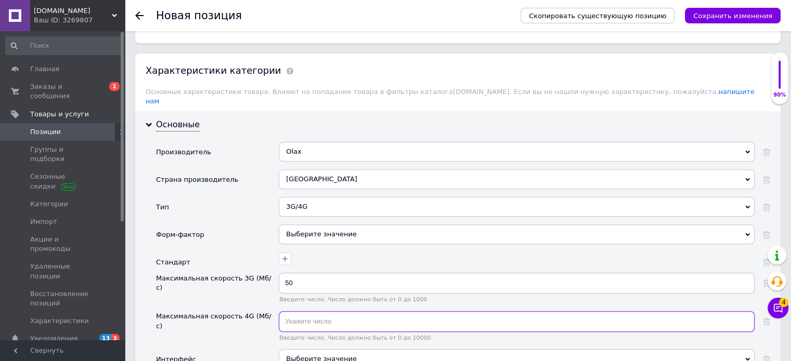
click at [350, 312] on input "text" at bounding box center [517, 322] width 476 height 21
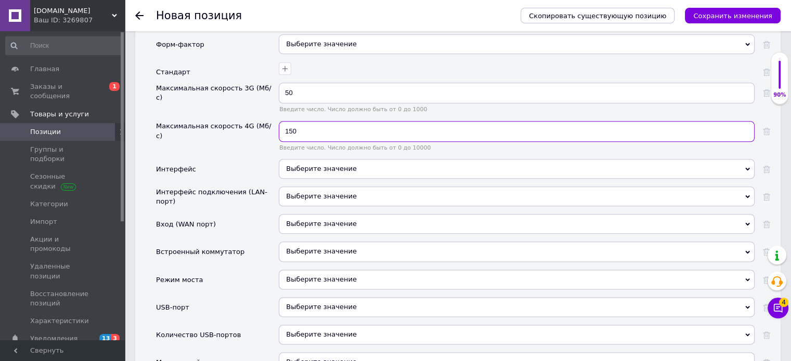
scroll to position [1251, 0]
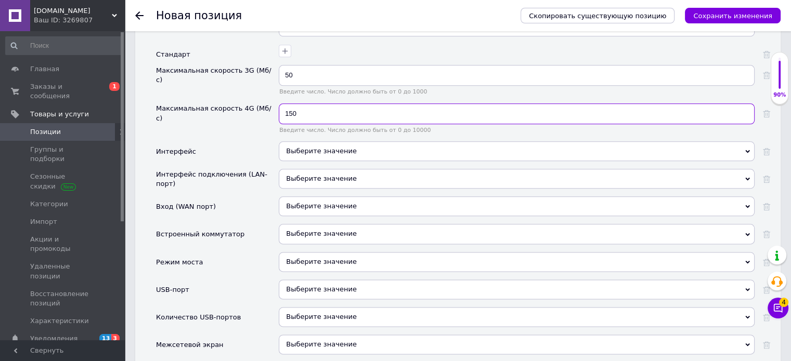
type input "150"
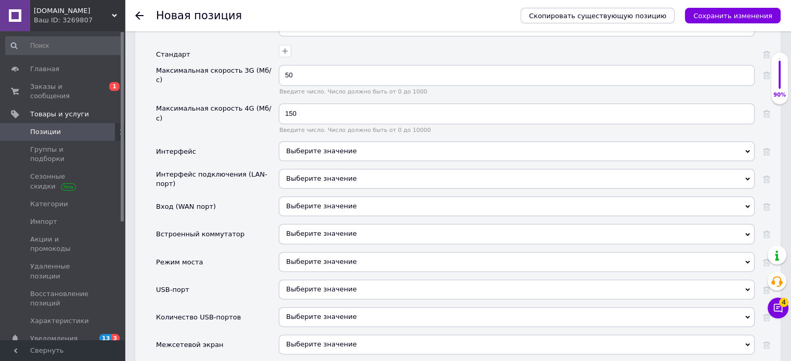
click at [372, 280] on span "Выберите значение" at bounding box center [517, 290] width 476 height 20
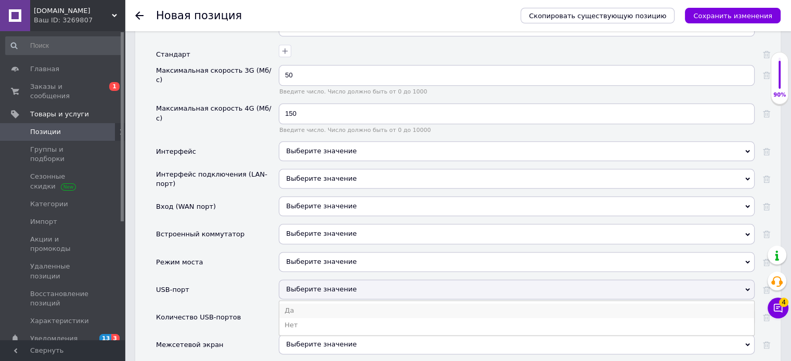
click at [320, 304] on li "Да" at bounding box center [516, 311] width 475 height 15
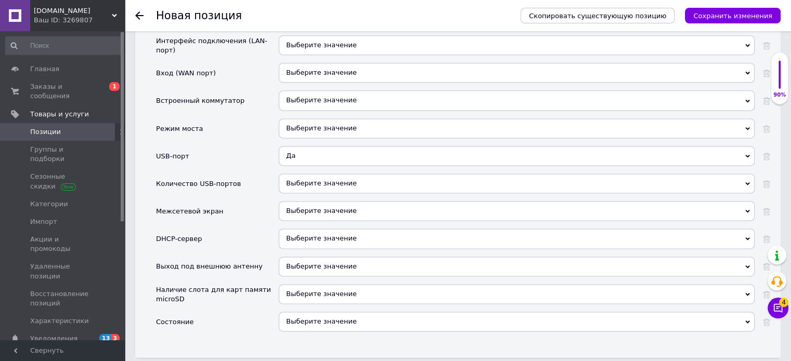
scroll to position [1407, 0]
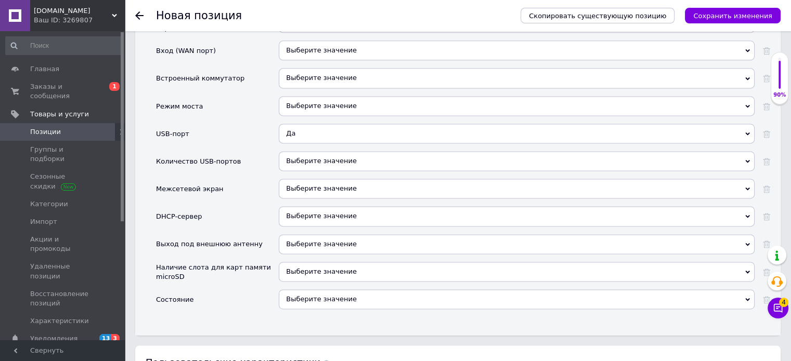
click at [321, 235] on span "Выберите значение" at bounding box center [517, 245] width 476 height 20
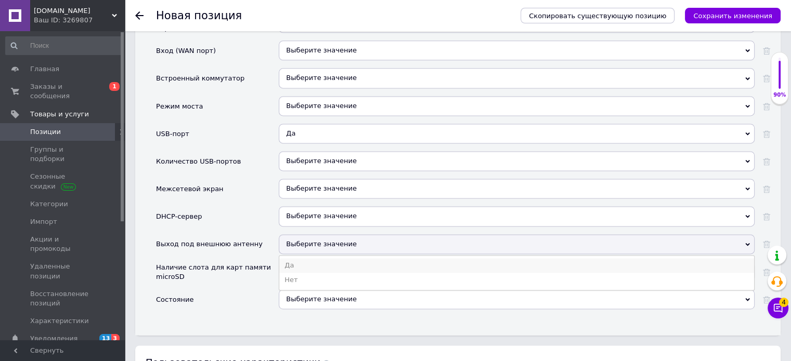
click at [319, 259] on li "Да" at bounding box center [516, 266] width 475 height 15
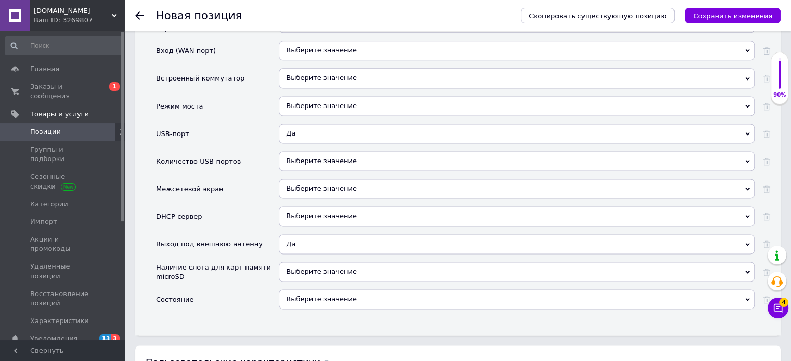
click at [319, 268] on span "Выберите значение" at bounding box center [321, 272] width 71 height 8
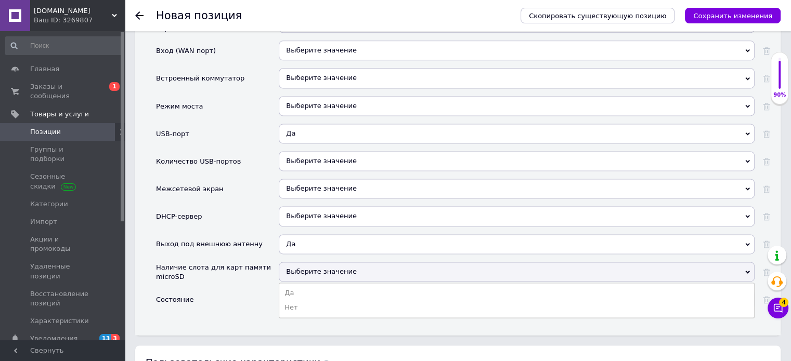
click at [316, 286] on li "Да" at bounding box center [516, 293] width 475 height 15
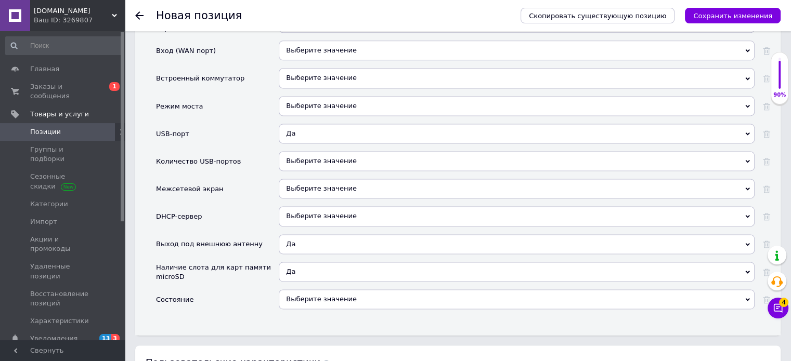
click at [319, 290] on div "Выберите значение" at bounding box center [517, 300] width 476 height 20
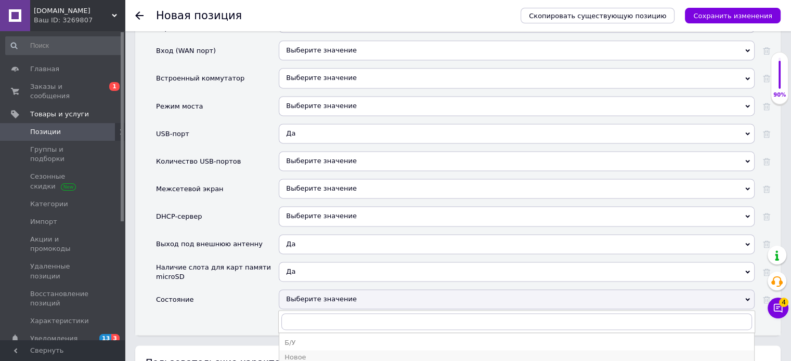
click at [319, 353] on div "Новое" at bounding box center [517, 357] width 464 height 9
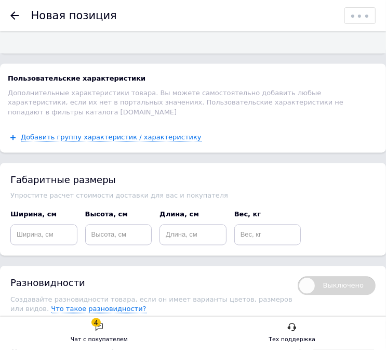
scroll to position [2915, 0]
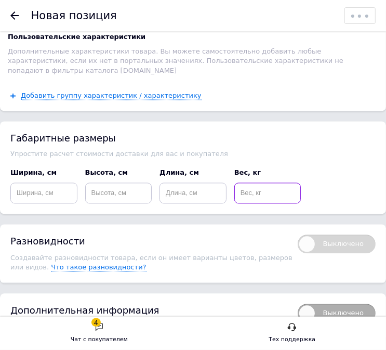
click at [281, 183] on input at bounding box center [268, 193] width 67 height 21
click at [244, 183] on input "0100" at bounding box center [268, 193] width 67 height 21
type input "0.100"
click at [40, 183] on input at bounding box center [43, 193] width 67 height 21
type input "1.8"
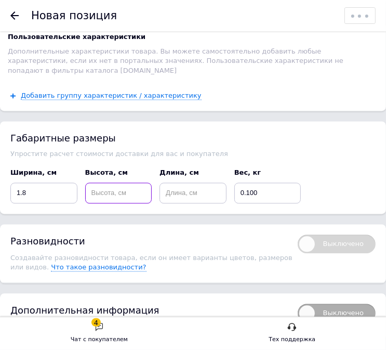
click at [138, 183] on input at bounding box center [118, 193] width 67 height 21
type input "5.9"
click at [184, 183] on input at bounding box center [193, 193] width 67 height 21
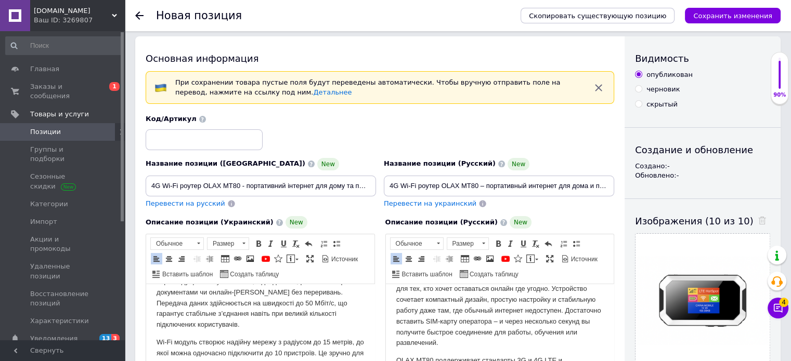
scroll to position [0, 0]
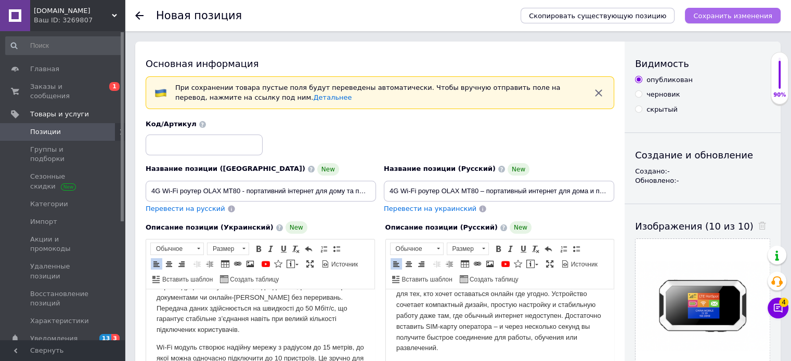
type input "9.7"
click at [715, 21] on button "Сохранить изменения" at bounding box center [733, 16] width 96 height 16
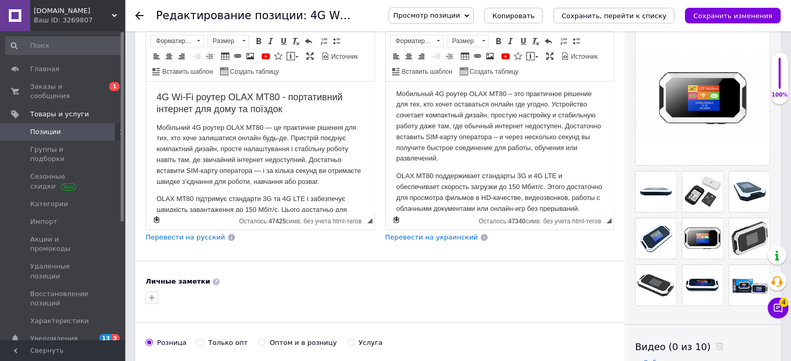
scroll to position [52, 0]
